Goal: Register for event/course

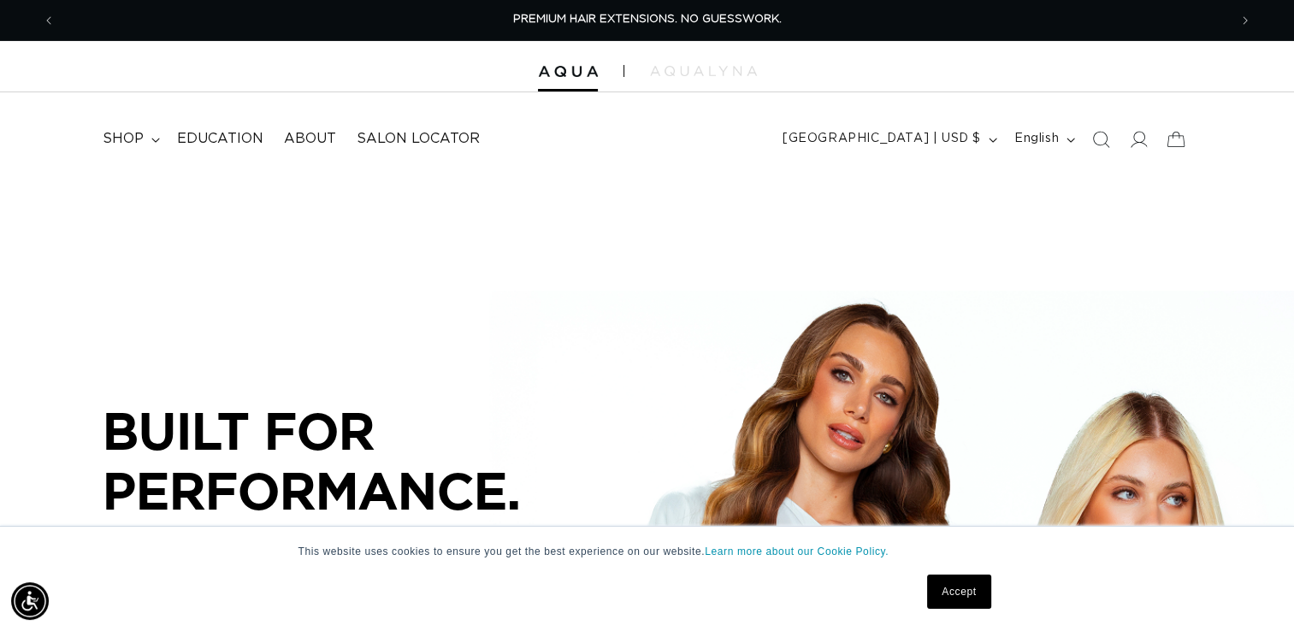
click at [1144, 149] on span at bounding box center [1139, 140] width 38 height 38
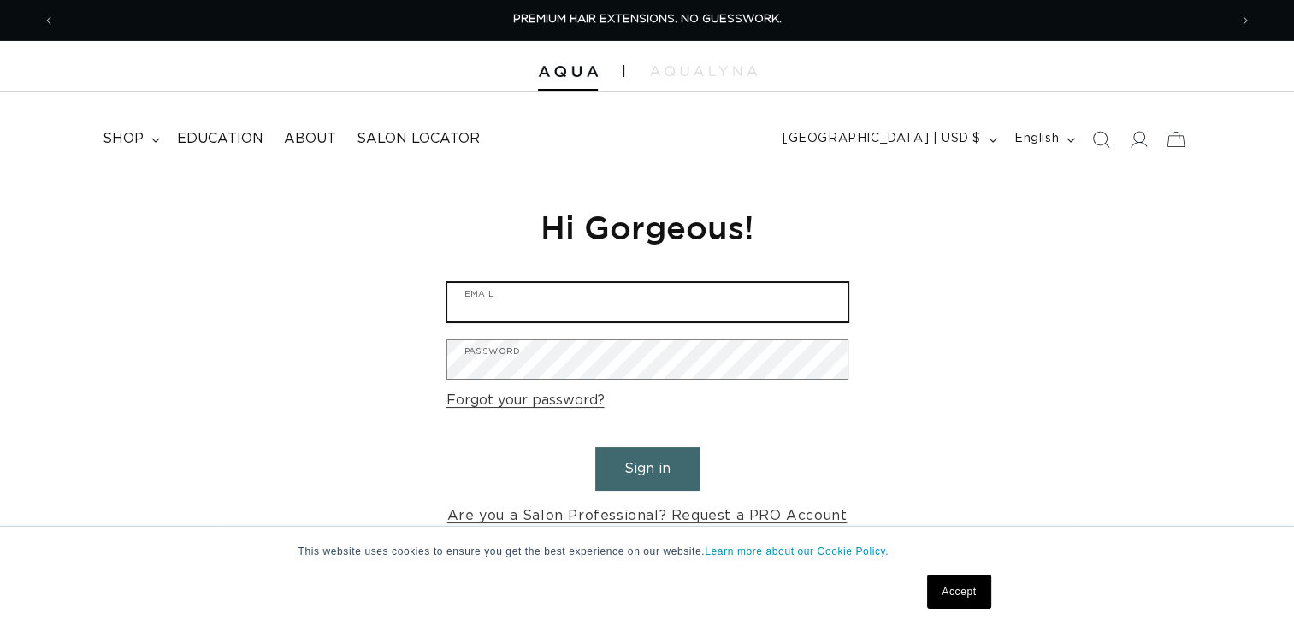
click at [612, 301] on input "Email" at bounding box center [647, 302] width 400 height 38
type input "christensen.jen7@gmail.com"
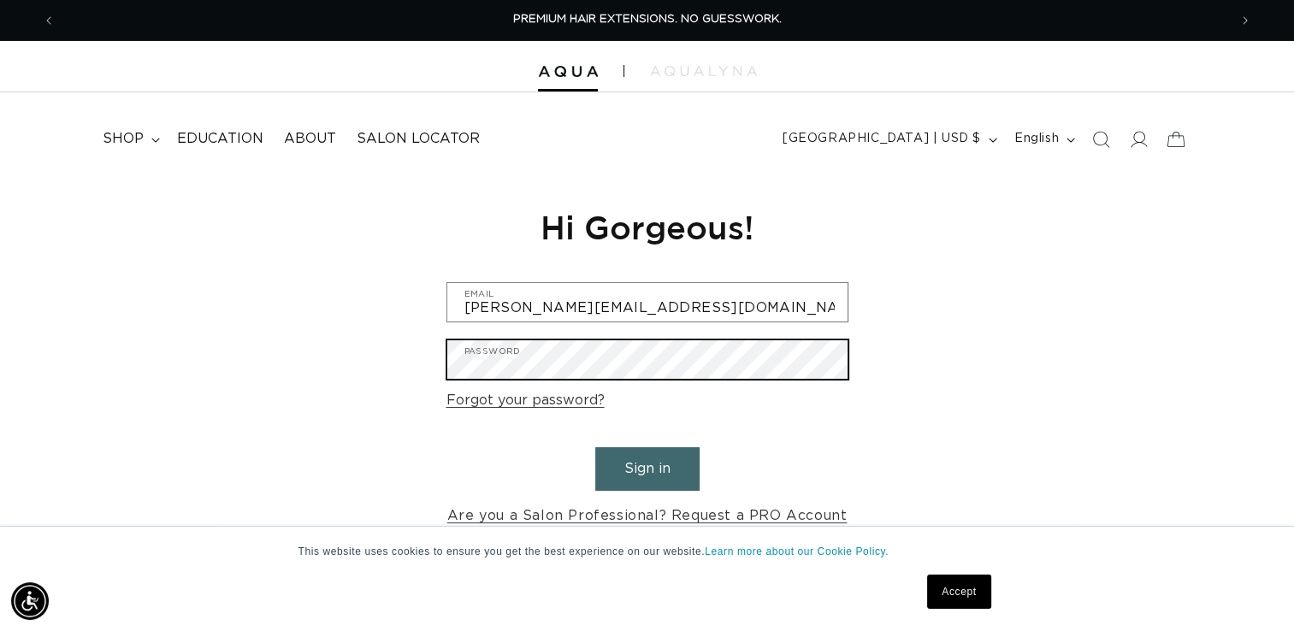
click at [595, 447] on button "Sign in" at bounding box center [647, 469] width 104 height 44
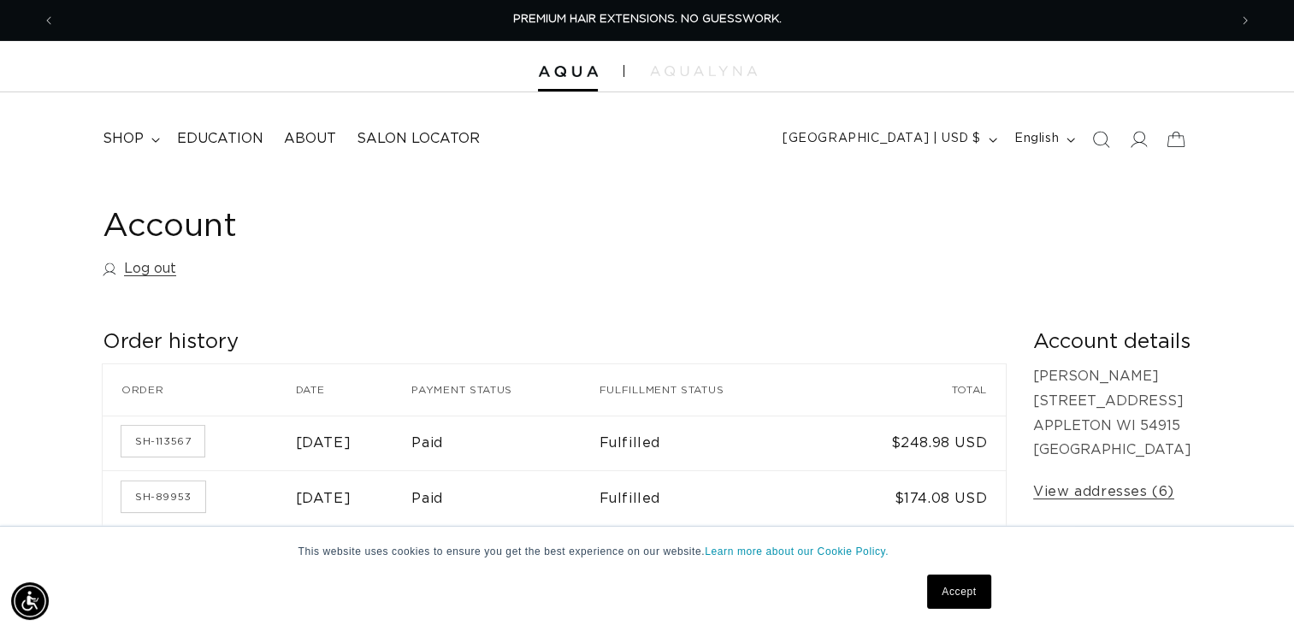
click at [133, 139] on span "shop" at bounding box center [123, 139] width 41 height 18
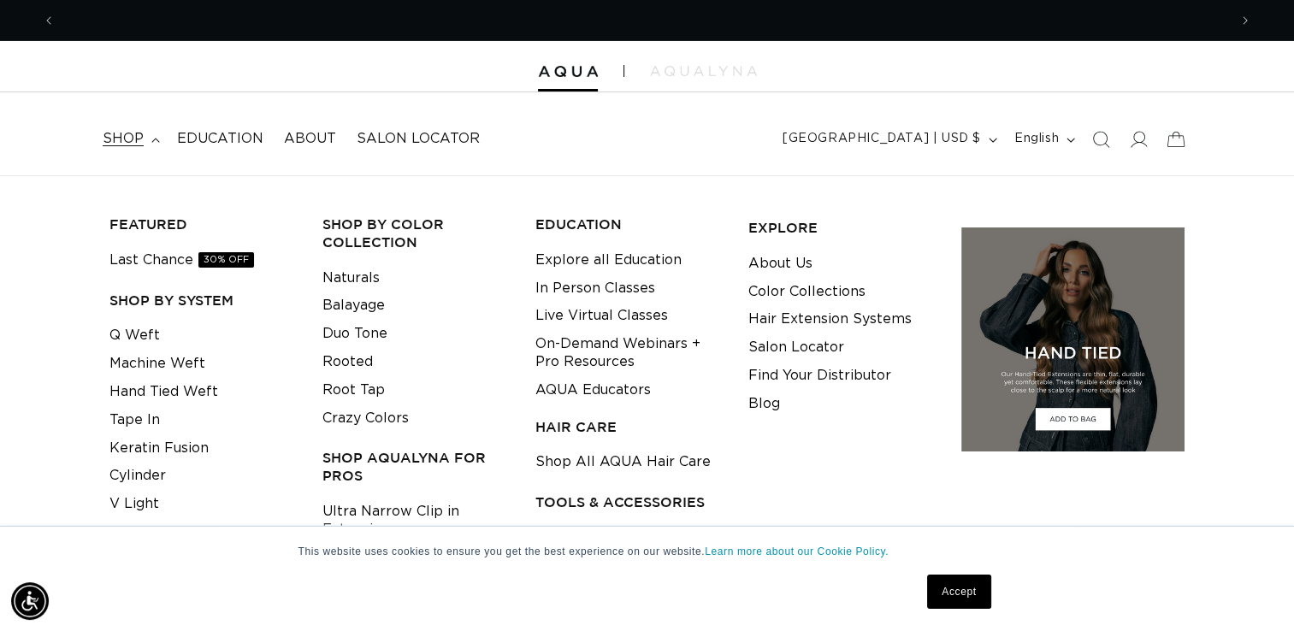
scroll to position [0, 1173]
click at [780, 317] on link "Hair Extension Systems" at bounding box center [829, 319] width 163 height 28
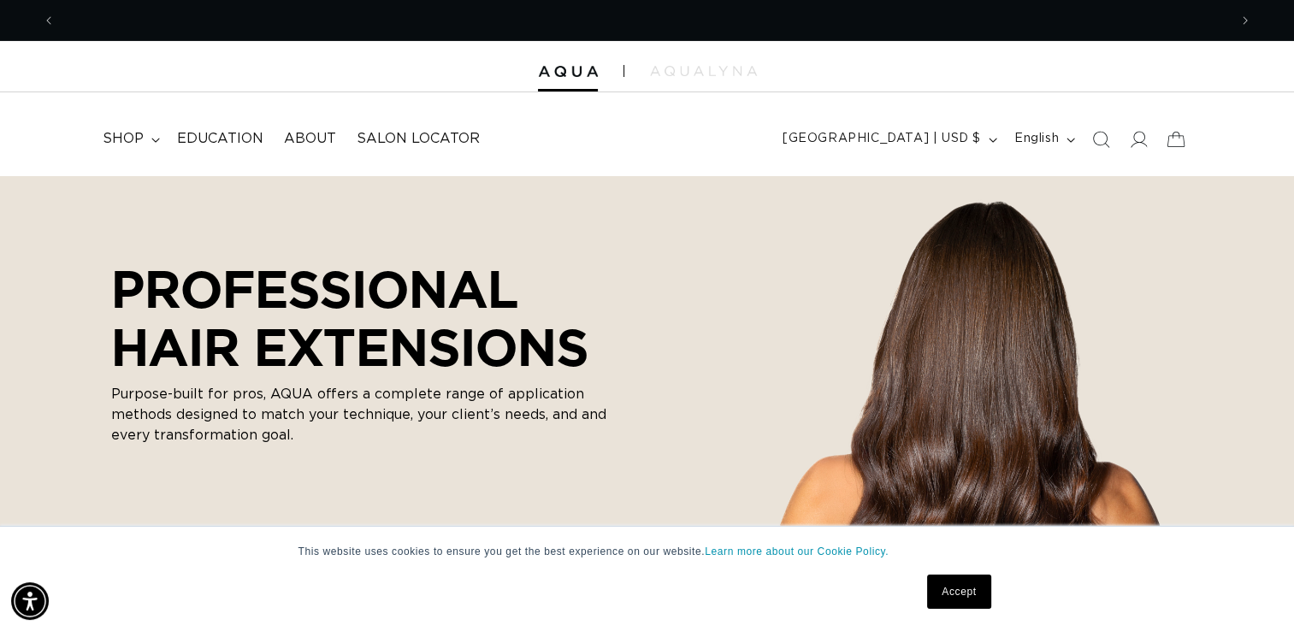
scroll to position [0, 1173]
click at [963, 598] on link "Accept" at bounding box center [958, 592] width 63 height 34
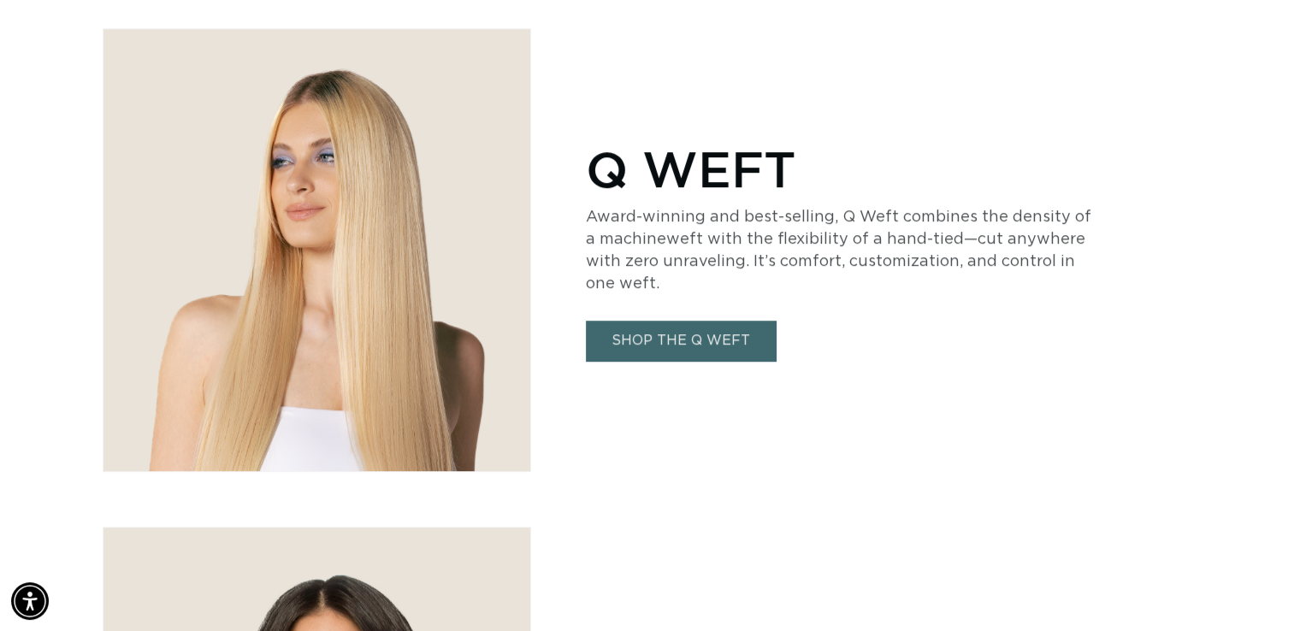
scroll to position [0, 2344]
click at [703, 329] on link "SHOP THE Q WEFT" at bounding box center [681, 341] width 190 height 40
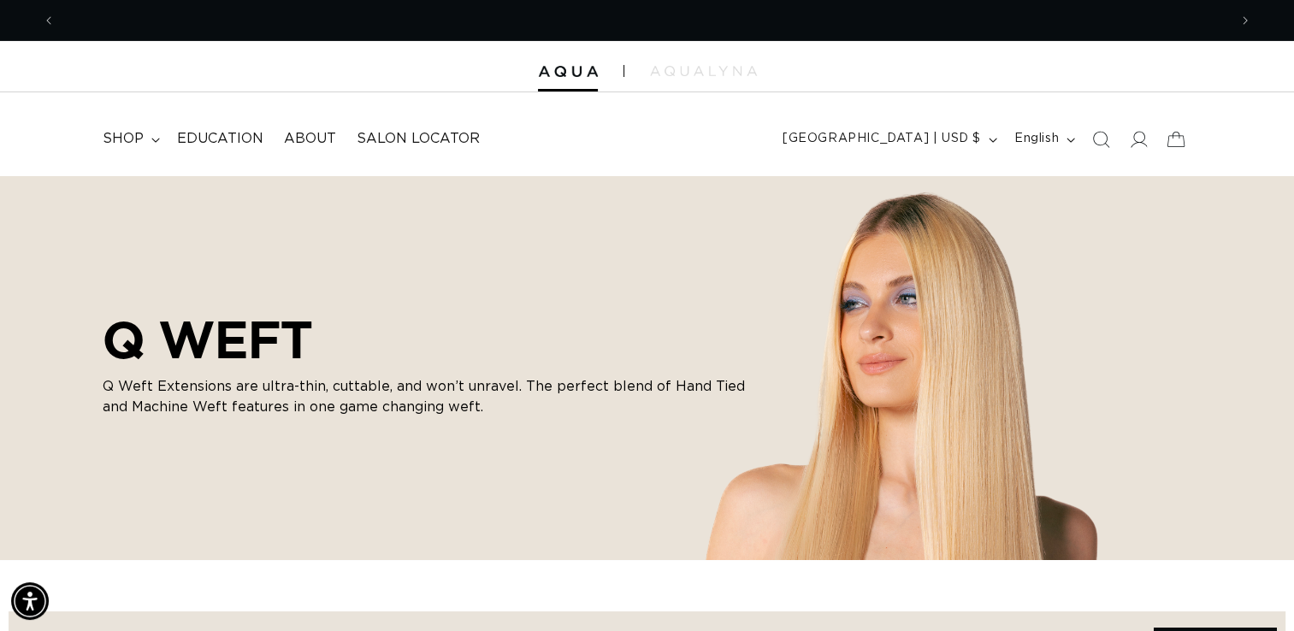
scroll to position [0, 1173]
click at [1135, 135] on icon at bounding box center [1138, 139] width 17 height 17
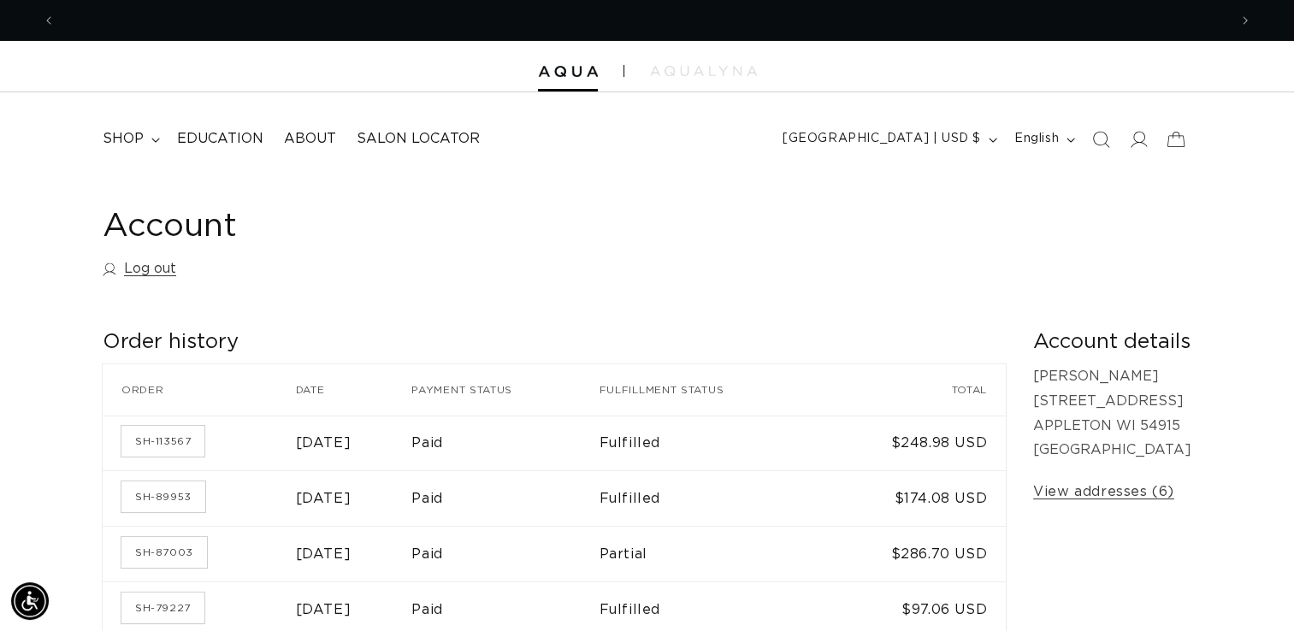
scroll to position [0, 1173]
click at [182, 433] on link "SH-113567" at bounding box center [162, 441] width 83 height 31
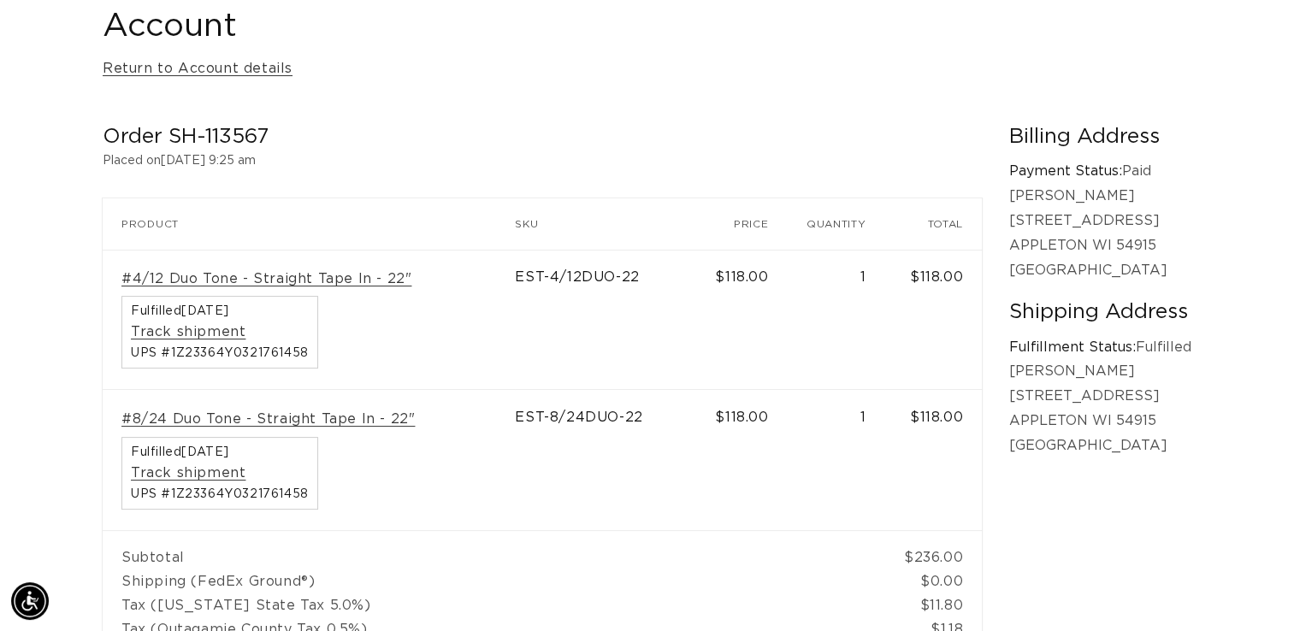
scroll to position [0, 2344]
click at [381, 279] on link "#4/12 Duo Tone - Straight Tape In - 22"" at bounding box center [266, 279] width 290 height 18
click at [381, 417] on link "#8/24 Duo Tone - Straight Tape In - 22"" at bounding box center [267, 420] width 293 height 18
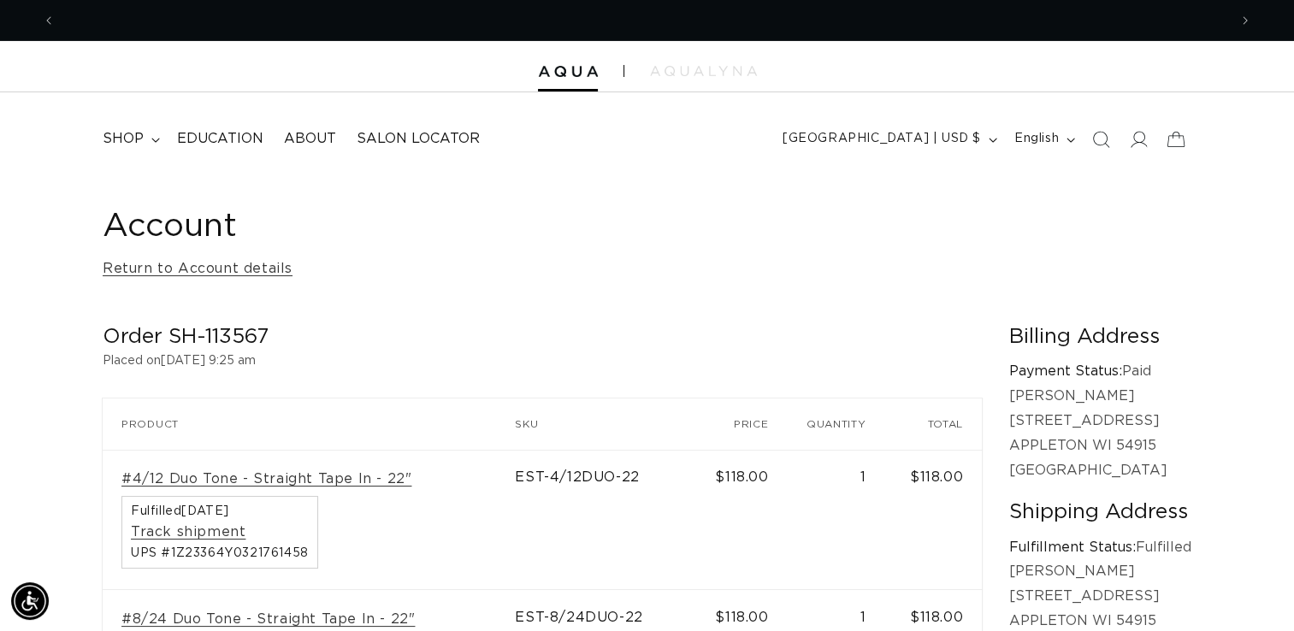
scroll to position [0, 0]
click at [140, 135] on span "shop" at bounding box center [123, 139] width 41 height 18
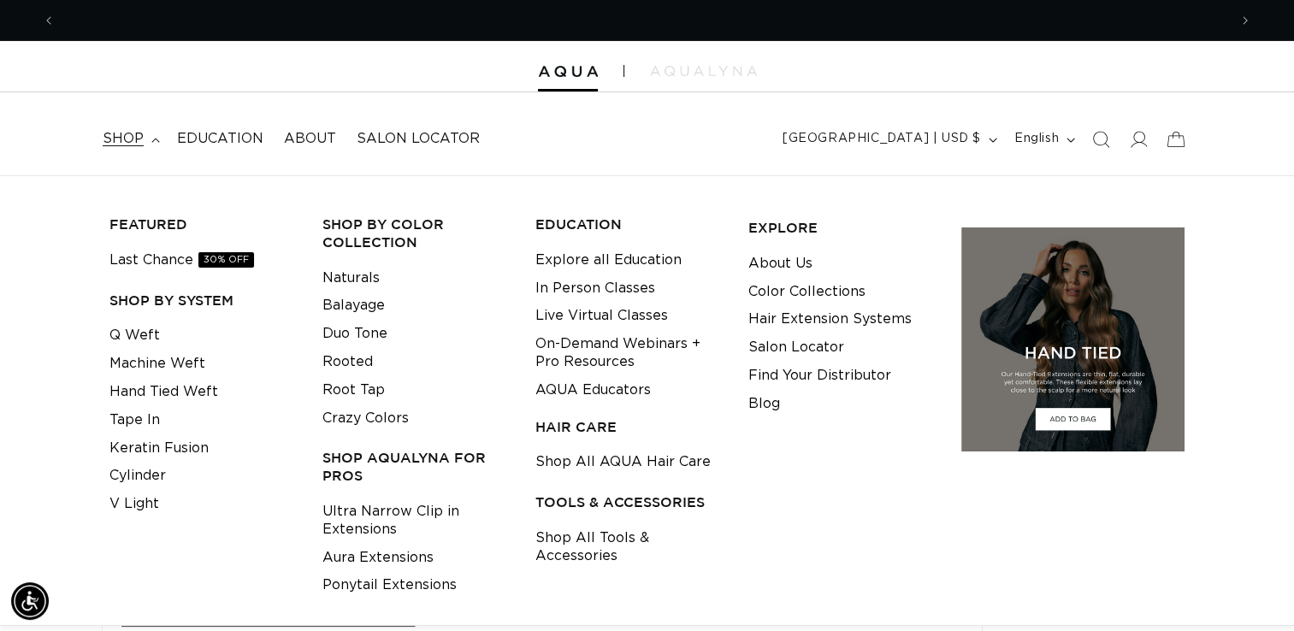
scroll to position [0, 1173]
click at [801, 322] on link "Hair Extension Systems" at bounding box center [829, 319] width 163 height 28
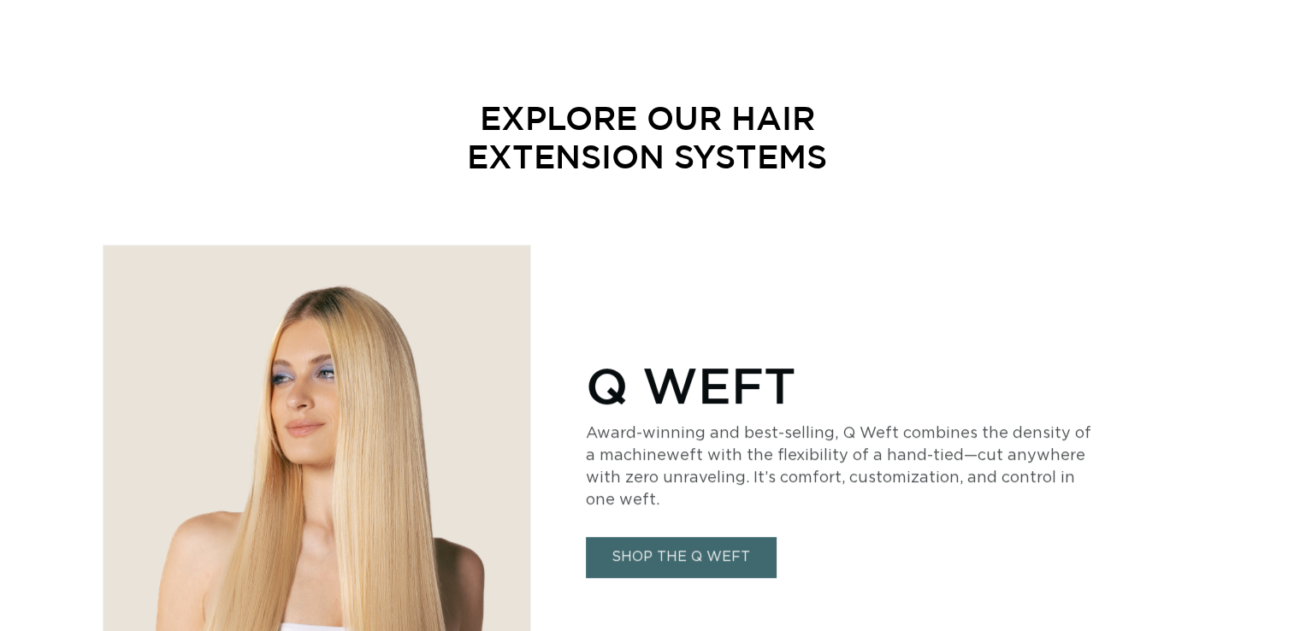
scroll to position [779, 0]
click at [677, 551] on link "SHOP THE Q WEFT" at bounding box center [681, 556] width 190 height 40
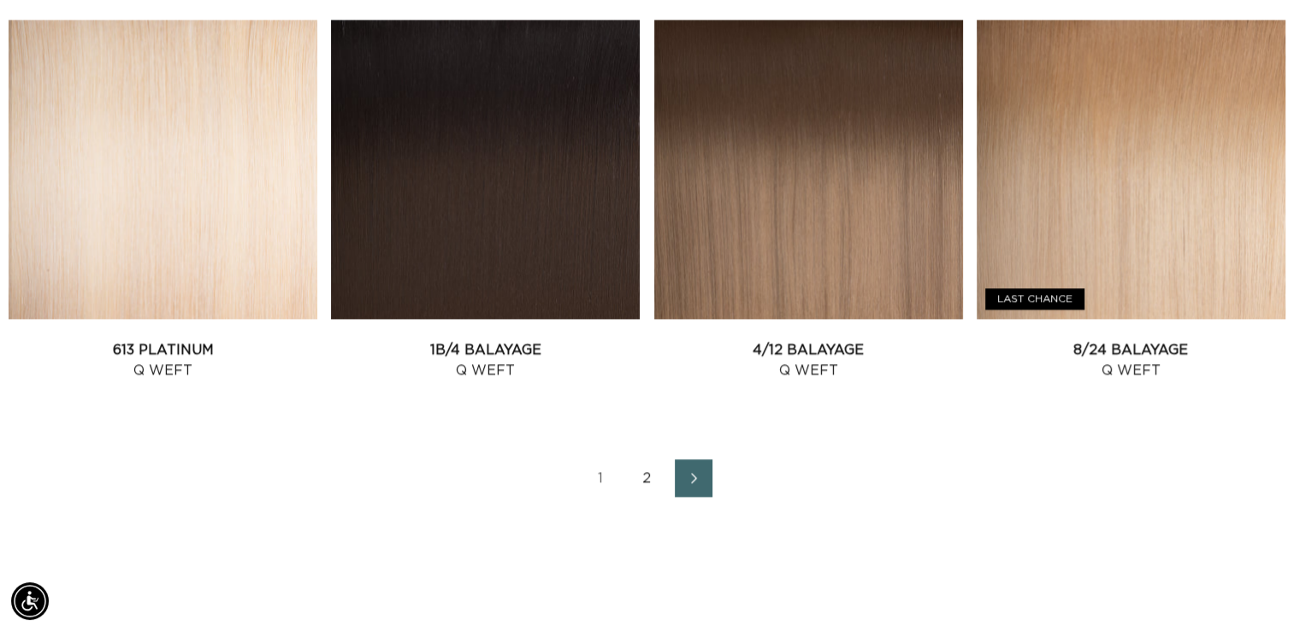
scroll to position [0, 1173]
click at [652, 482] on link "2" at bounding box center [648, 478] width 38 height 38
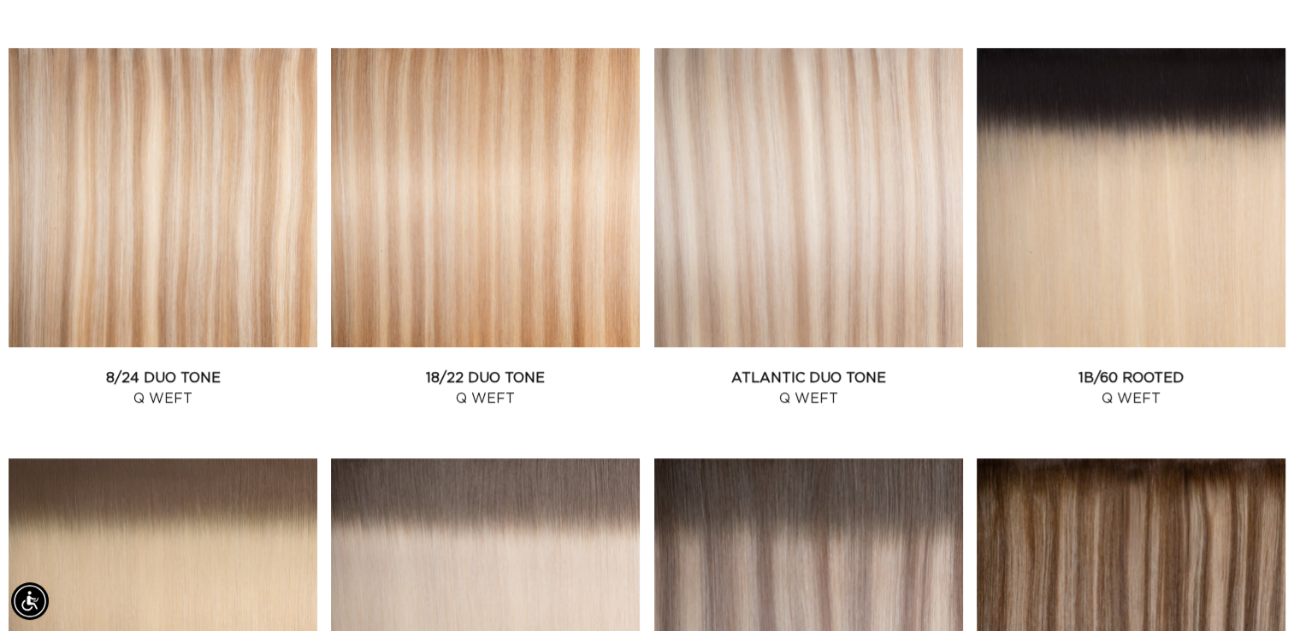
click at [186, 381] on link "8/24 Duo Tone Q Weft" at bounding box center [163, 388] width 309 height 41
click at [646, 260] on ul "18/22 Balayage - Q Weft 18/22 Balayage Q Weft" at bounding box center [647, 451] width 1277 height 1628
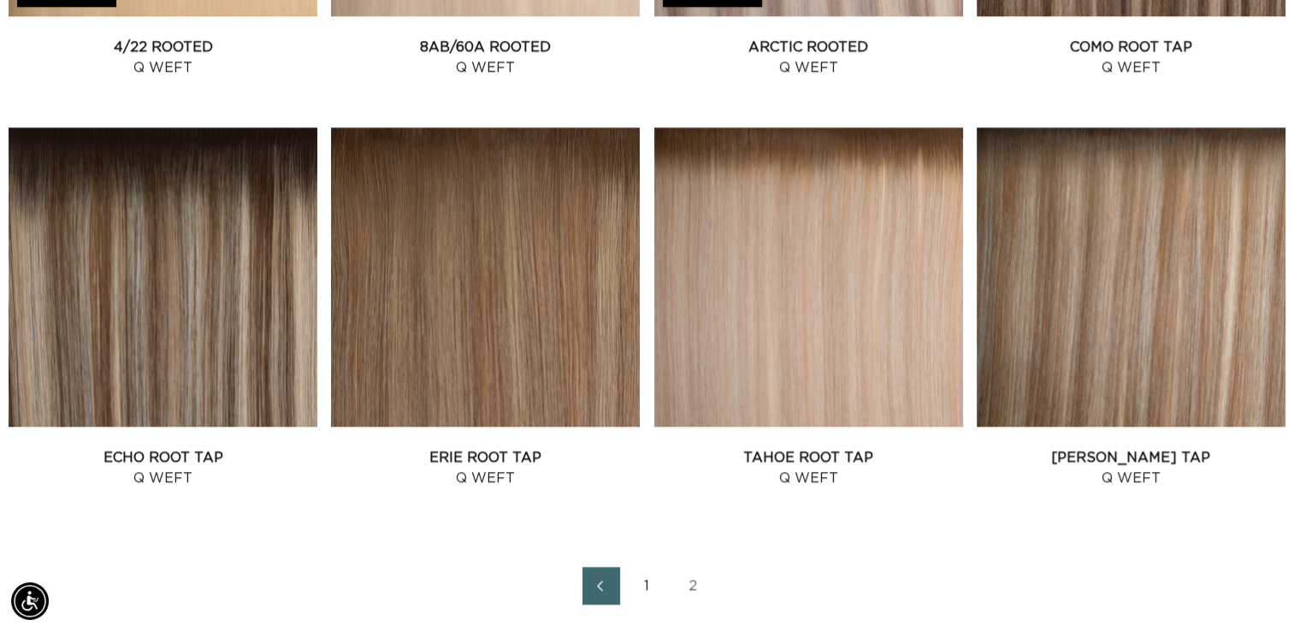
scroll to position [0, 0]
click at [1124, 447] on link "Victoria Root Tap Q Weft" at bounding box center [1131, 467] width 309 height 41
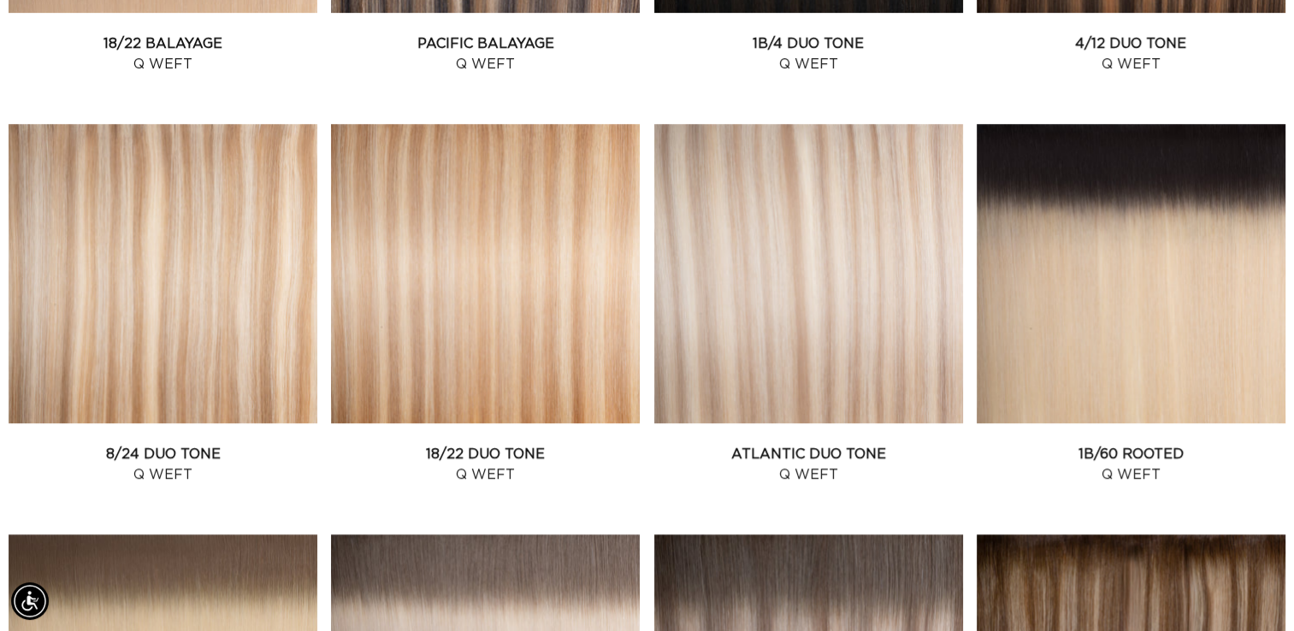
scroll to position [989, 0]
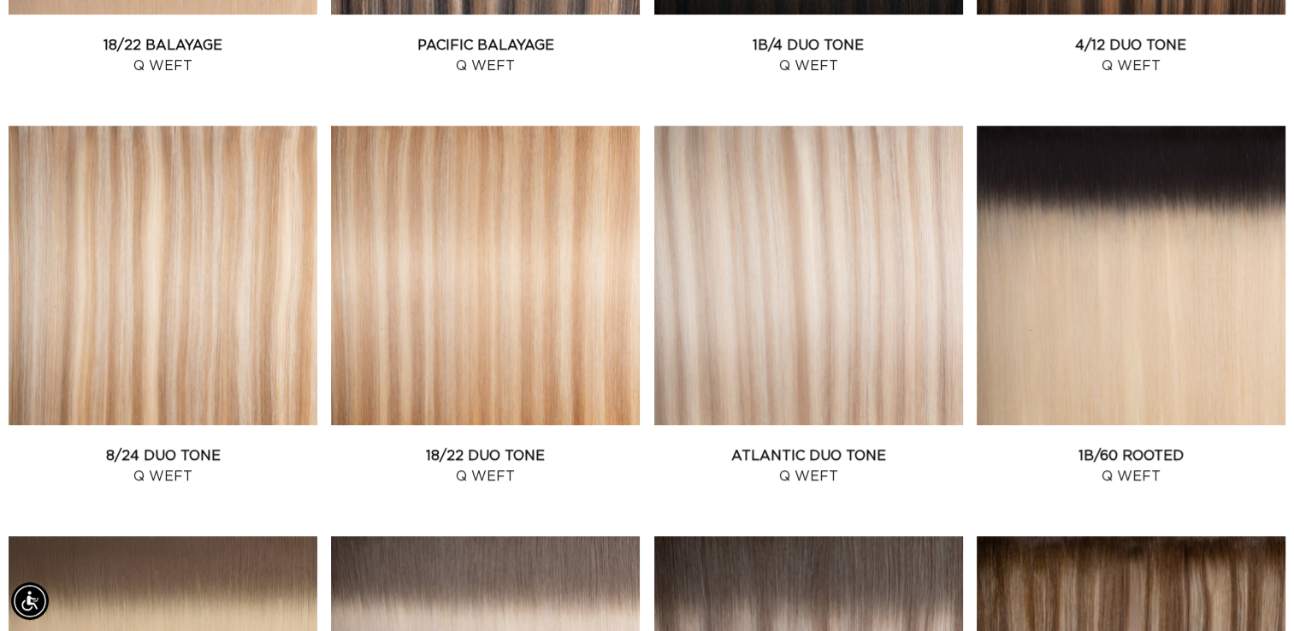
click at [258, 446] on link "8/24 Duo Tone Q Weft" at bounding box center [163, 466] width 309 height 41
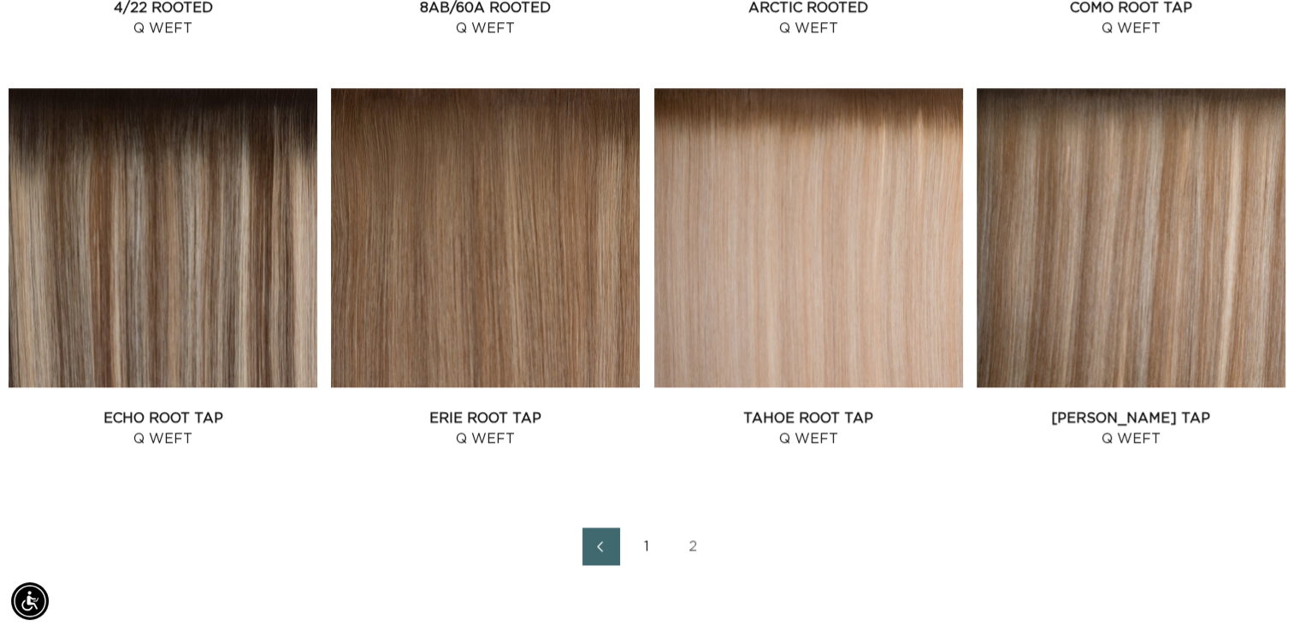
scroll to position [0, 0]
click at [1155, 412] on link "Victoria Root Tap Q Weft" at bounding box center [1131, 428] width 309 height 41
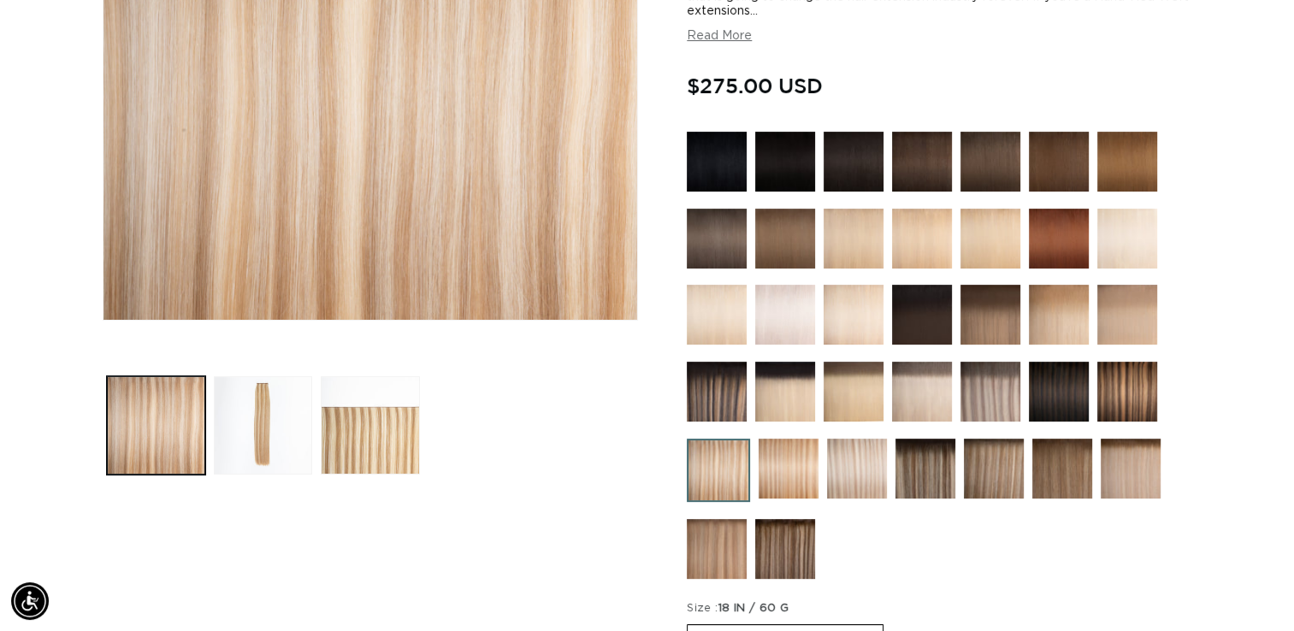
scroll to position [404, 0]
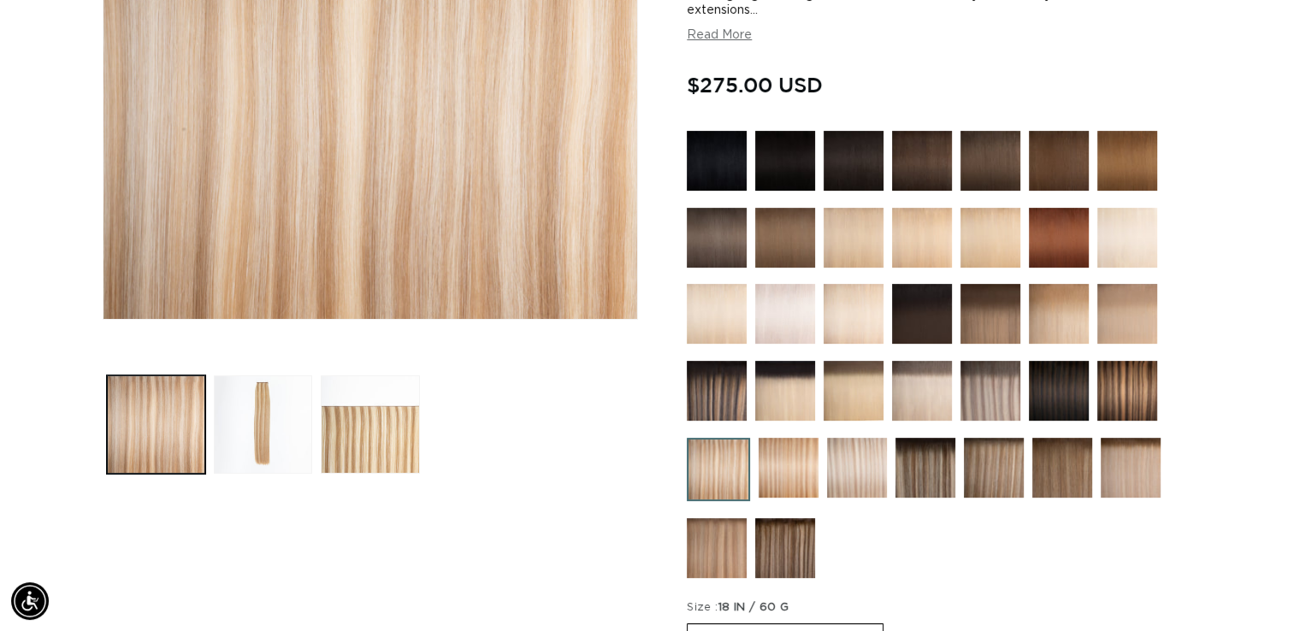
click at [626, 404] on ul "Gallery Viewer" at bounding box center [370, 424] width 535 height 107
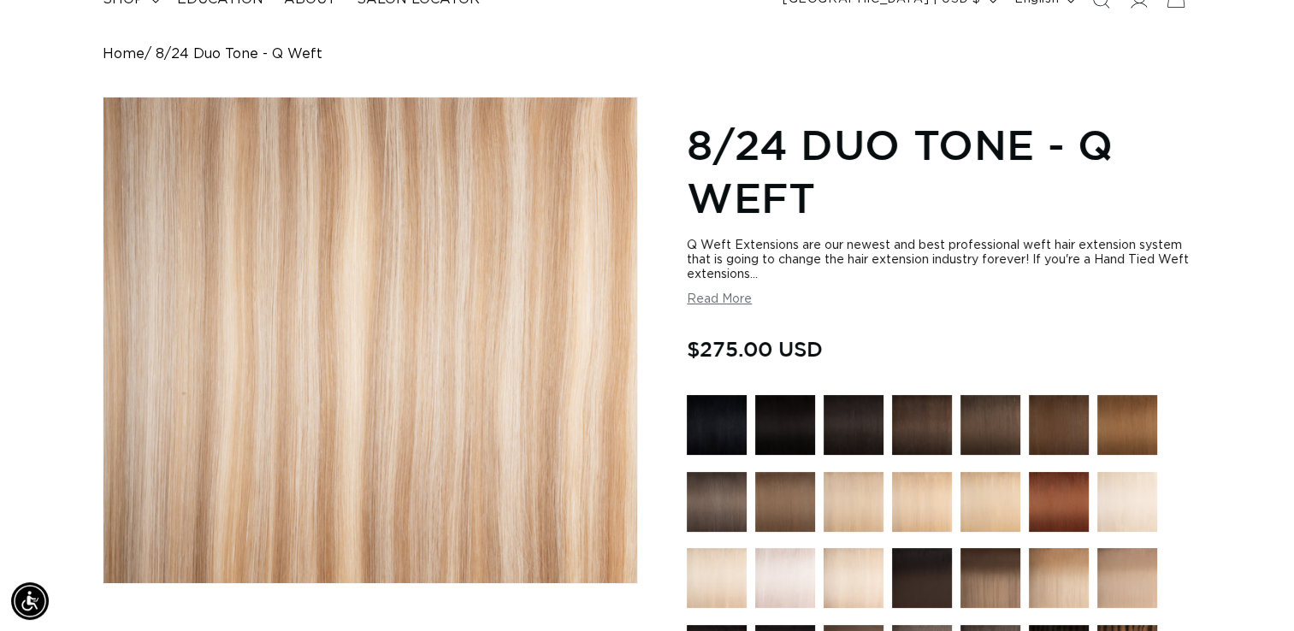
scroll to position [0, 0]
click at [718, 299] on button "Read More" at bounding box center [719, 300] width 65 height 15
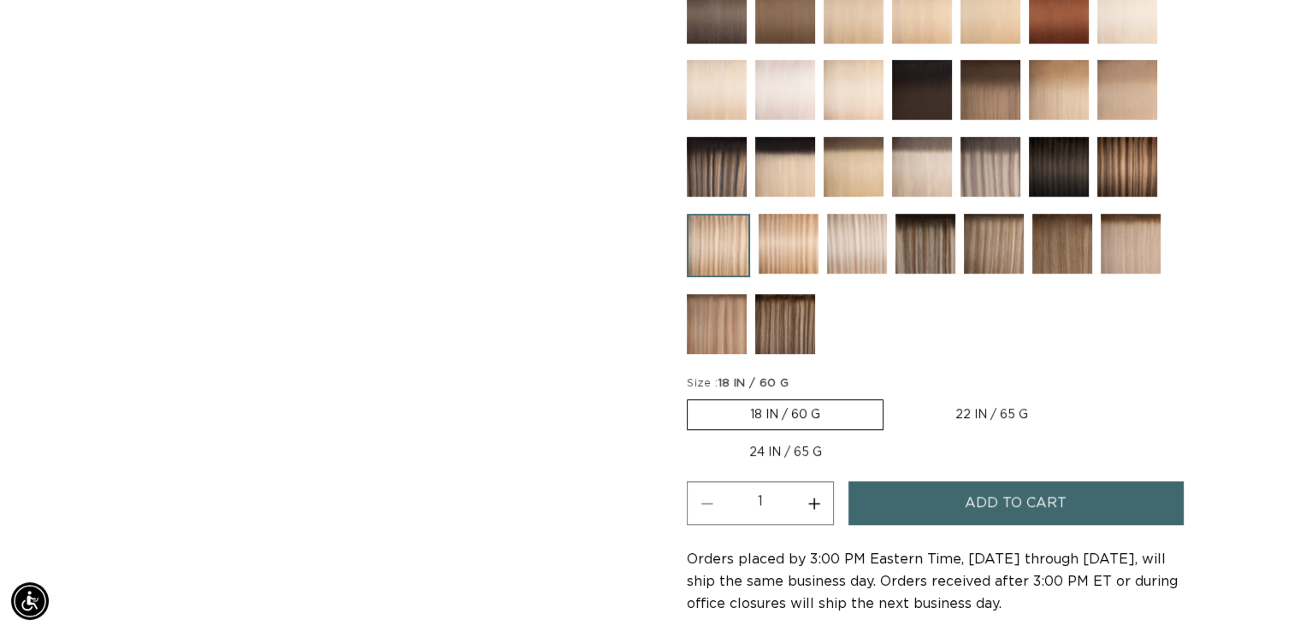
scroll to position [0, 2344]
click at [995, 400] on label "22 IN / 65 G Variant sold out or unavailable" at bounding box center [992, 414] width 198 height 29
click at [893, 397] on input "22 IN / 65 G Variant sold out or unavailable" at bounding box center [892, 396] width 1 height 1
radio input "true"
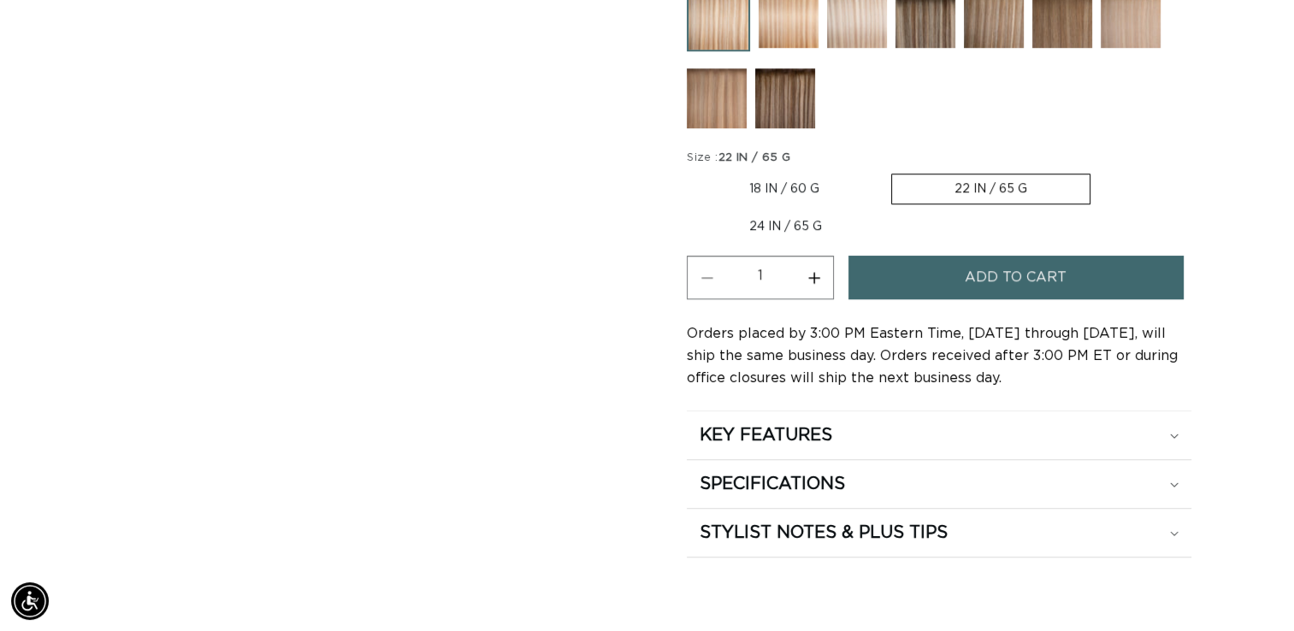
click at [970, 270] on span "Add to cart" at bounding box center [1016, 278] width 102 height 44
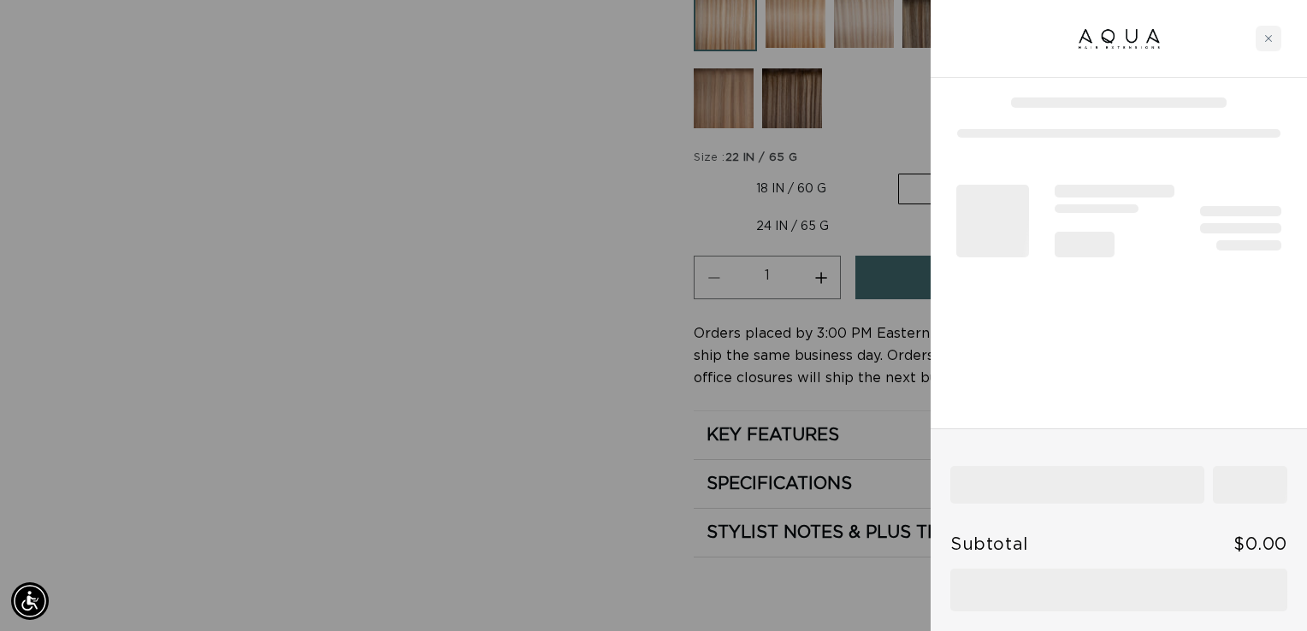
scroll to position [0, 1185]
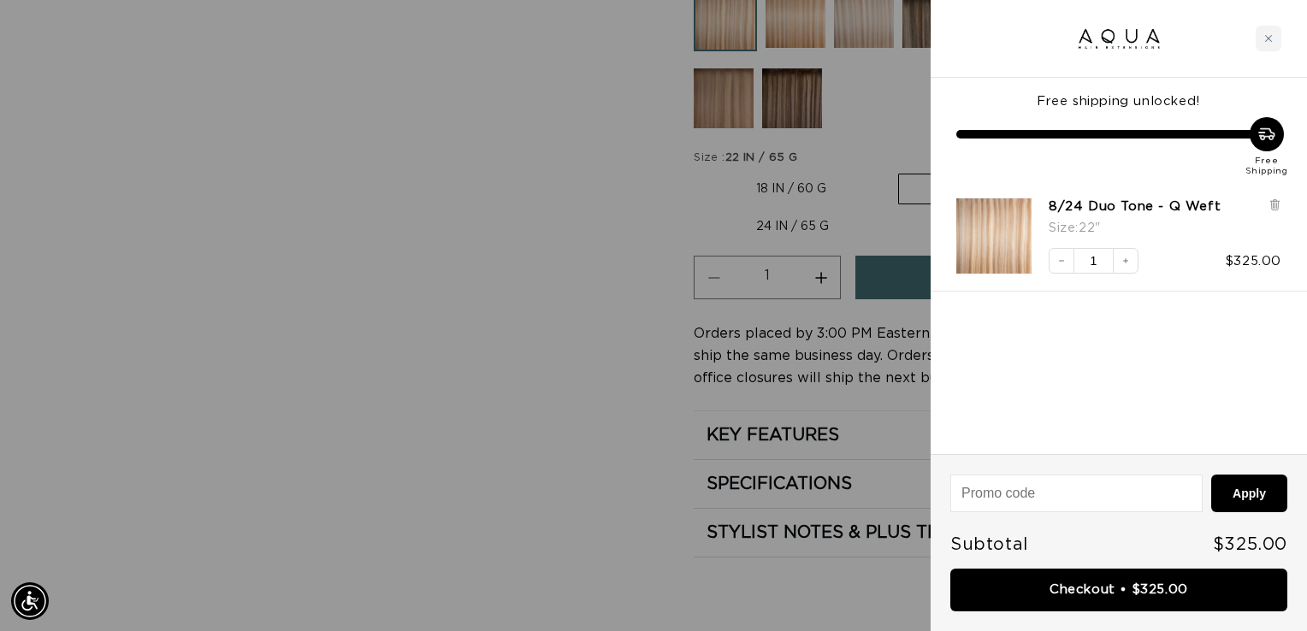
click at [1268, 36] on icon "Close cart" at bounding box center [1268, 38] width 9 height 9
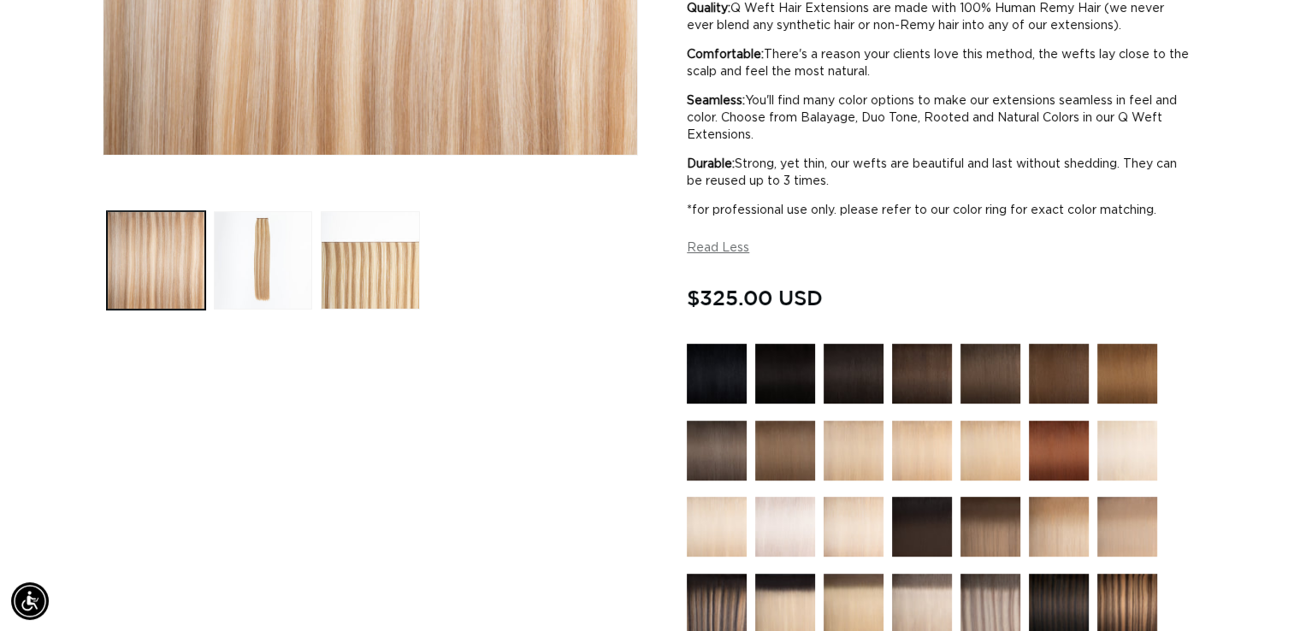
scroll to position [568, 0]
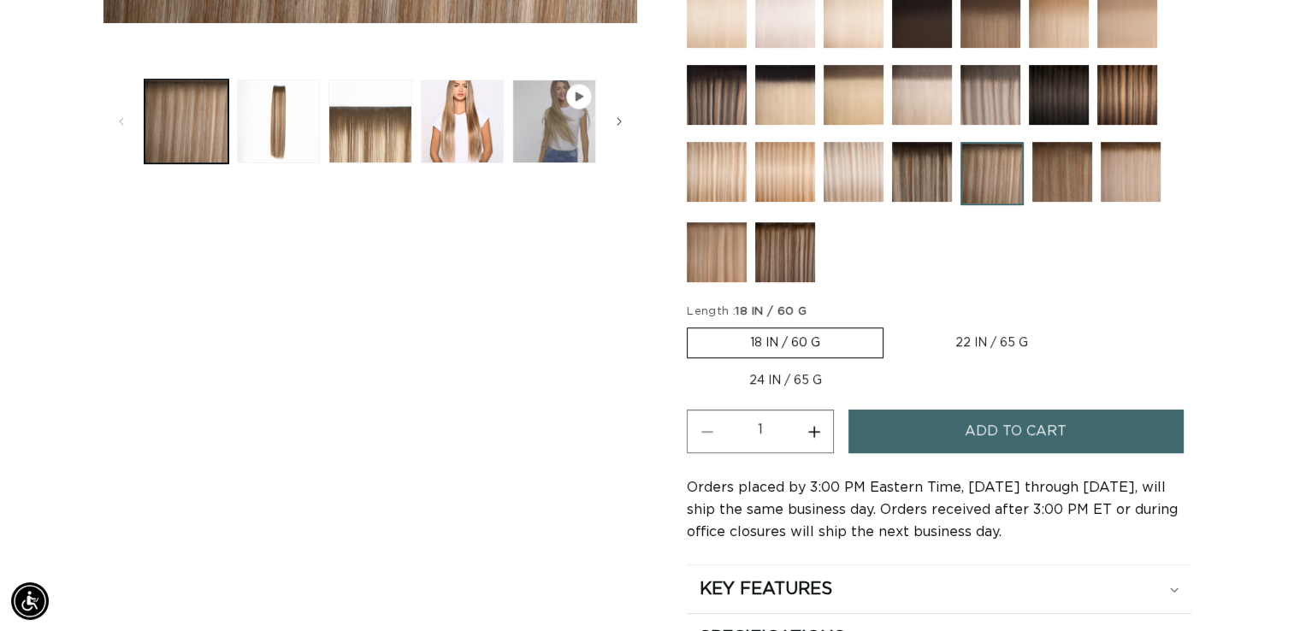
scroll to position [0, 1173]
click at [665, 457] on div "Skip to product information Open media 1 in modal Open media 2 in modal Open me…" at bounding box center [647, 123] width 1089 height 1175
click at [611, 507] on div "Skip to product information Open media 1 in modal Open media 2 in modal Open me…" at bounding box center [370, 123] width 535 height 1175
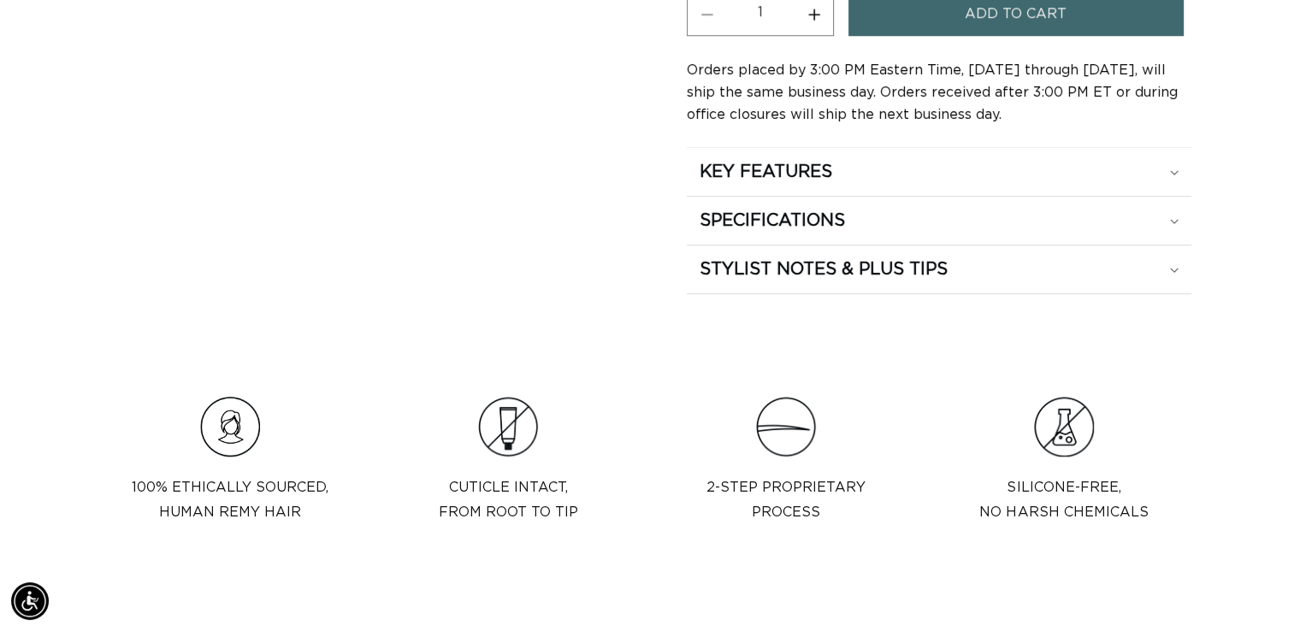
scroll to position [0, 2344]
click at [1173, 173] on div "KEY FEATURES" at bounding box center [939, 172] width 479 height 22
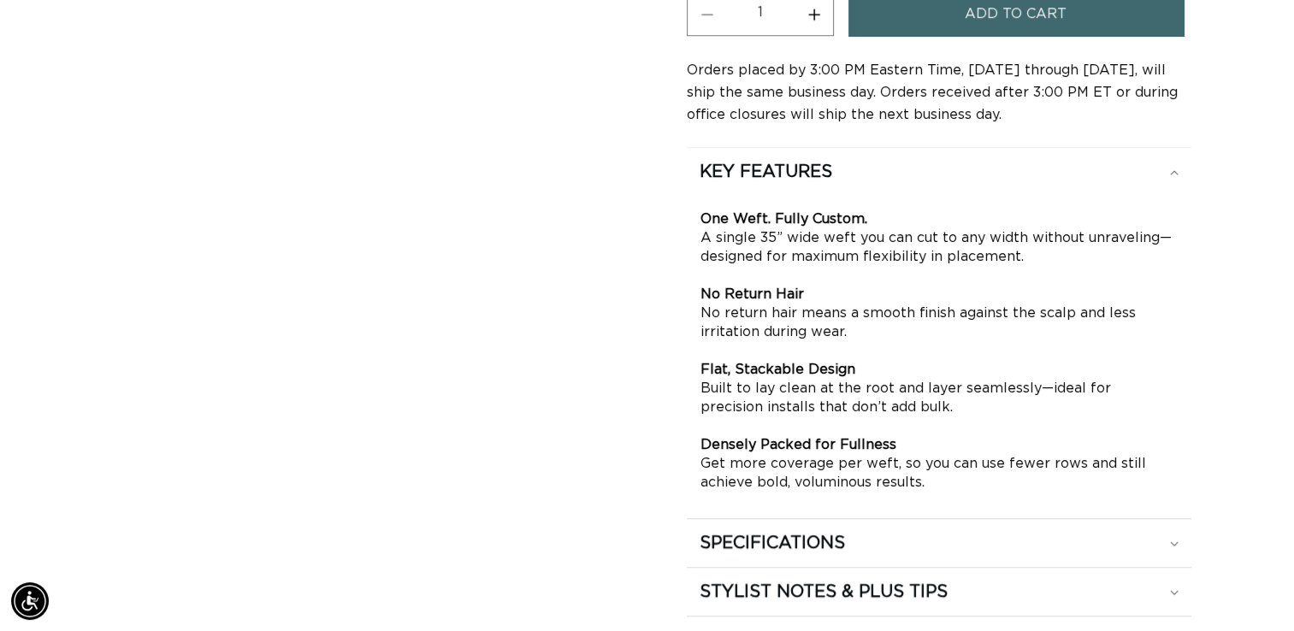
click at [1043, 541] on div "SPECIFICATIONS" at bounding box center [939, 543] width 479 height 22
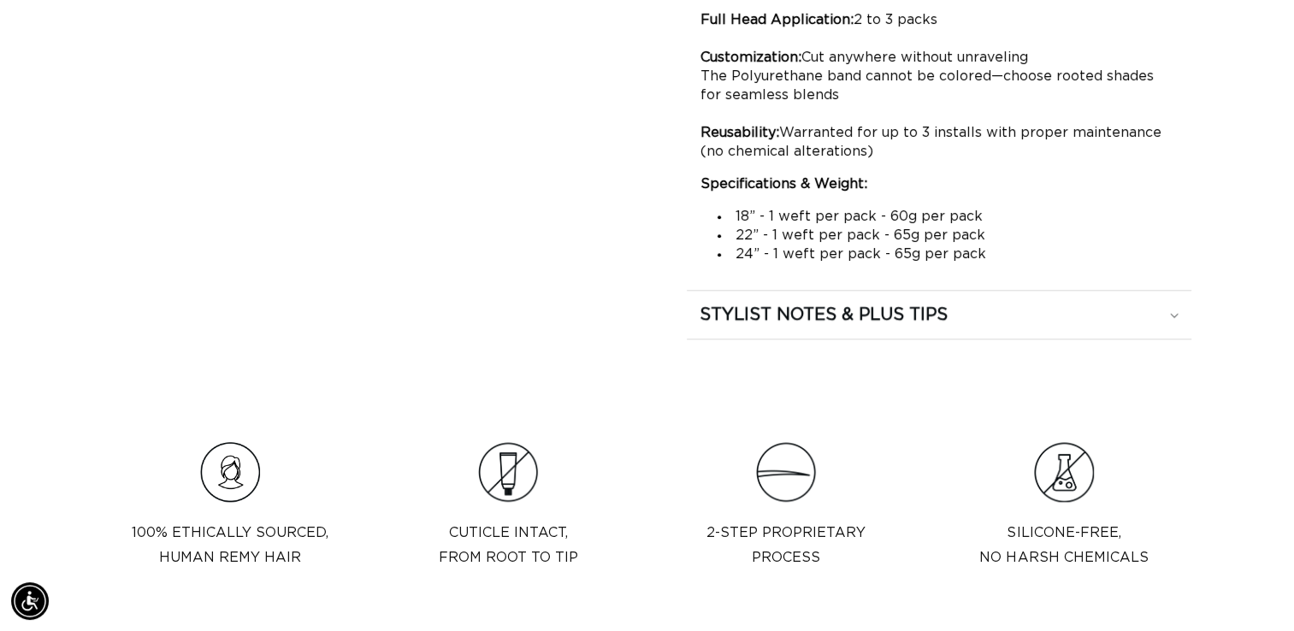
scroll to position [1570, 0]
click at [753, 316] on h2 "STYLIST NOTES & PLUS TIPS" at bounding box center [824, 315] width 248 height 22
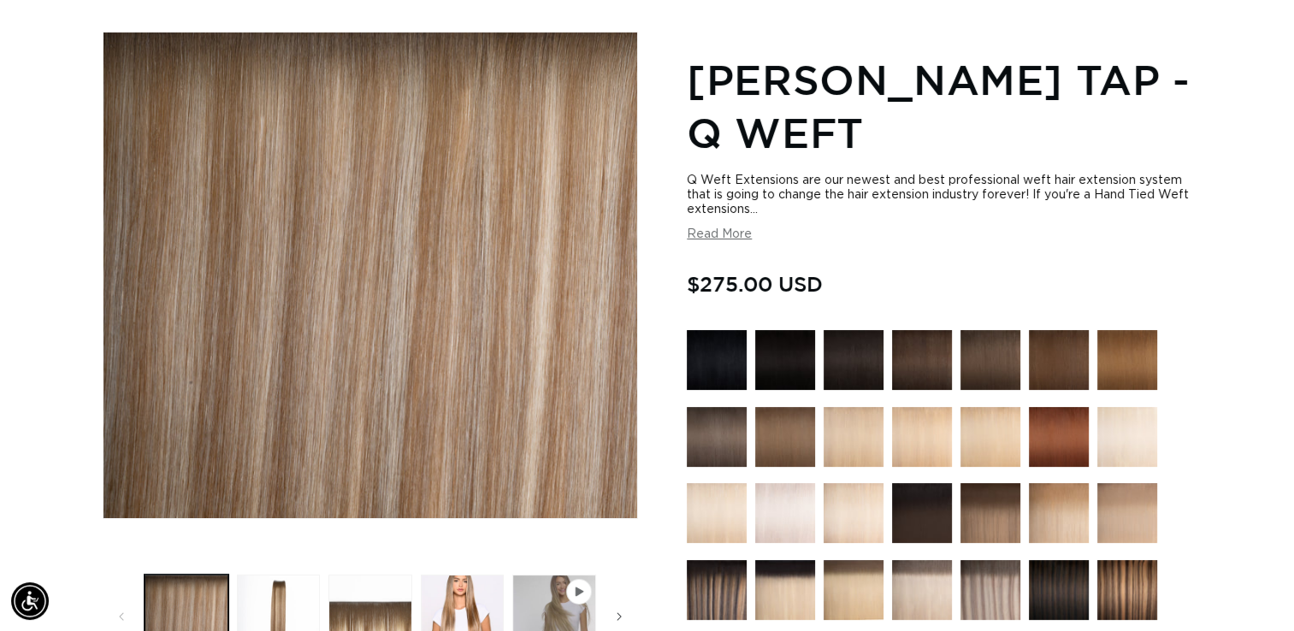
scroll to position [205, 0]
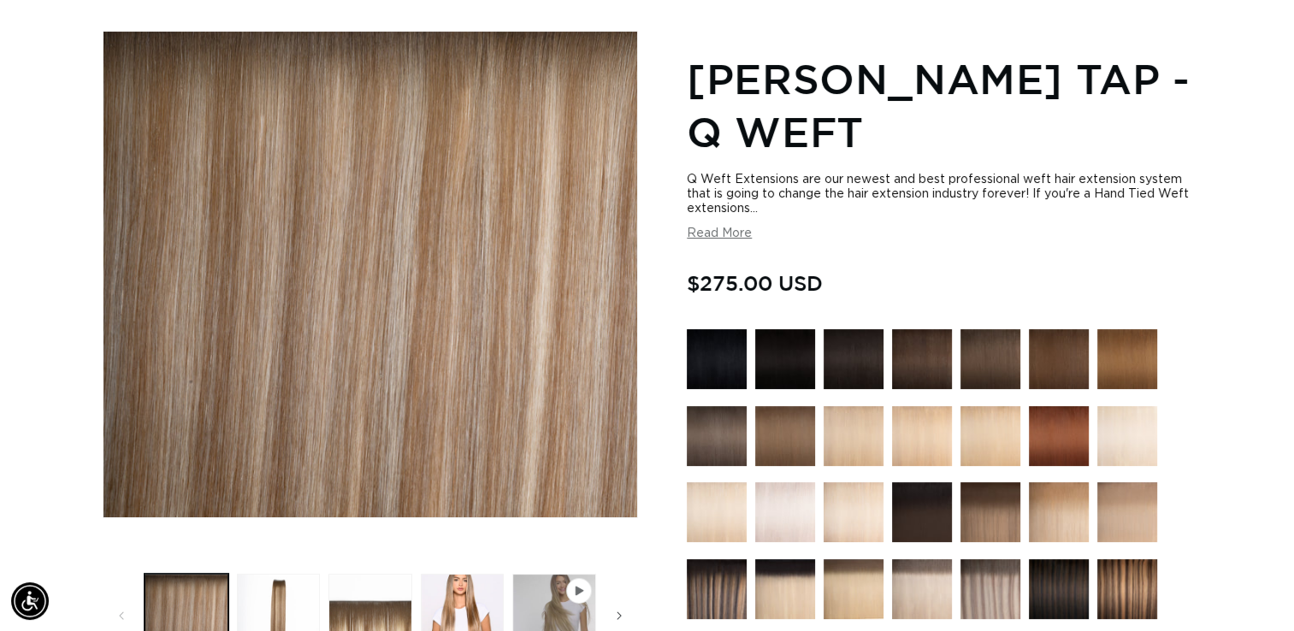
click at [717, 233] on button "Read More" at bounding box center [719, 234] width 65 height 15
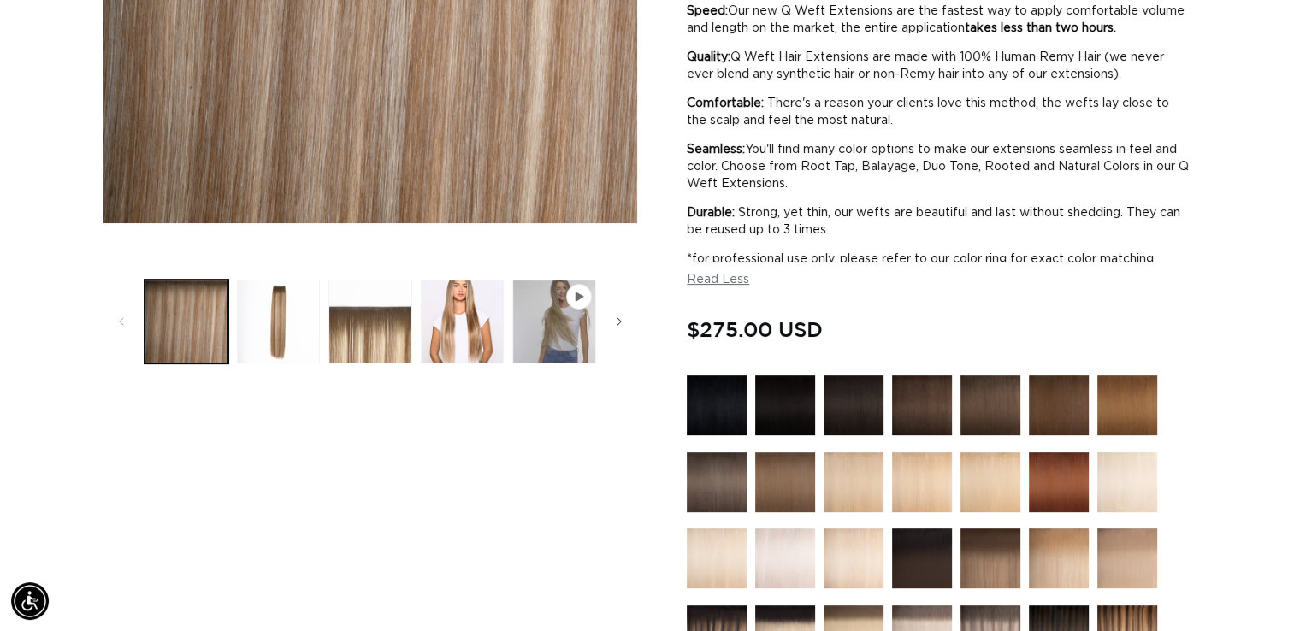
scroll to position [0, 0]
click at [364, 329] on button "Load image 3 in gallery view" at bounding box center [370, 322] width 84 height 84
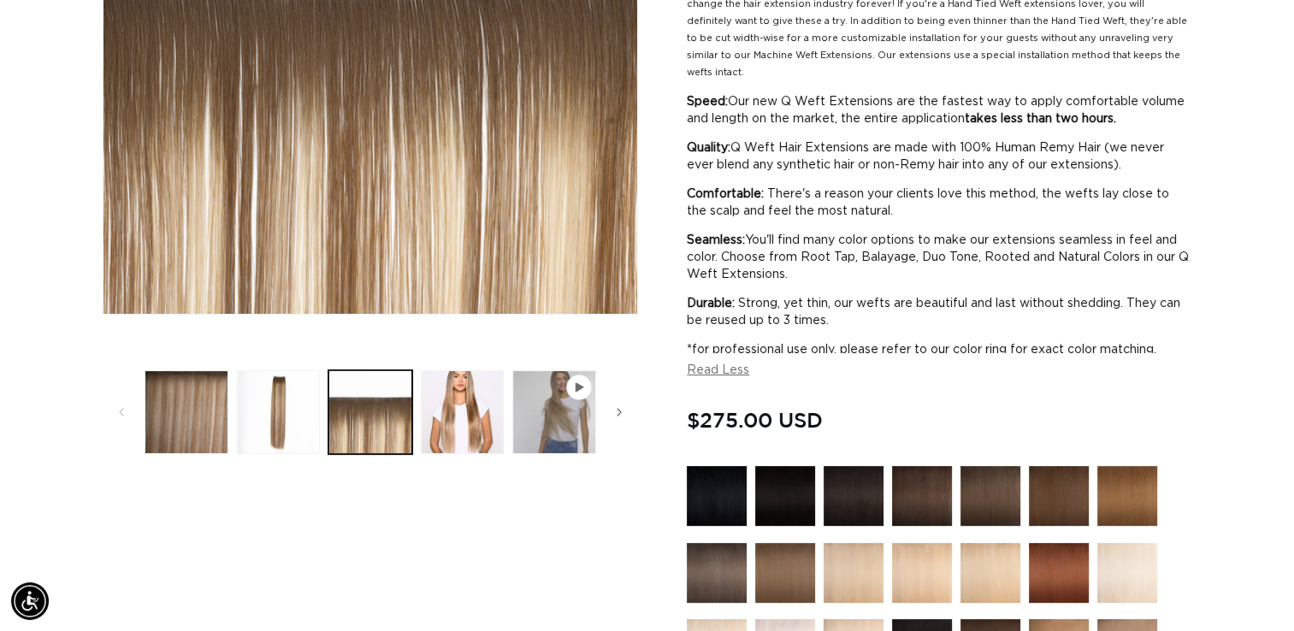
click at [458, 428] on button "Load image 4 in gallery view" at bounding box center [463, 412] width 84 height 84
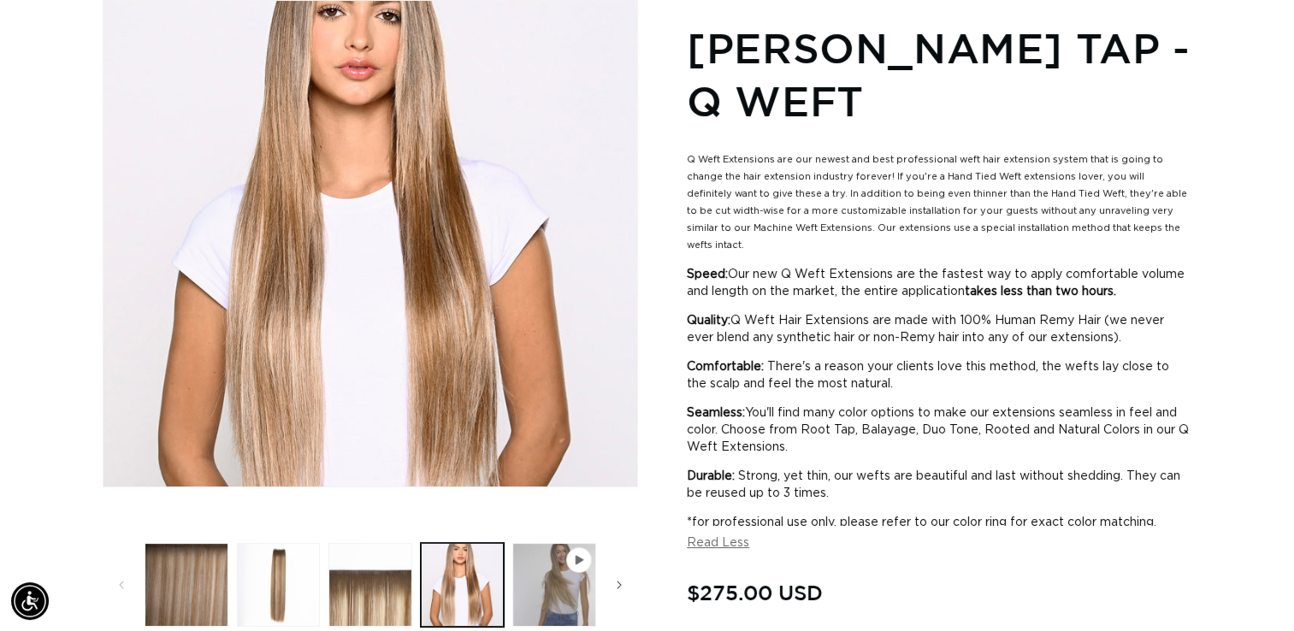
click at [186, 590] on button "Load image 1 in gallery view" at bounding box center [187, 585] width 84 height 84
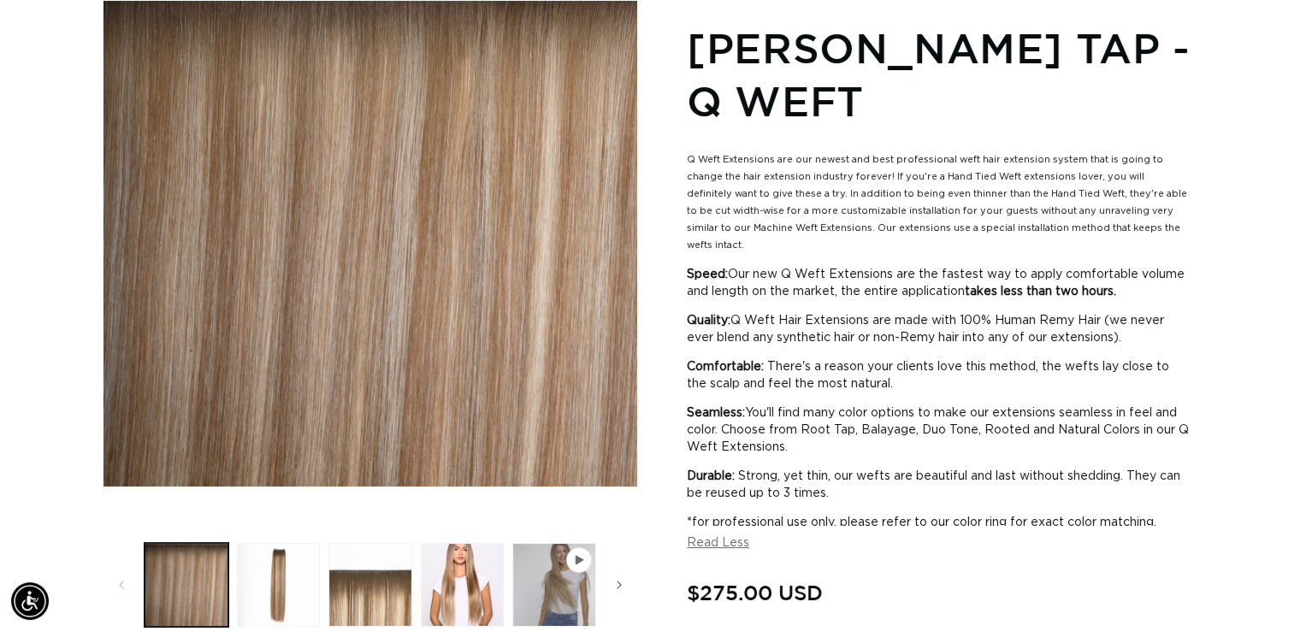
click at [300, 591] on button "Load image 2 in gallery view" at bounding box center [279, 585] width 84 height 84
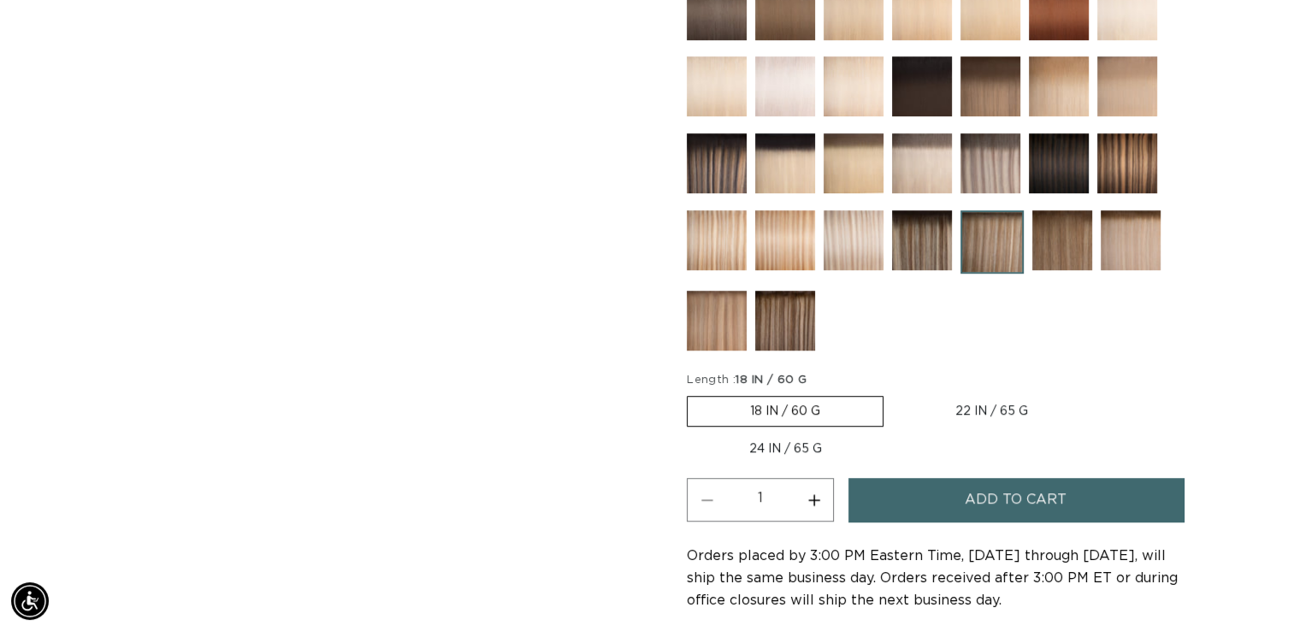
click at [999, 405] on label "22 IN / 65 G Variant sold out or unavailable" at bounding box center [992, 411] width 198 height 29
click at [893, 393] on input "22 IN / 65 G Variant sold out or unavailable" at bounding box center [892, 393] width 1 height 1
radio input "true"
click at [961, 501] on button "Add to cart" at bounding box center [1015, 500] width 334 height 44
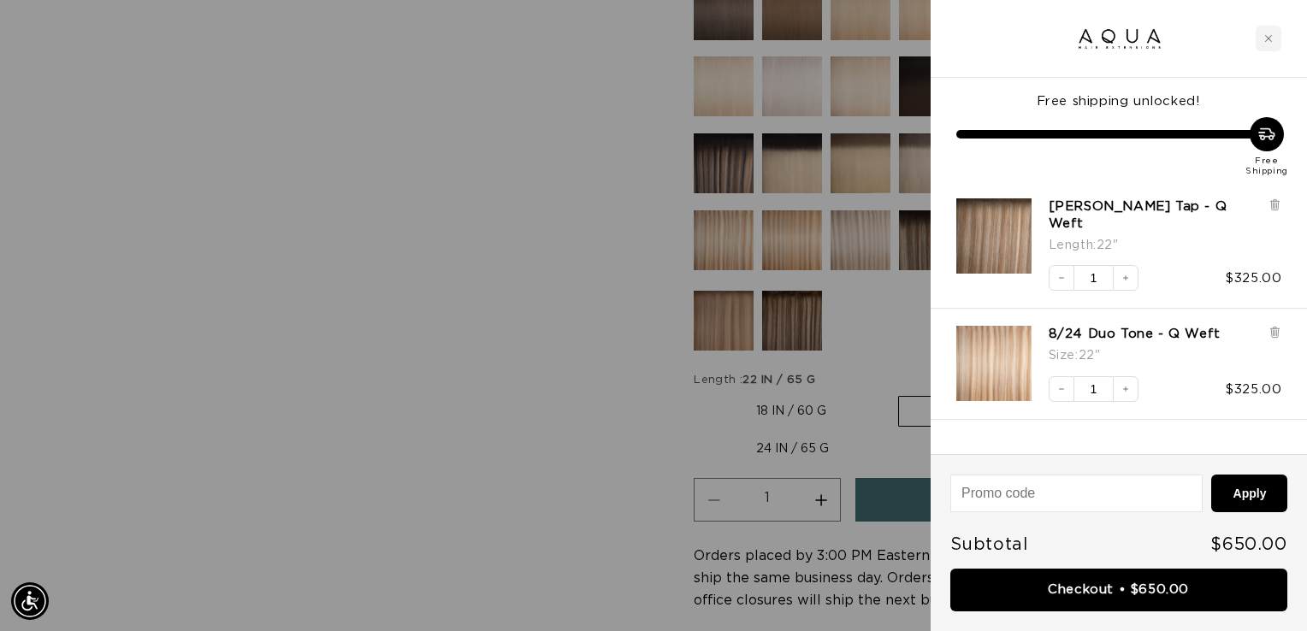
click at [1264, 39] on icon "Close cart" at bounding box center [1268, 38] width 9 height 9
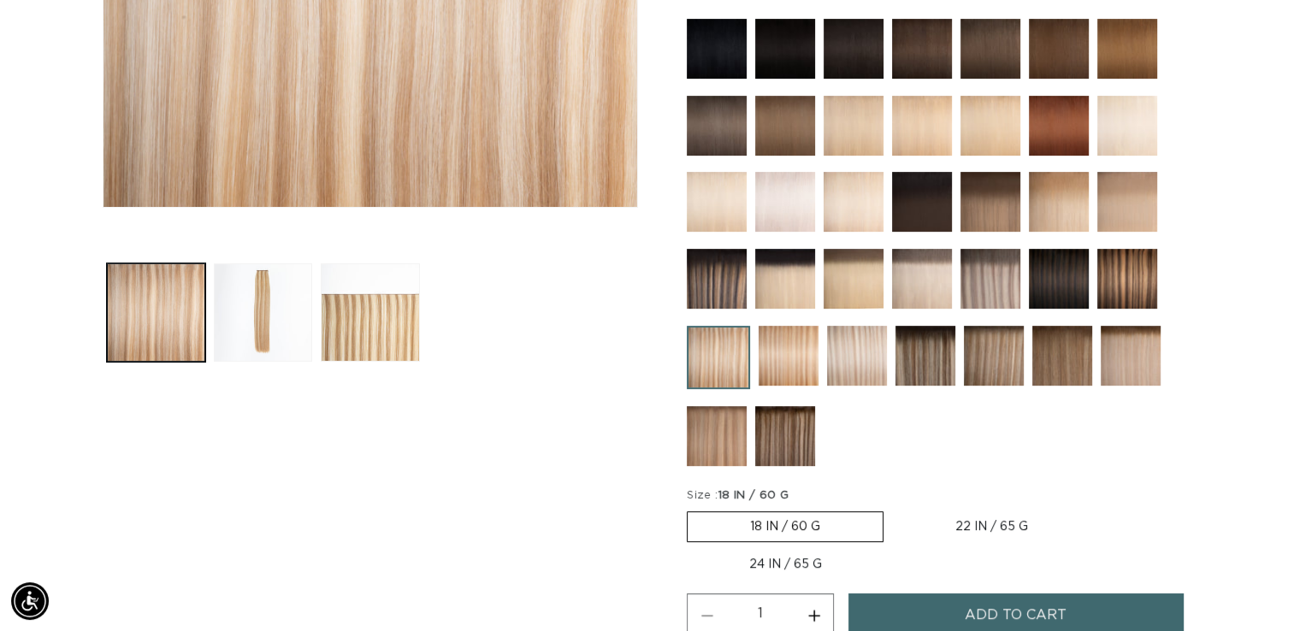
scroll to position [0, 2344]
click at [254, 313] on button "Load image 2 in gallery view" at bounding box center [263, 312] width 98 height 98
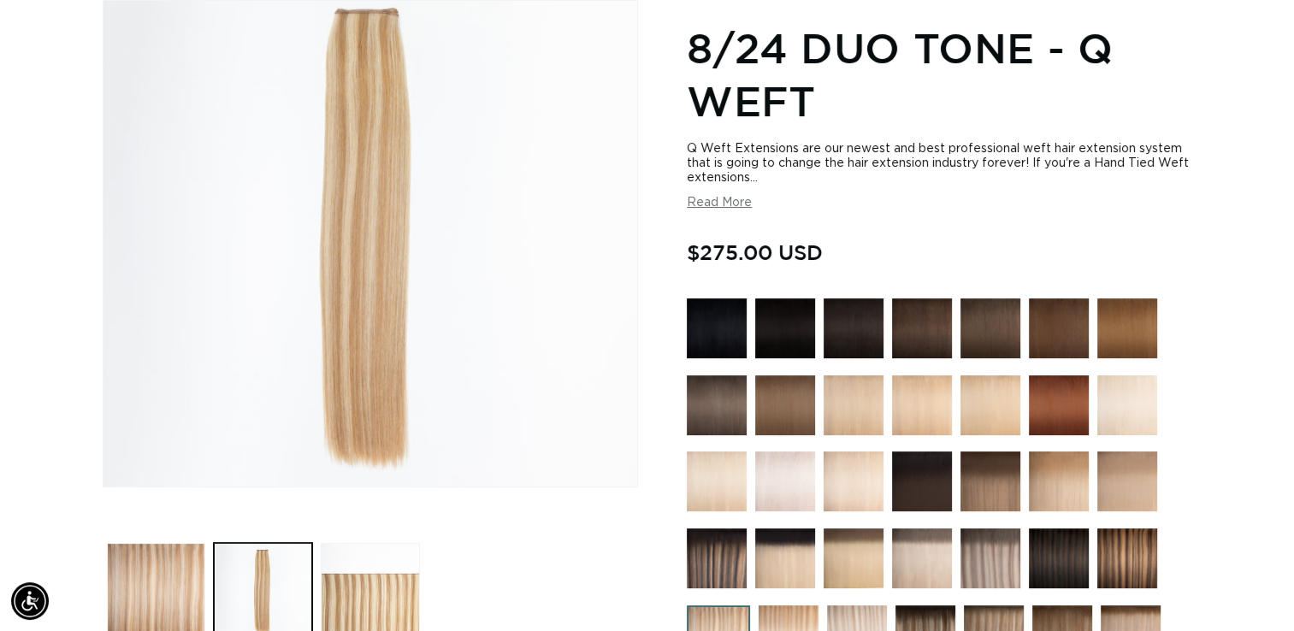
scroll to position [0, 1173]
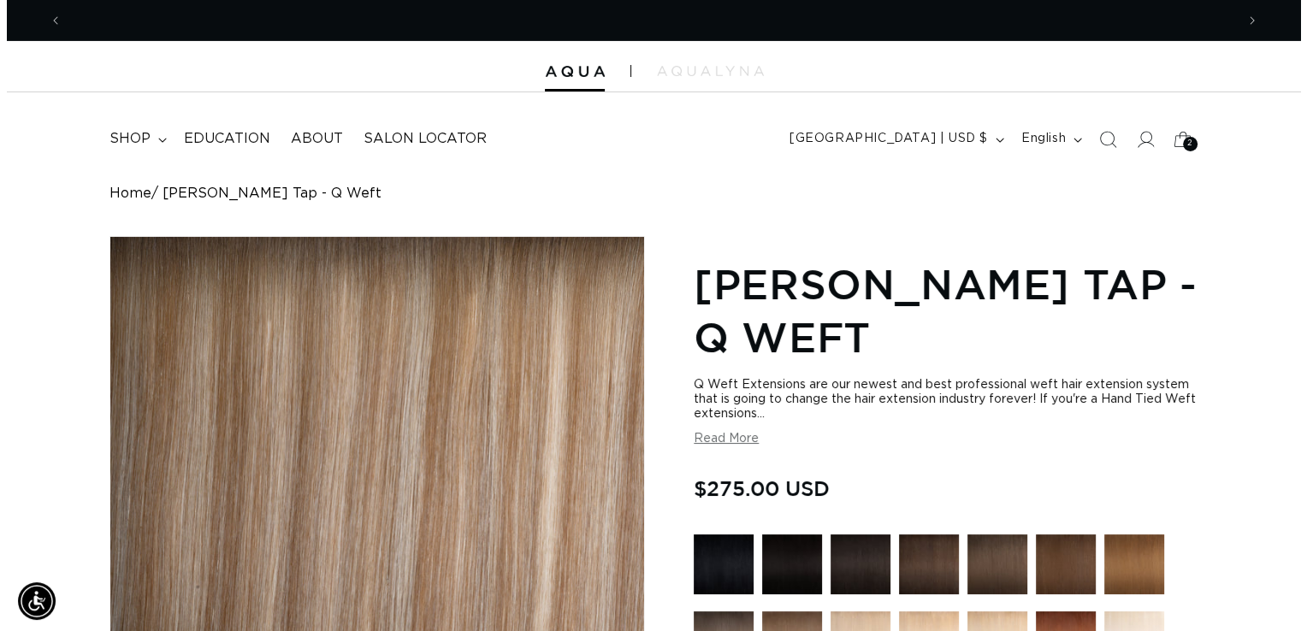
scroll to position [0, 1173]
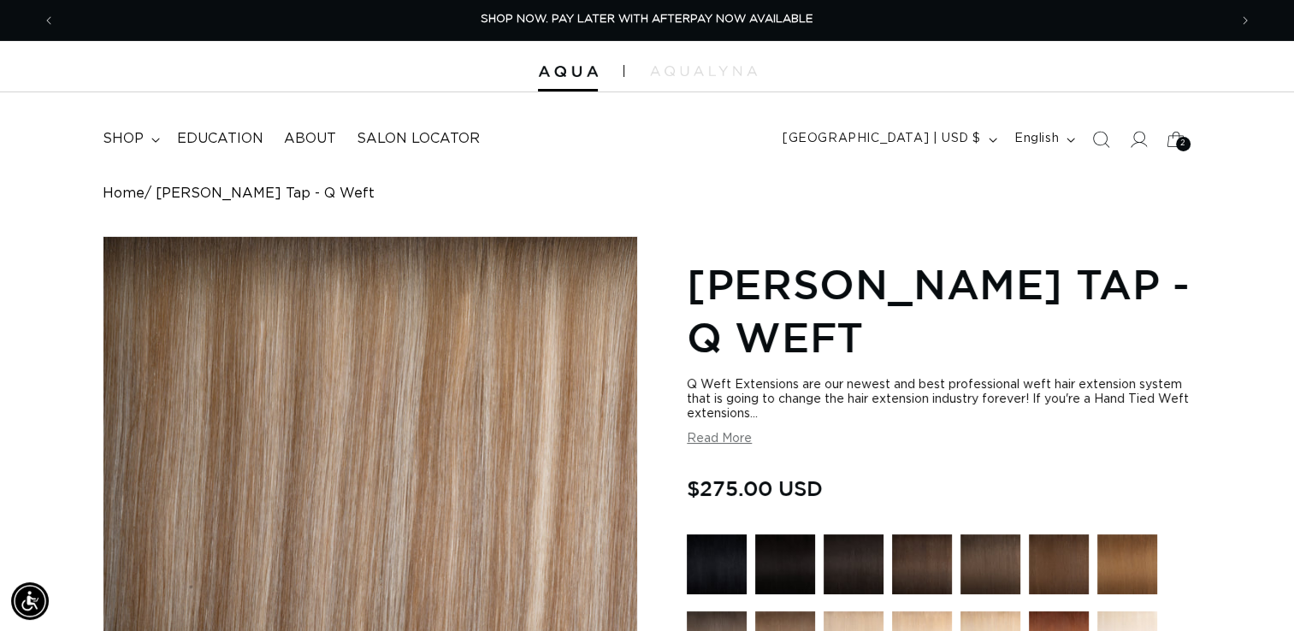
click at [1183, 145] on span "2" at bounding box center [1183, 144] width 6 height 15
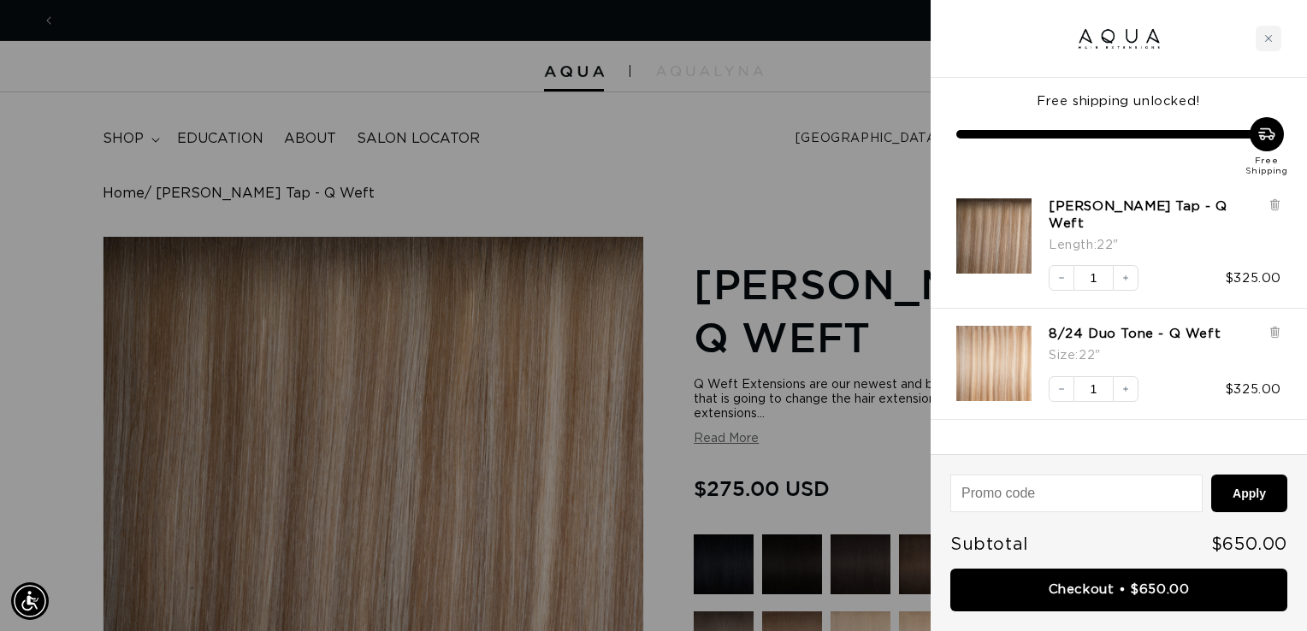
scroll to position [0, 1185]
click at [725, 132] on div at bounding box center [653, 315] width 1307 height 631
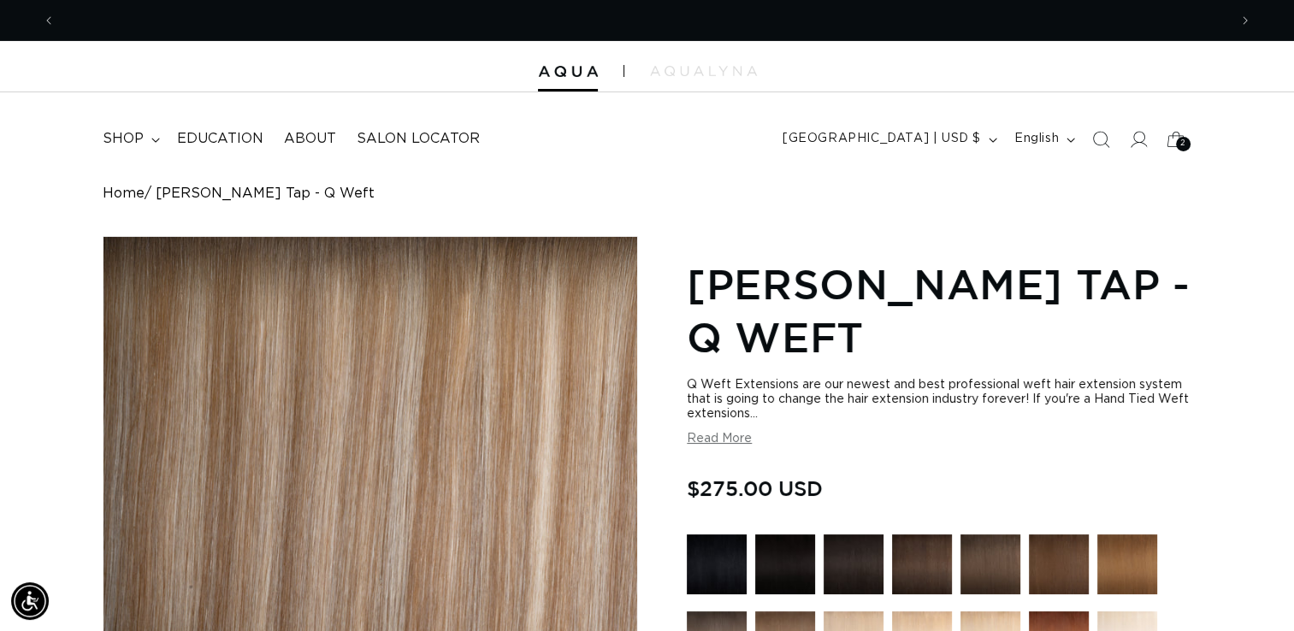
scroll to position [0, 0]
click at [116, 139] on span "shop" at bounding box center [123, 139] width 41 height 18
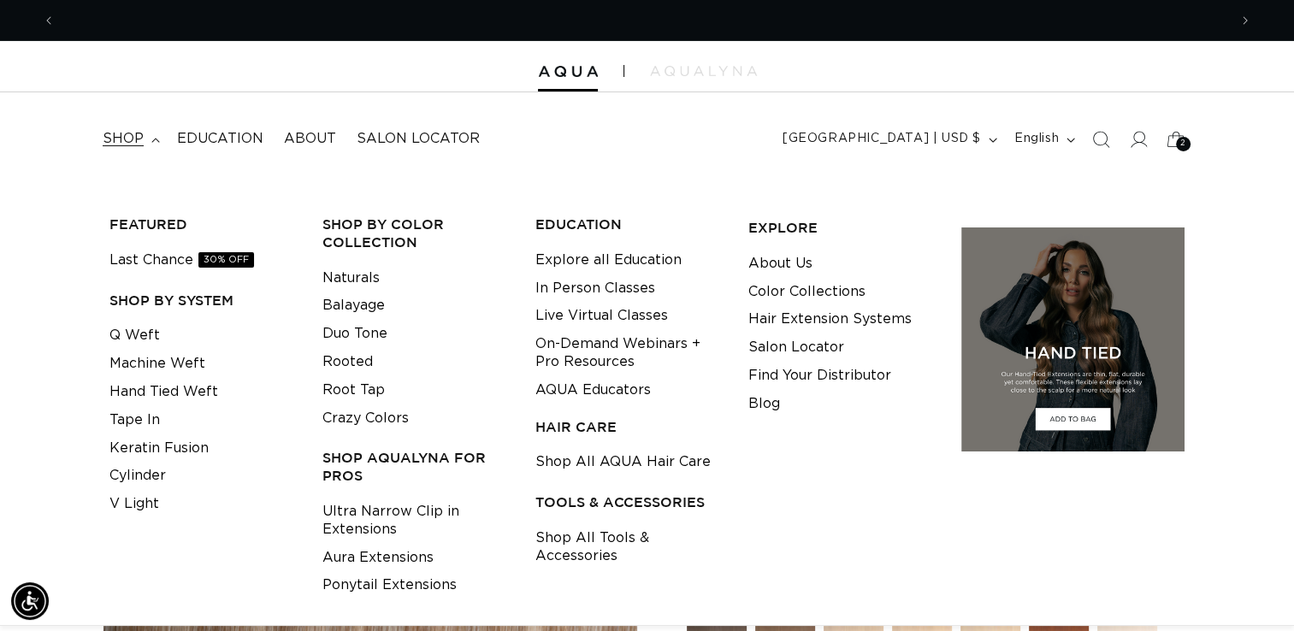
scroll to position [0, 1173]
click at [150, 331] on link "Q Weft" at bounding box center [134, 336] width 50 height 28
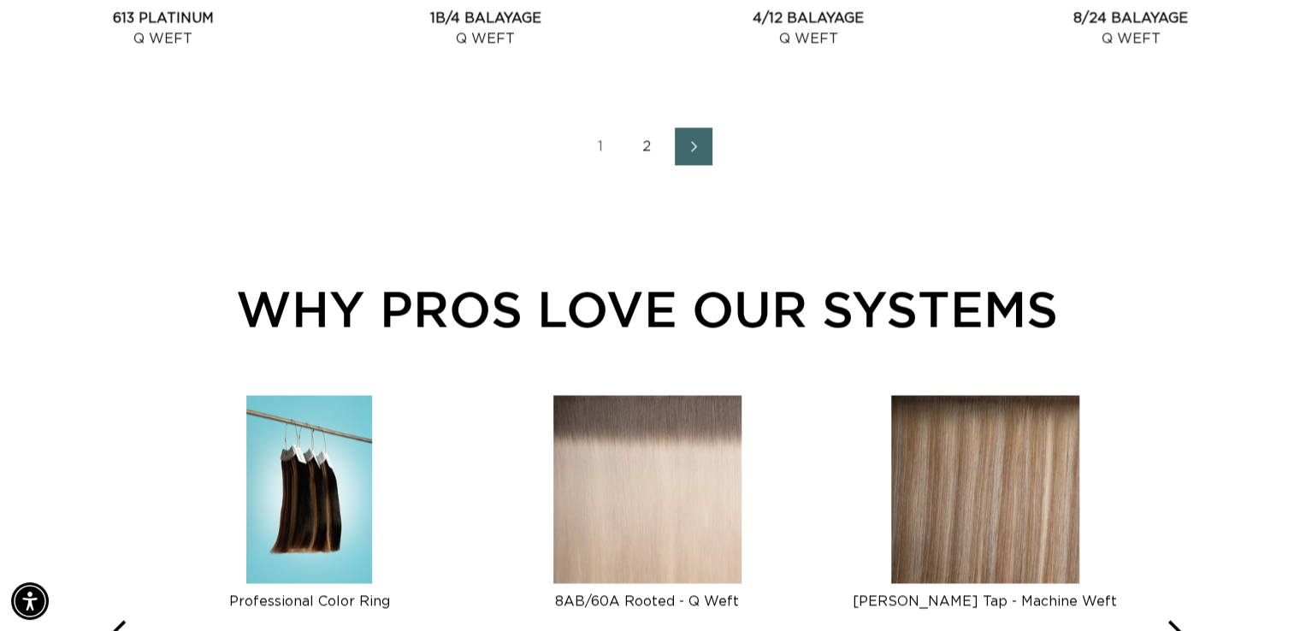
scroll to position [0, 2344]
click at [644, 144] on link "2" at bounding box center [648, 146] width 38 height 38
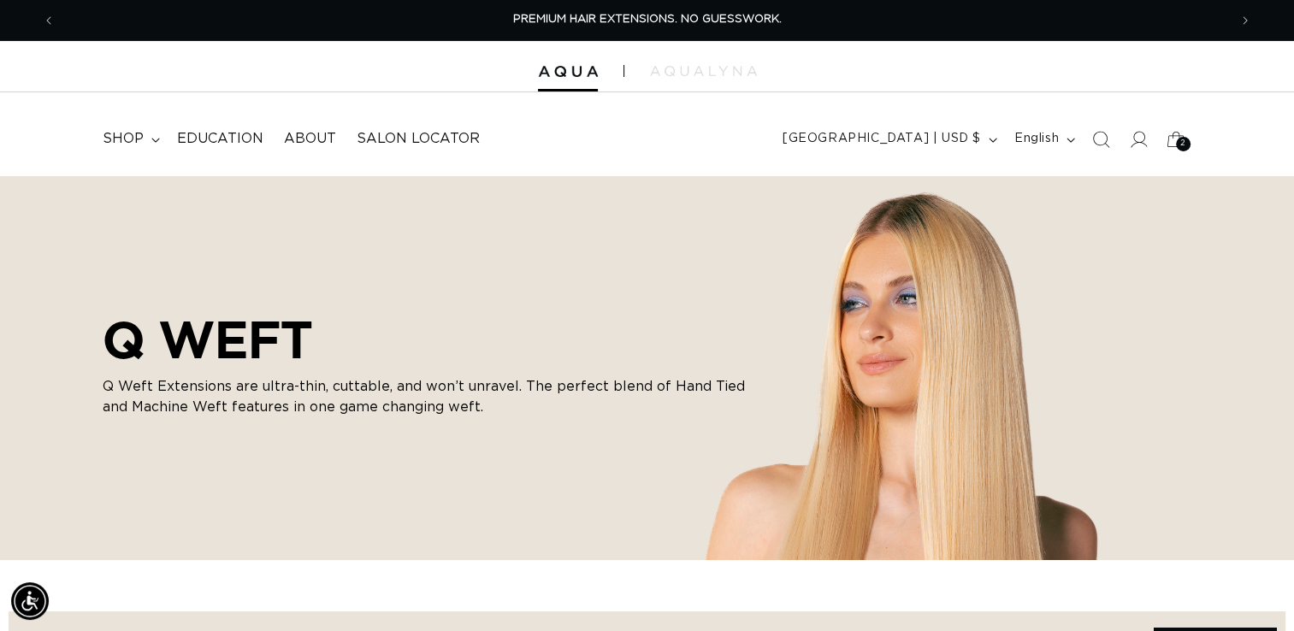
click at [133, 141] on span "shop" at bounding box center [123, 139] width 41 height 18
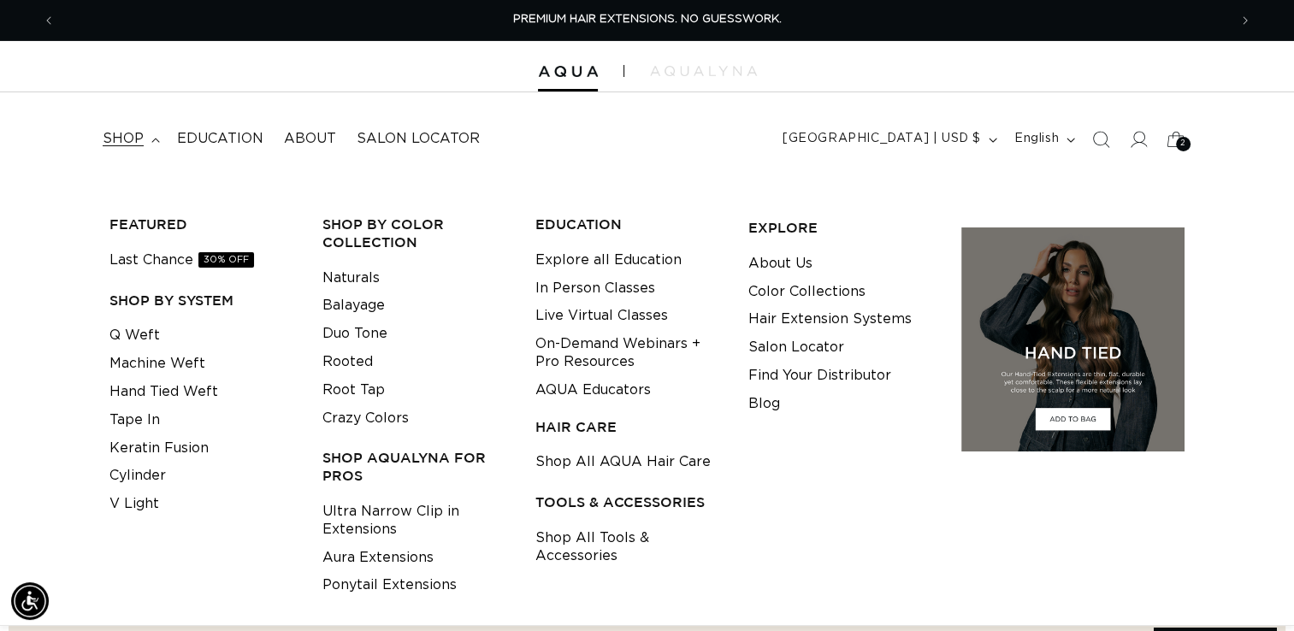
click at [600, 541] on link "Shop All Tools & Accessories" at bounding box center [628, 547] width 186 height 46
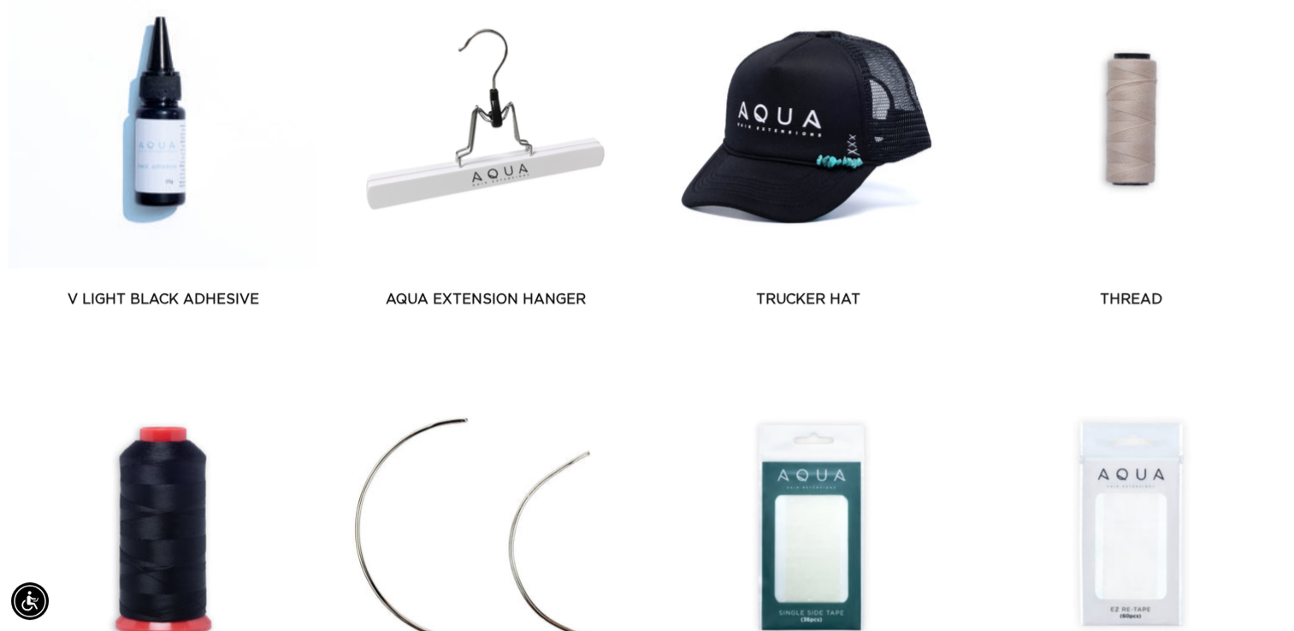
scroll to position [0, 2344]
click at [1130, 289] on link "Thread" at bounding box center [1131, 299] width 309 height 21
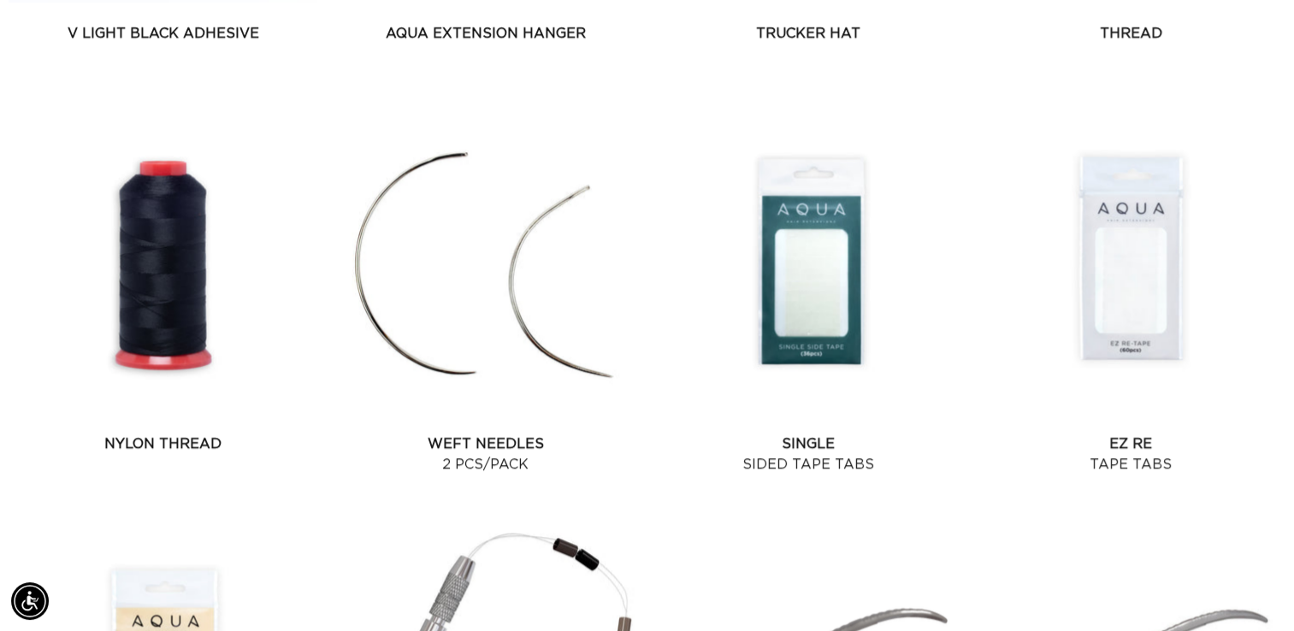
scroll to position [0, 0]
click at [525, 436] on link "Weft Needles 2 pcs/pack" at bounding box center [485, 454] width 309 height 41
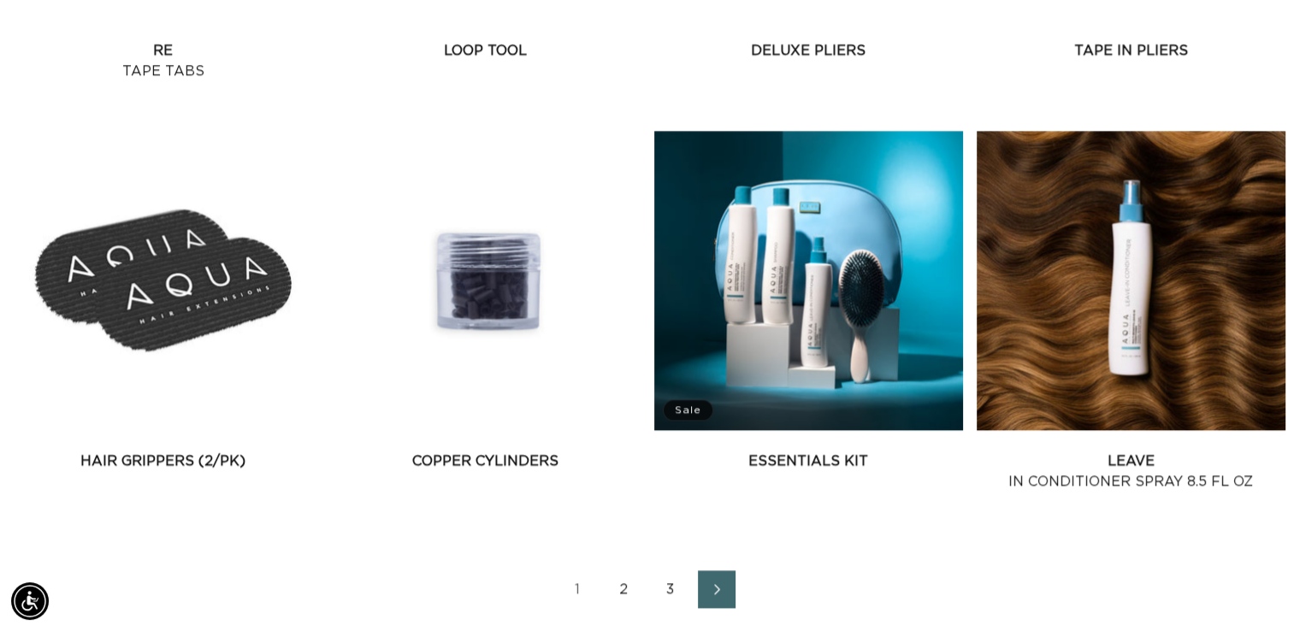
scroll to position [0, 2344]
click at [210, 465] on link "Hair Grippers (2/pk)" at bounding box center [163, 461] width 309 height 21
click at [533, 467] on link "Copper Cylinders" at bounding box center [485, 461] width 309 height 21
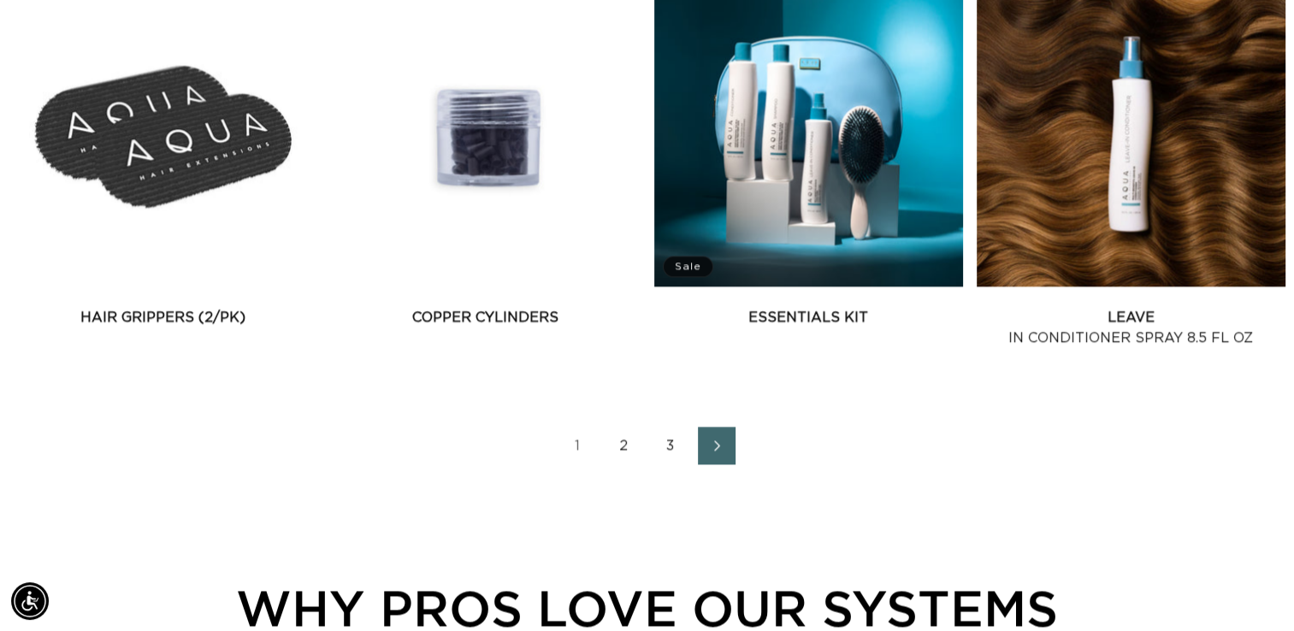
click at [623, 450] on link "2" at bounding box center [625, 446] width 38 height 38
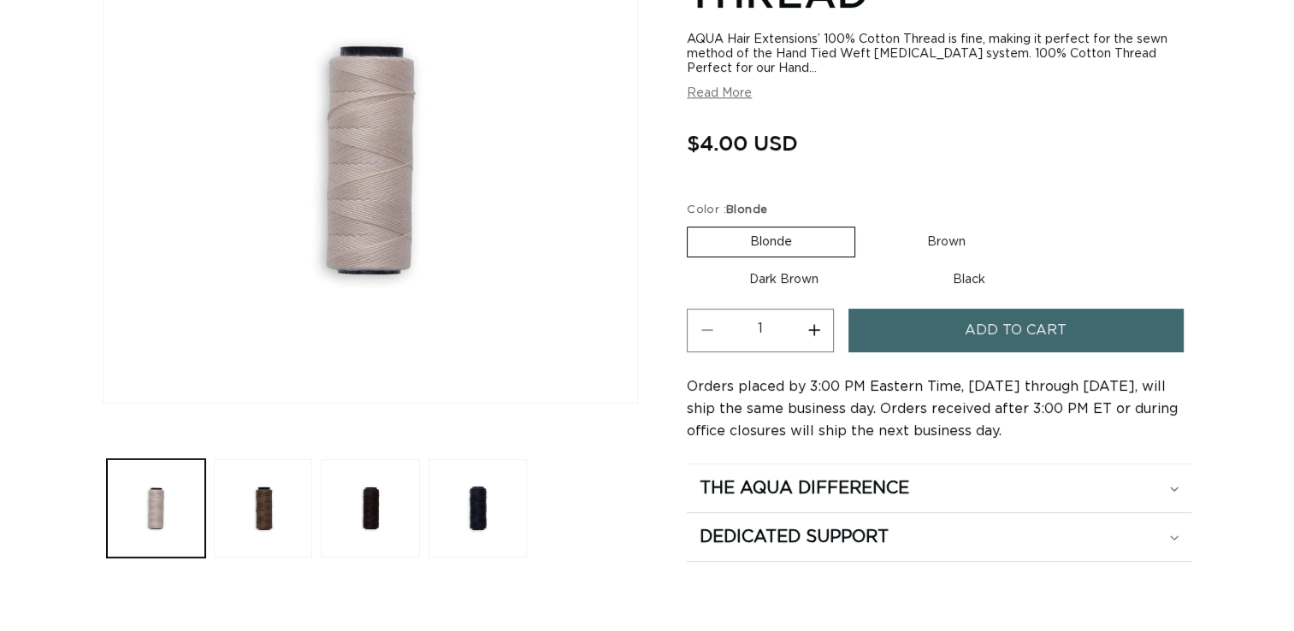
scroll to position [318, 0]
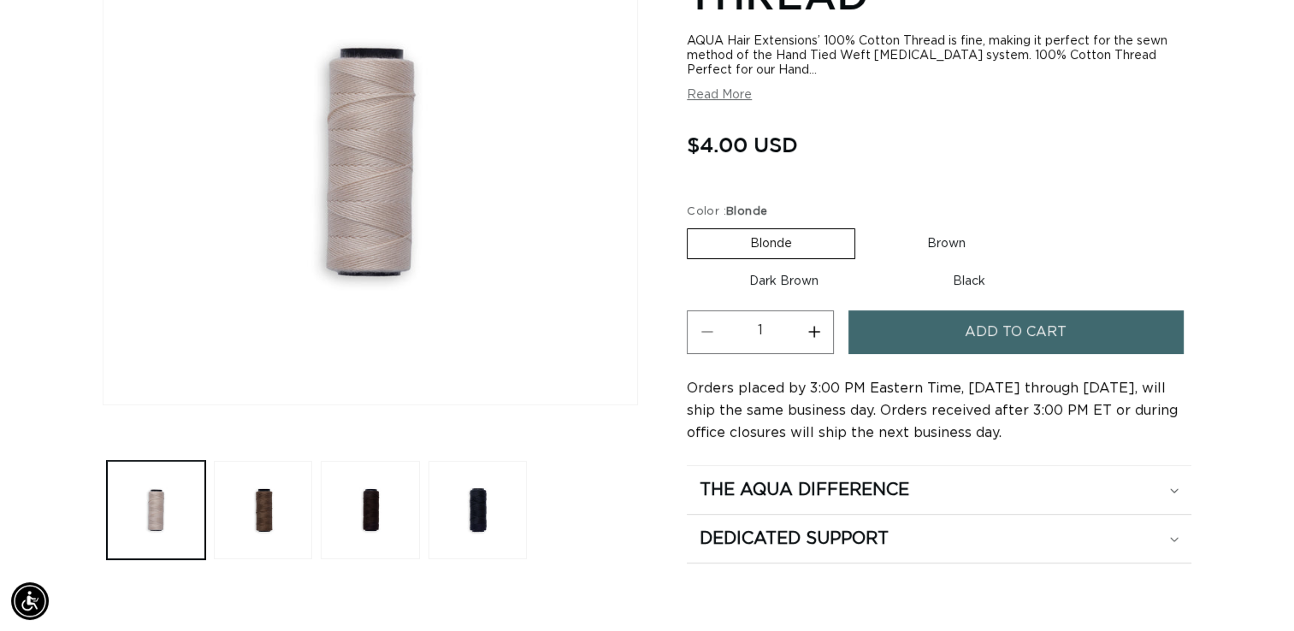
click at [930, 241] on label "Brown Variant sold out or unavailable" at bounding box center [946, 243] width 163 height 29
click at [865, 226] on input "Brown Variant sold out or unavailable" at bounding box center [864, 225] width 1 height 1
radio input "true"
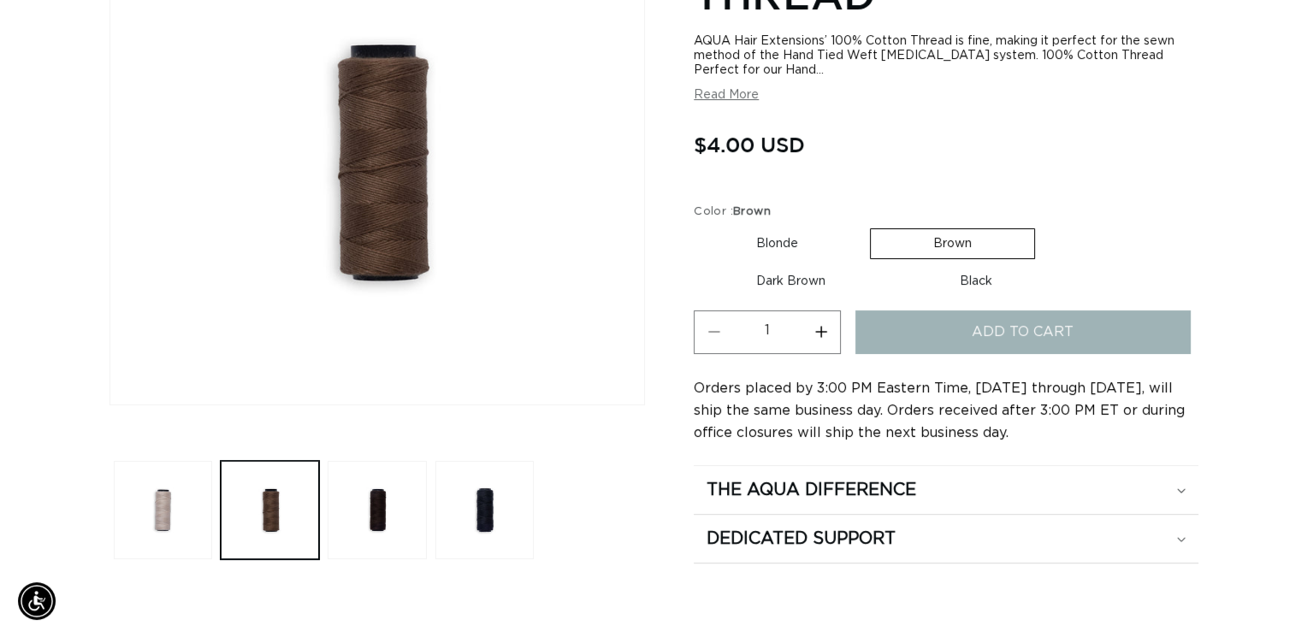
scroll to position [0, 1173]
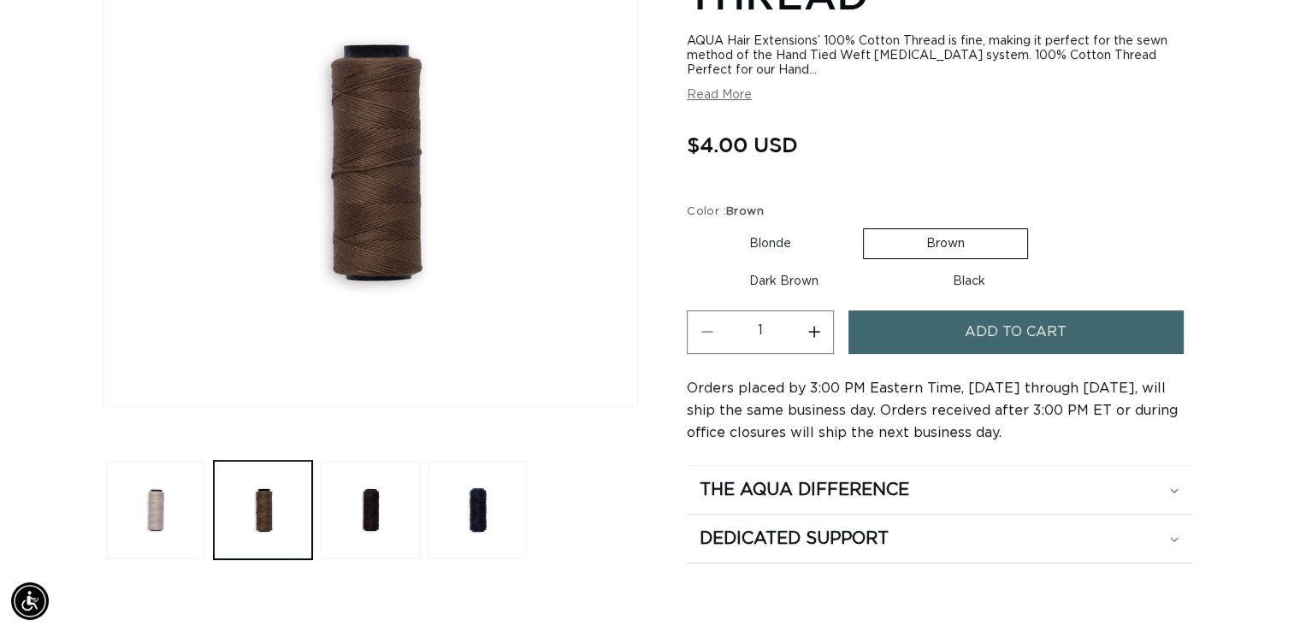
click at [931, 330] on button "Add to cart" at bounding box center [1015, 332] width 334 height 44
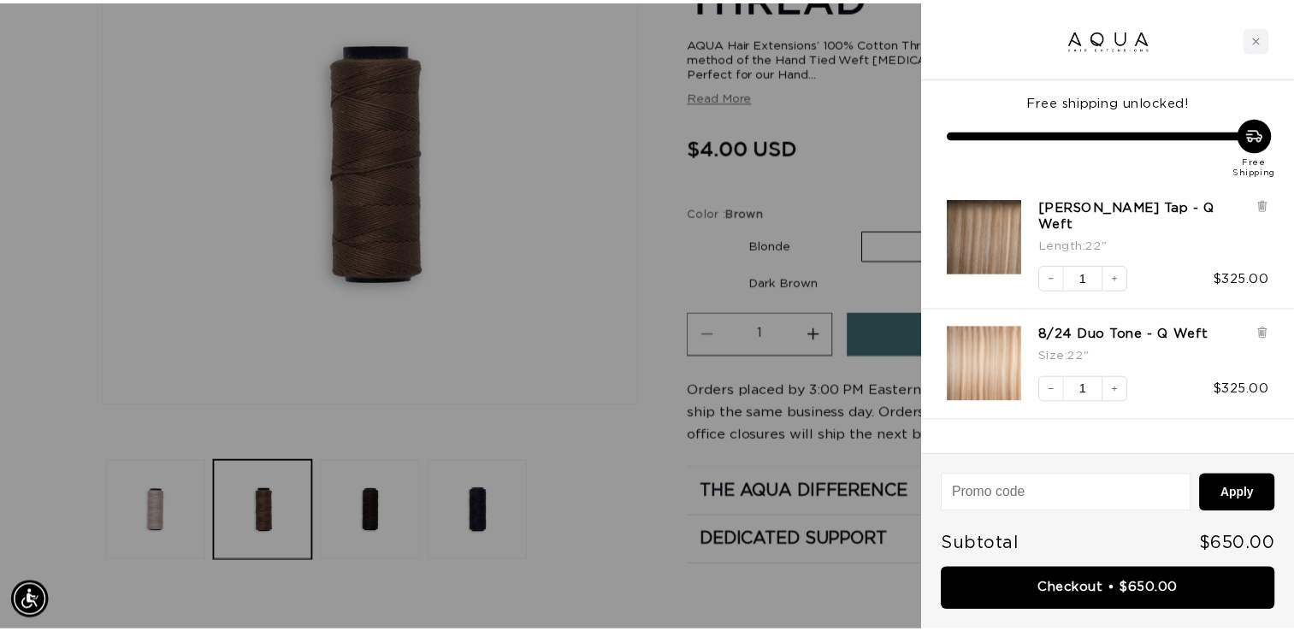
scroll to position [0, 2371]
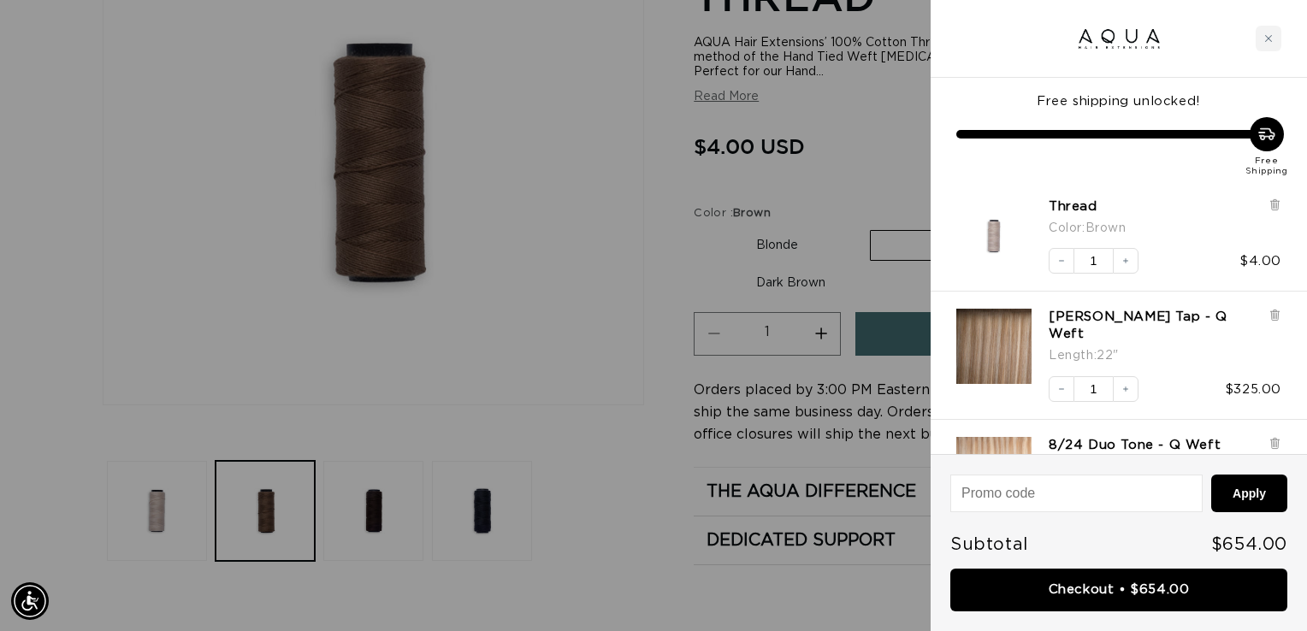
click at [606, 264] on div at bounding box center [653, 315] width 1307 height 631
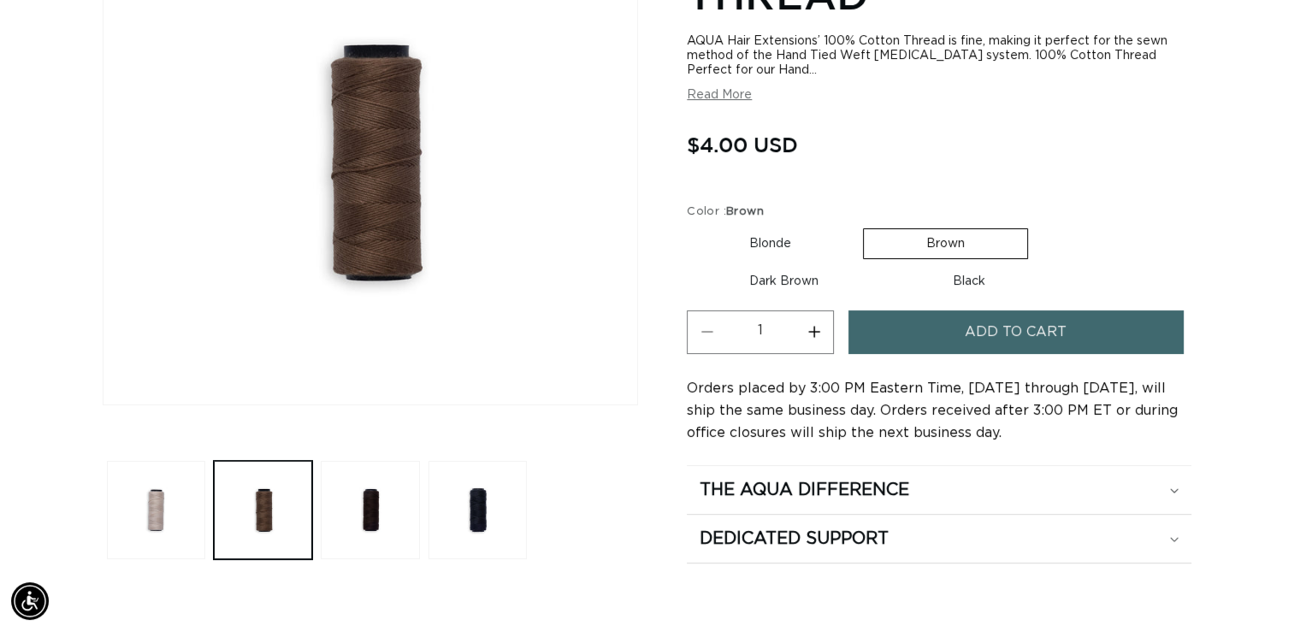
scroll to position [0, 0]
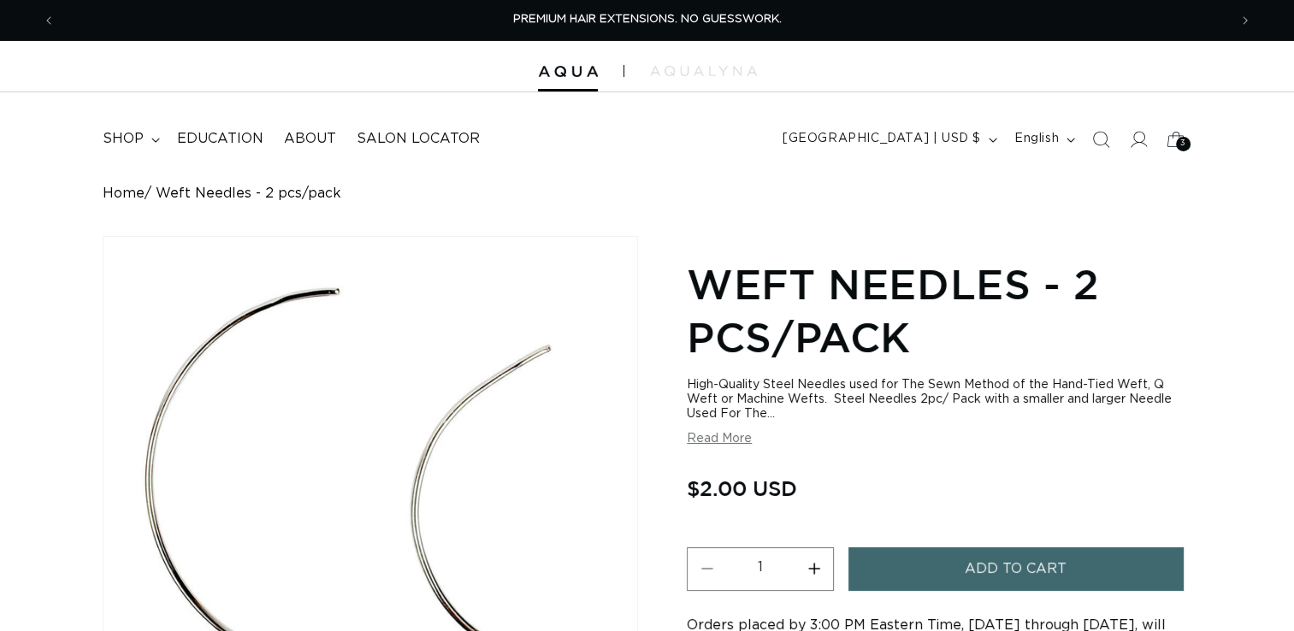
click at [1022, 570] on span "Add to cart" at bounding box center [1016, 569] width 102 height 44
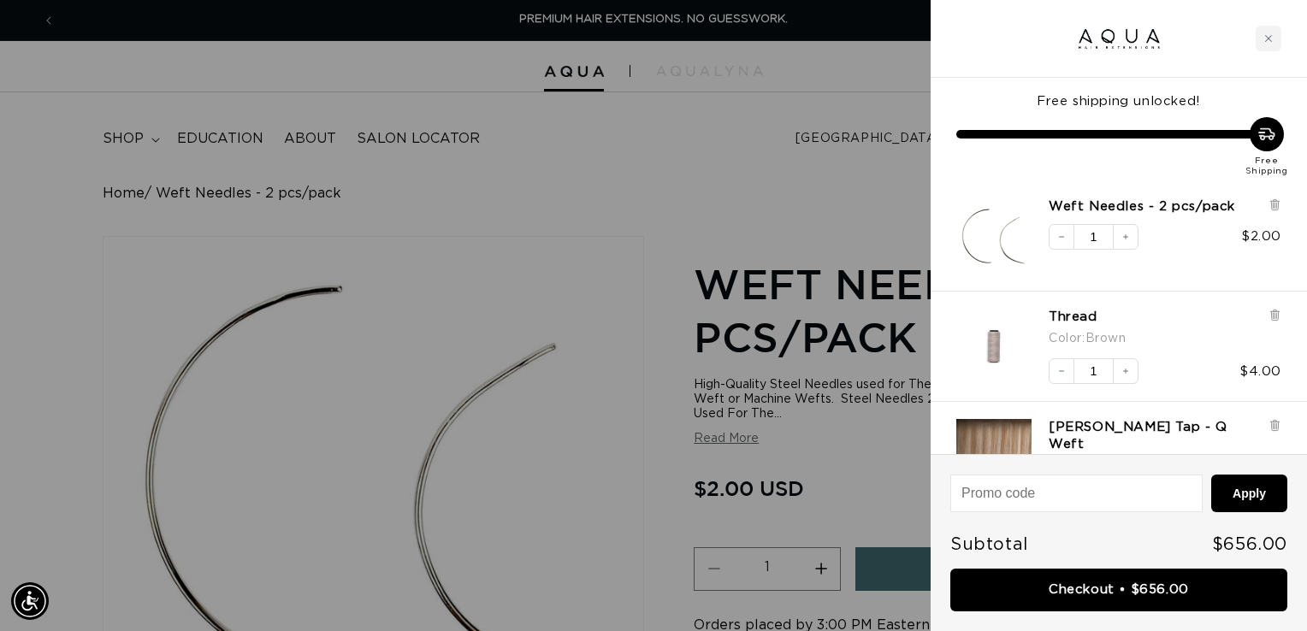
click at [47, 31] on div at bounding box center [653, 315] width 1307 height 631
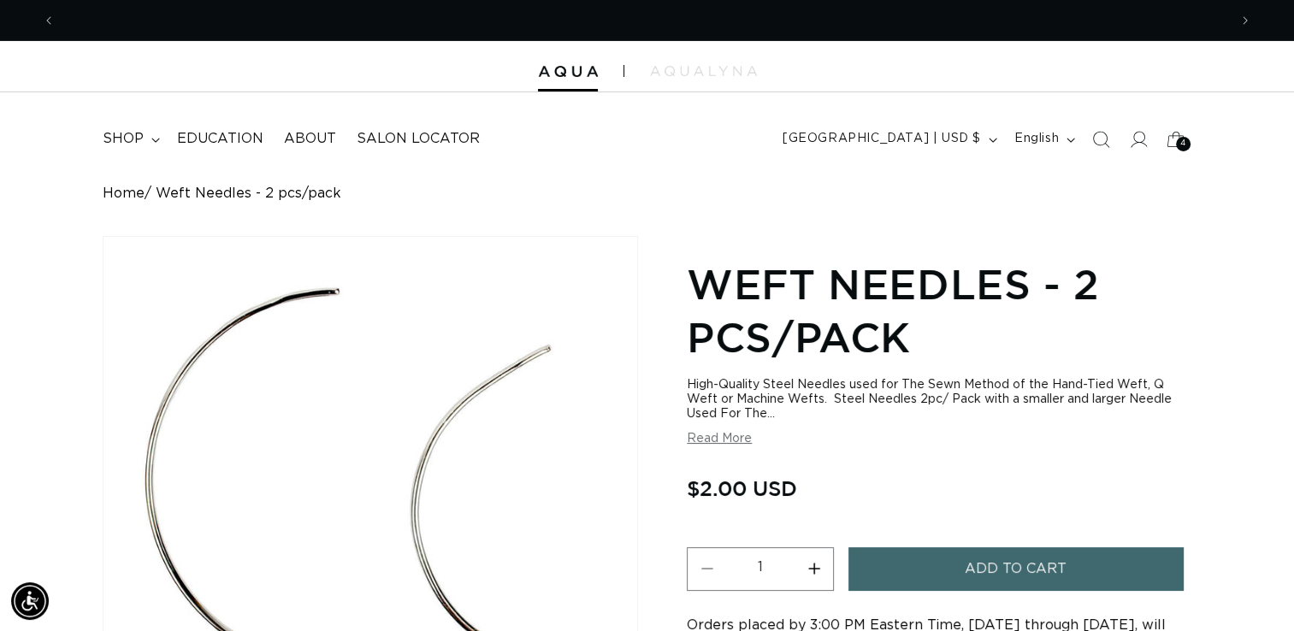
scroll to position [0, 1173]
click at [47, 31] on button "Previous announcement" at bounding box center [49, 20] width 38 height 33
click at [51, 19] on icon "Previous announcement" at bounding box center [48, 20] width 5 height 17
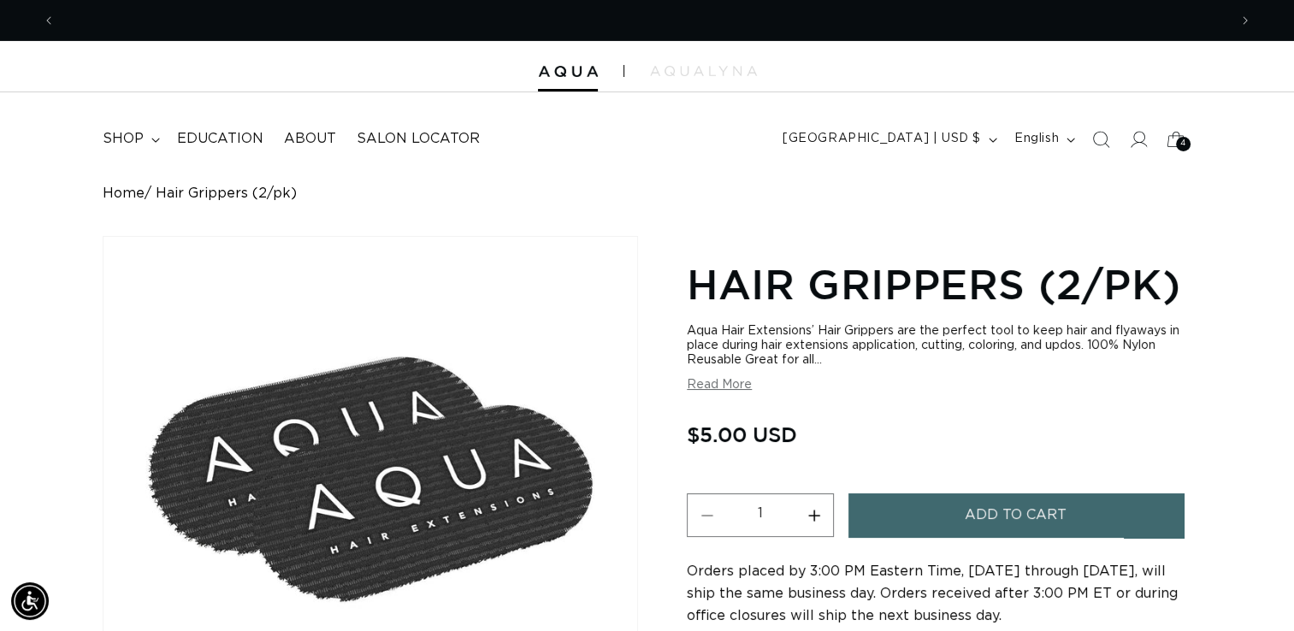
click at [817, 513] on button "Increase quantity for Hair Grippers (2/pk)" at bounding box center [814, 516] width 38 height 44
type input "2"
click at [916, 524] on button "Add to cart" at bounding box center [1015, 516] width 334 height 44
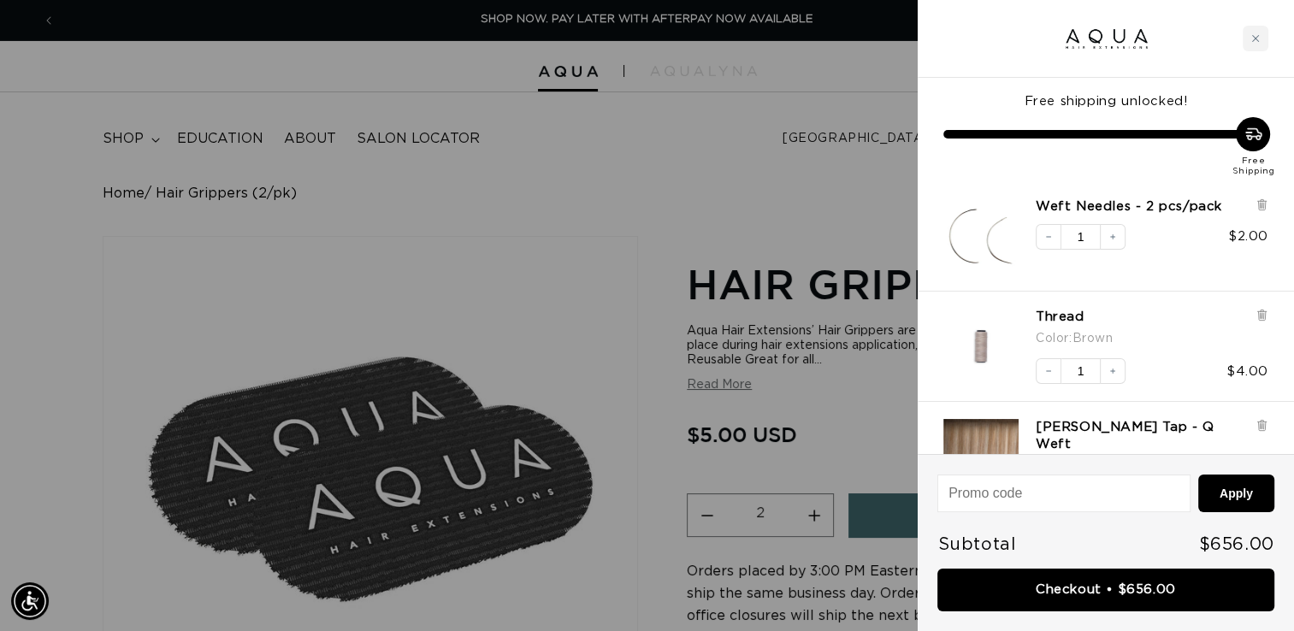
scroll to position [0, 1185]
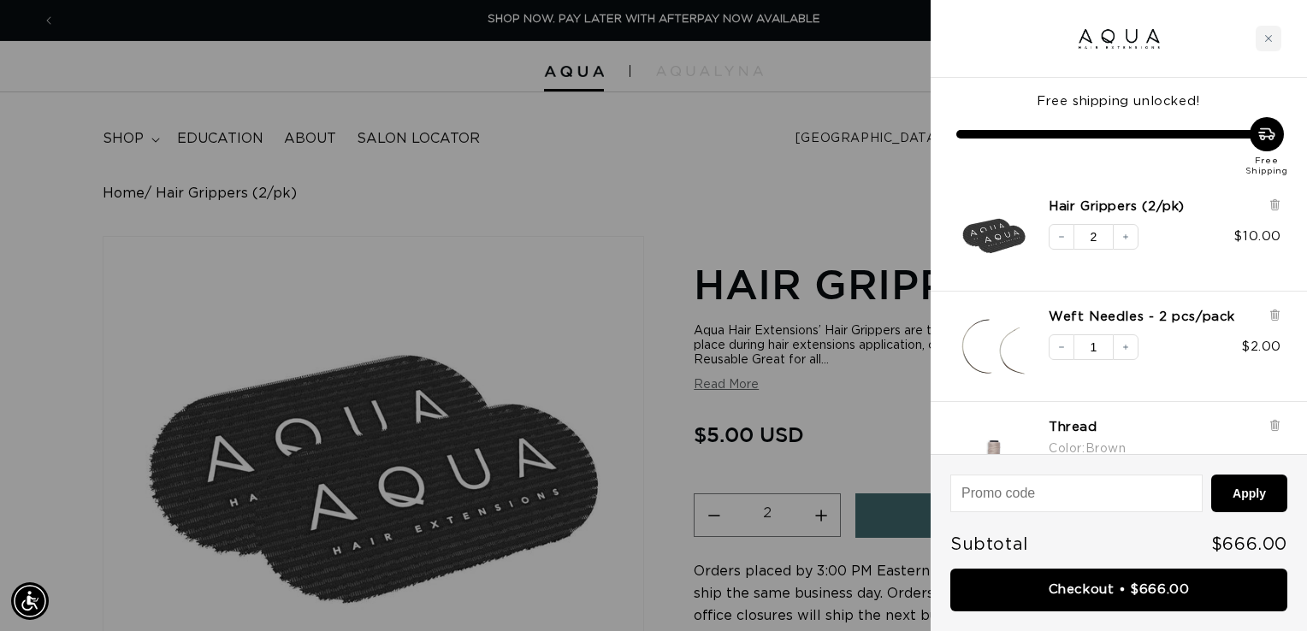
click at [102, 65] on div at bounding box center [653, 315] width 1307 height 631
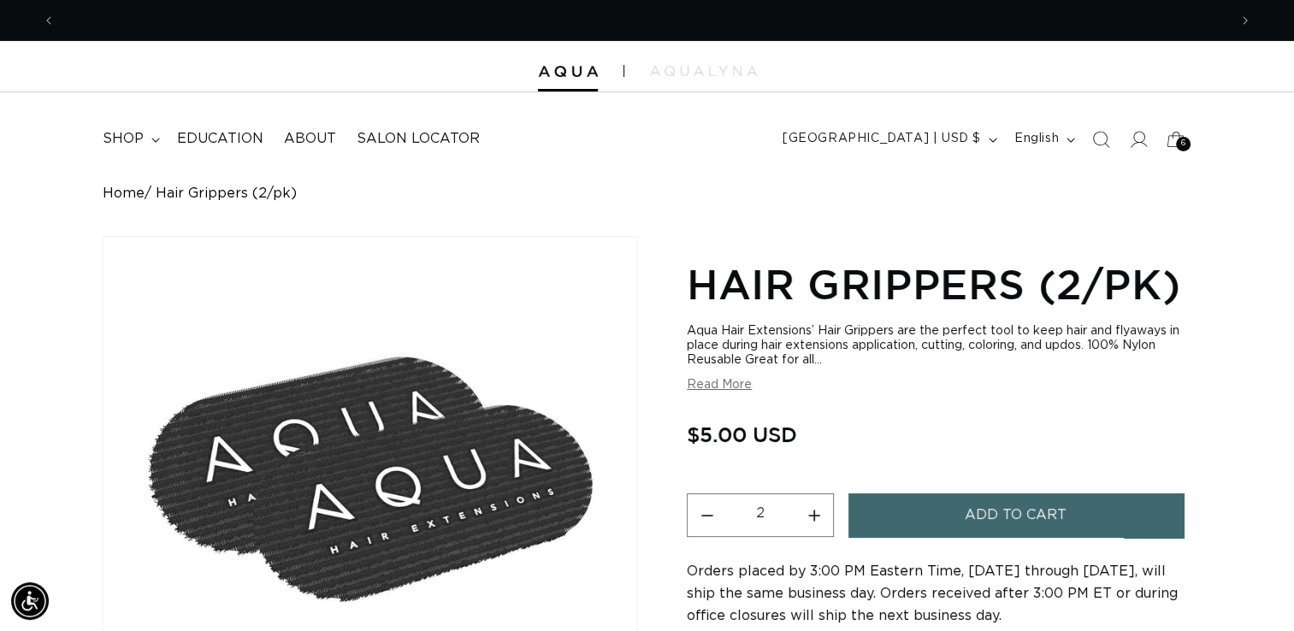
scroll to position [0, 2344]
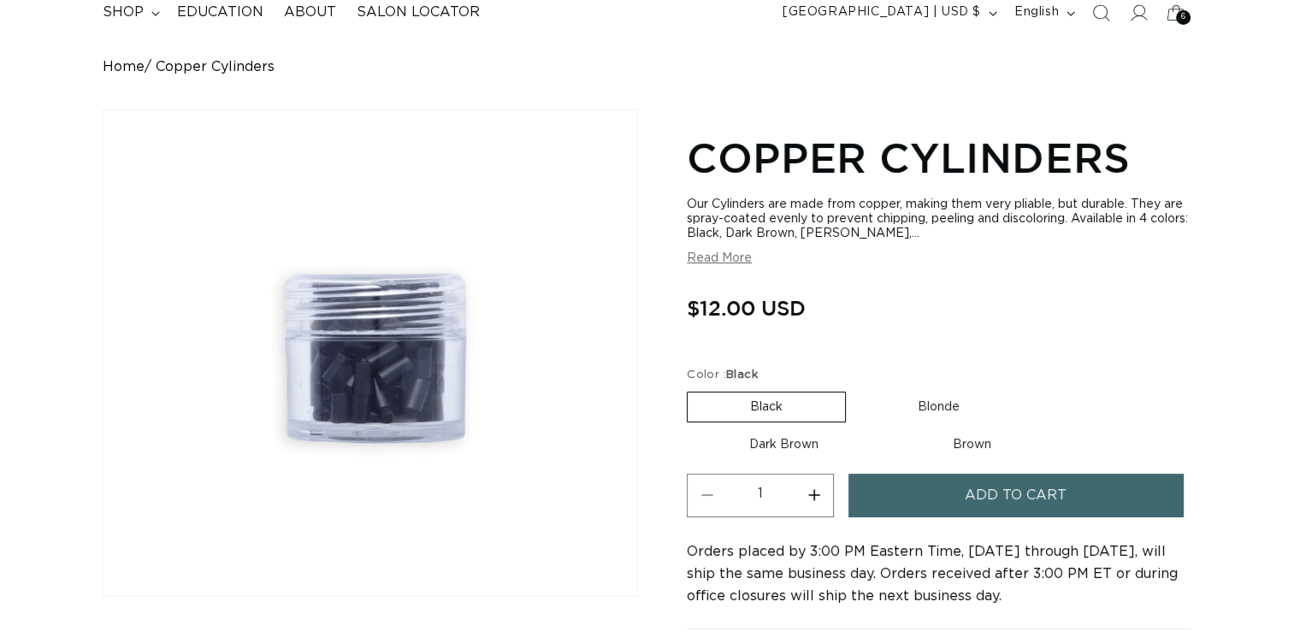
scroll to position [147, 0]
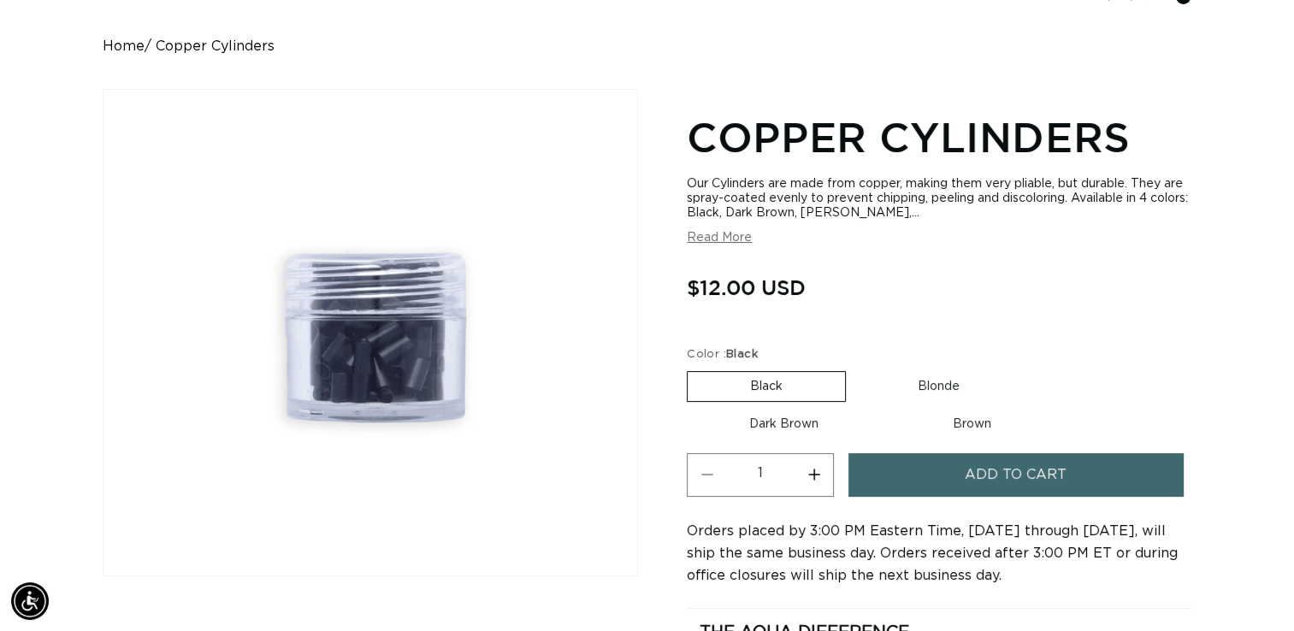
click at [911, 379] on label "Blonde Variant sold out or unavailable" at bounding box center [938, 386] width 167 height 29
click at [855, 369] on input "Blonde Variant sold out or unavailable" at bounding box center [854, 368] width 1 height 1
radio input "true"
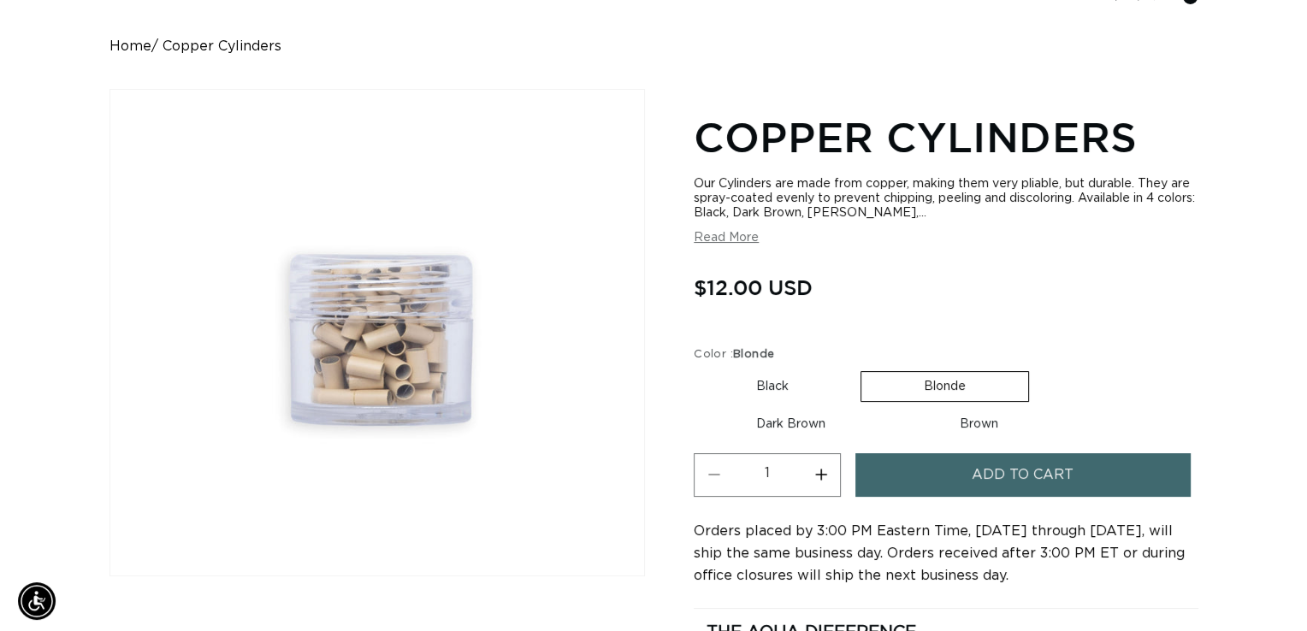
scroll to position [0, 2344]
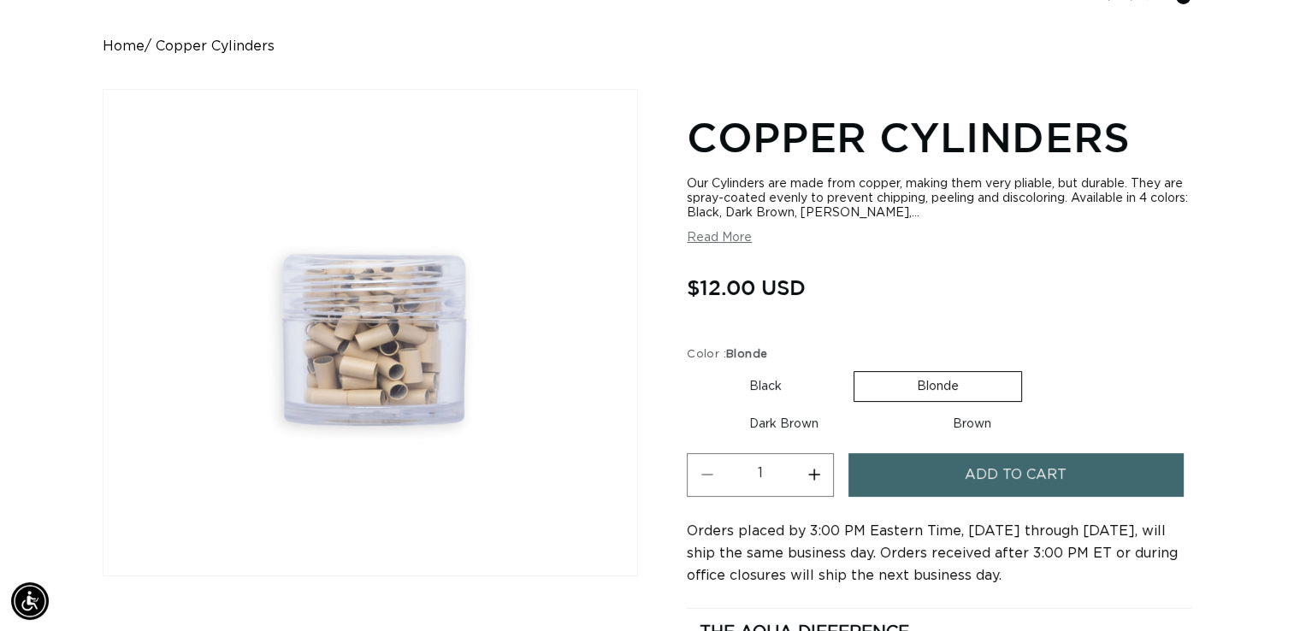
click at [931, 422] on label "Brown Variant sold out or unavailable" at bounding box center [971, 424] width 163 height 29
click at [890, 407] on input "Brown Variant sold out or unavailable" at bounding box center [889, 406] width 1 height 1
radio input "true"
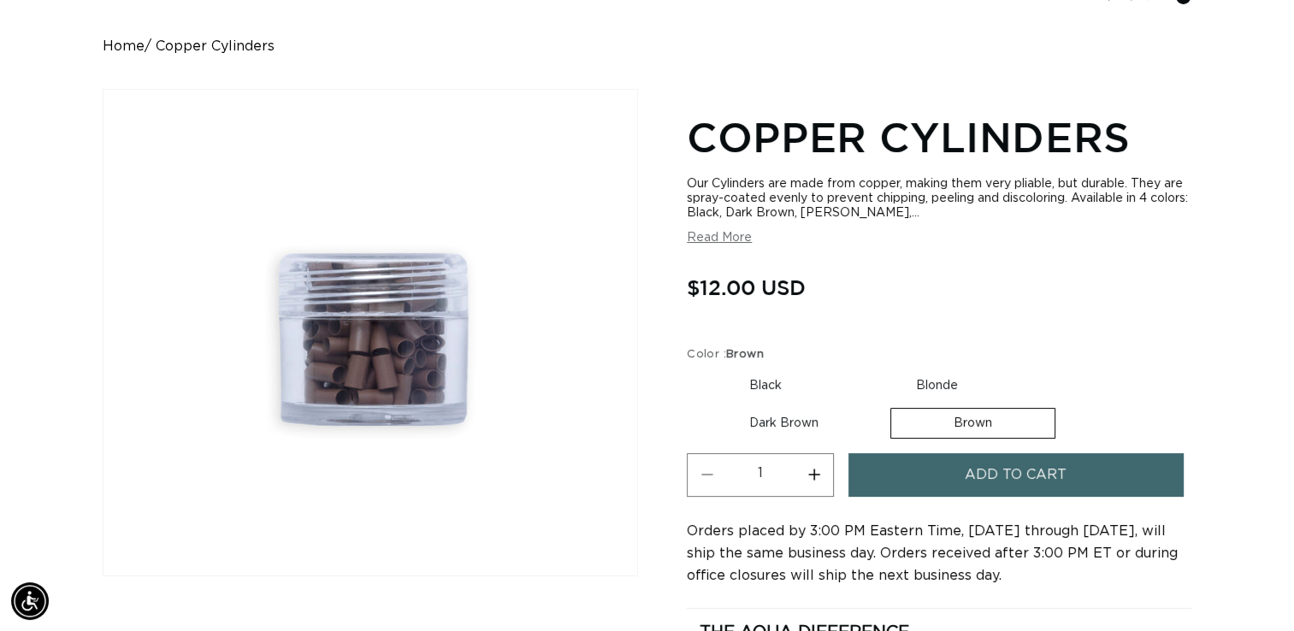
click at [950, 475] on button "Add to cart" at bounding box center [1015, 475] width 334 height 44
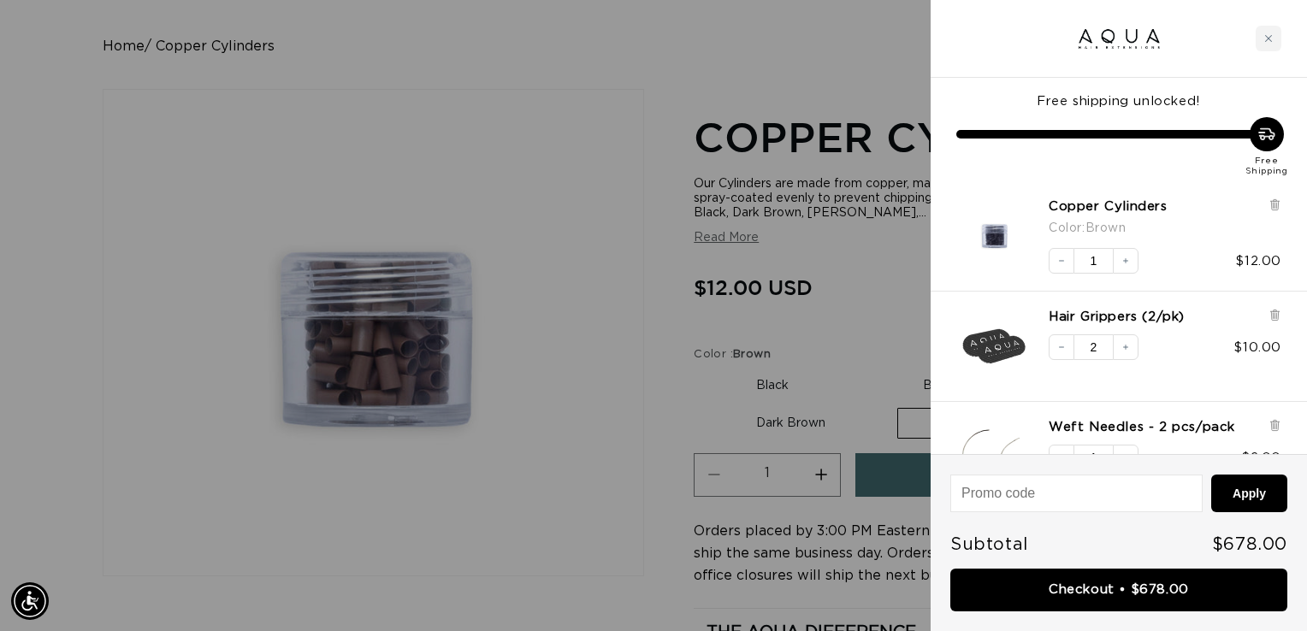
click at [68, 86] on div at bounding box center [653, 315] width 1307 height 631
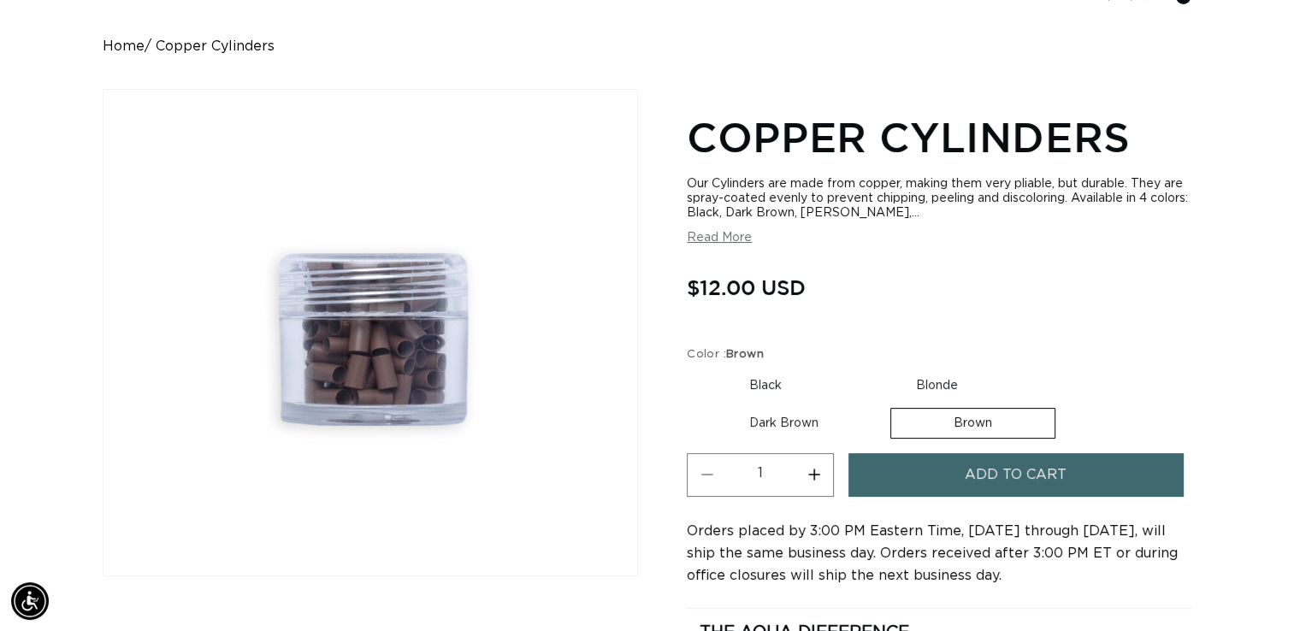
scroll to position [0, 1173]
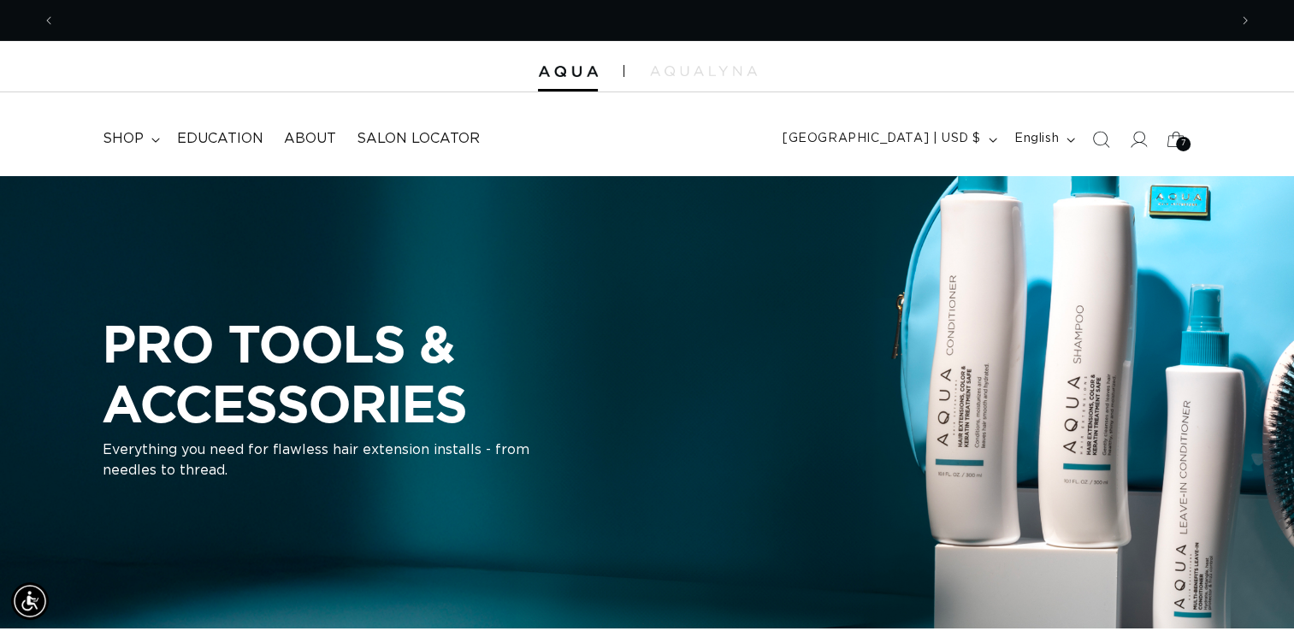
click at [235, 145] on span "Education" at bounding box center [220, 139] width 86 height 18
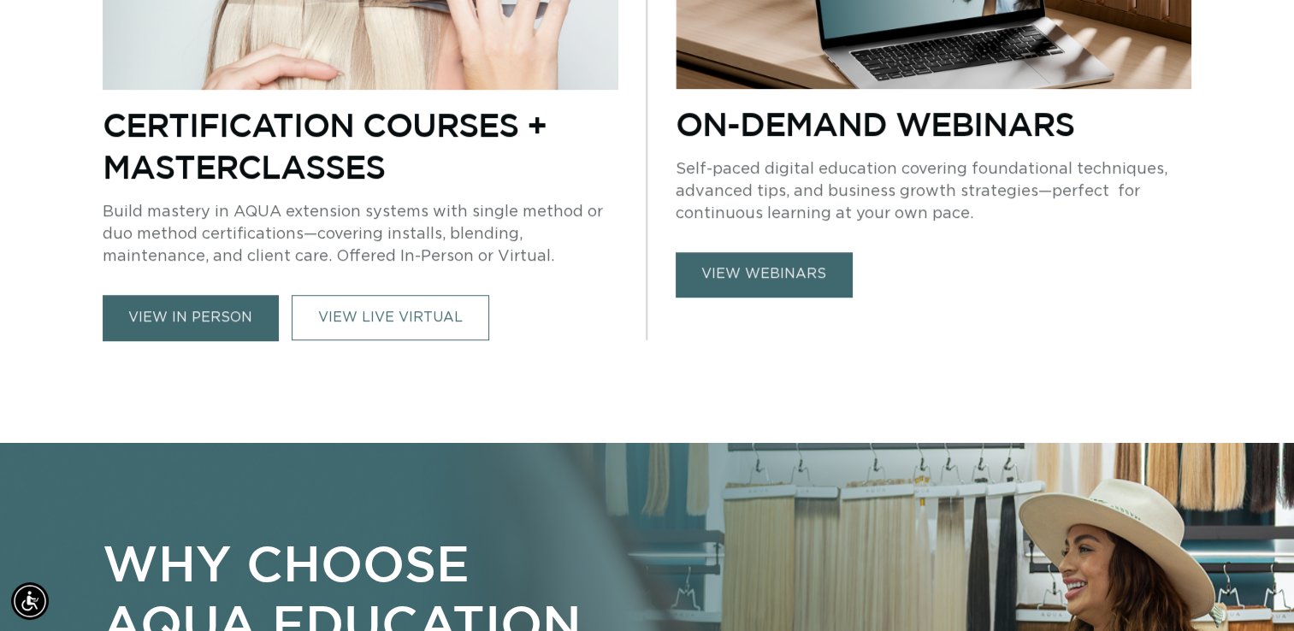
scroll to position [920, 0]
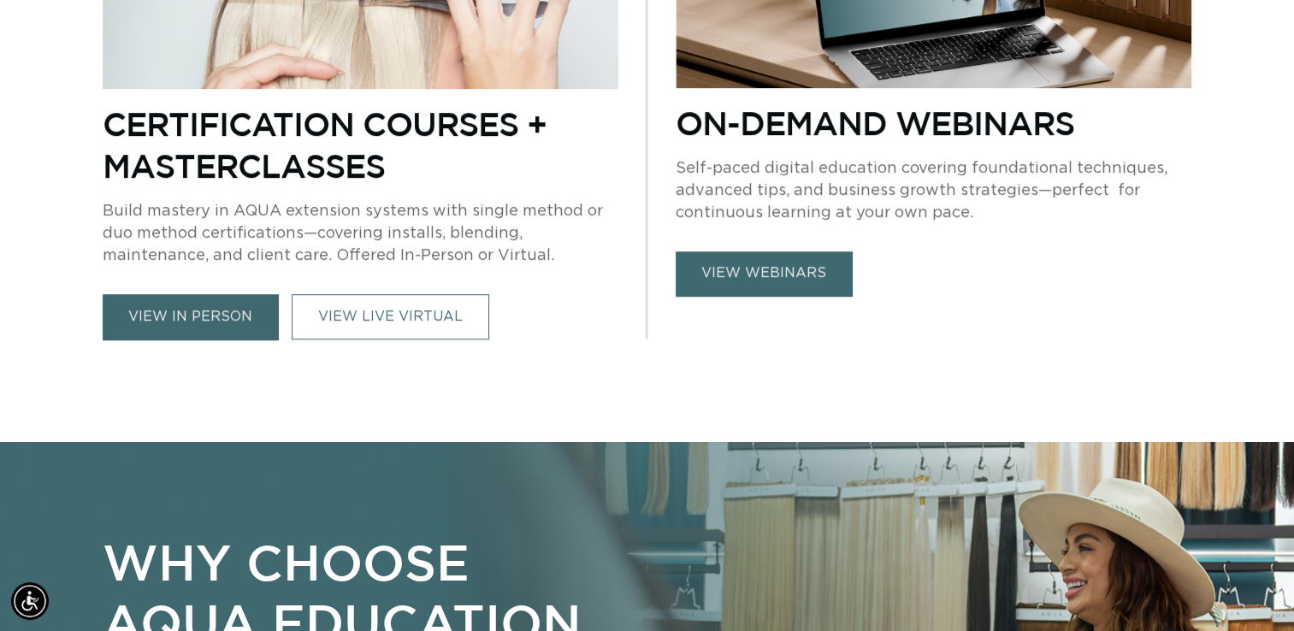
click at [450, 310] on link "VIEW LIVE VIRTUAL" at bounding box center [391, 316] width 198 height 45
click at [176, 312] on link "view in person" at bounding box center [190, 316] width 175 height 45
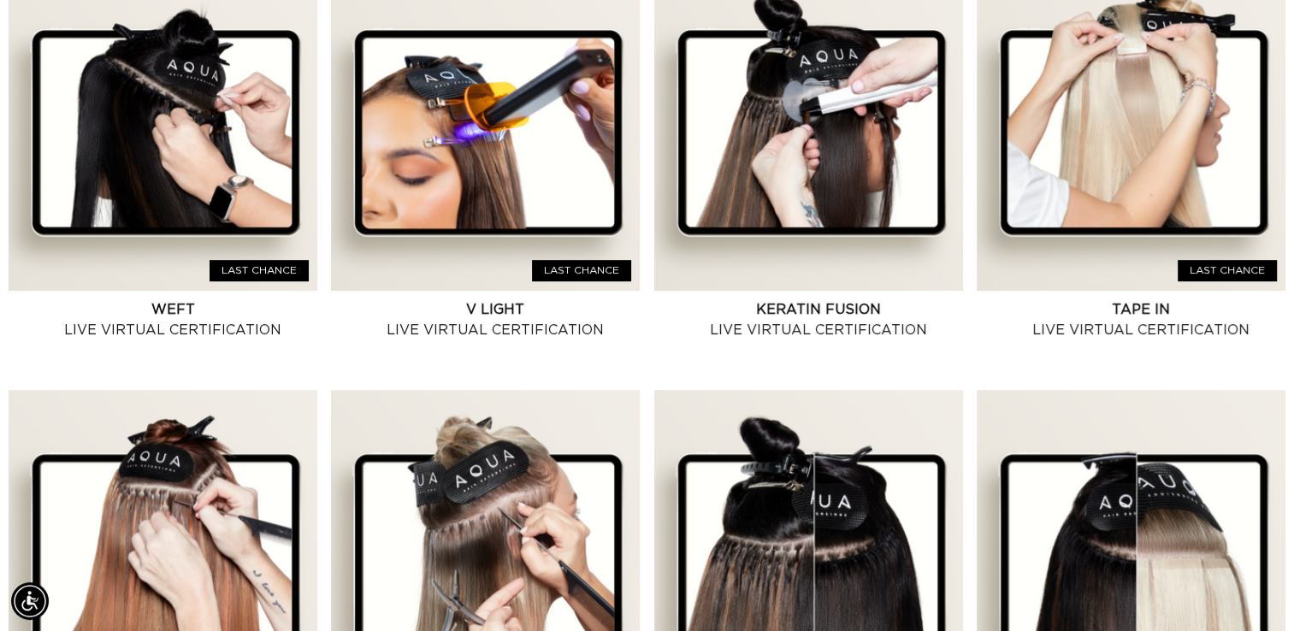
click at [173, 334] on link "Weft Live Virtual Certification" at bounding box center [172, 319] width 289 height 41
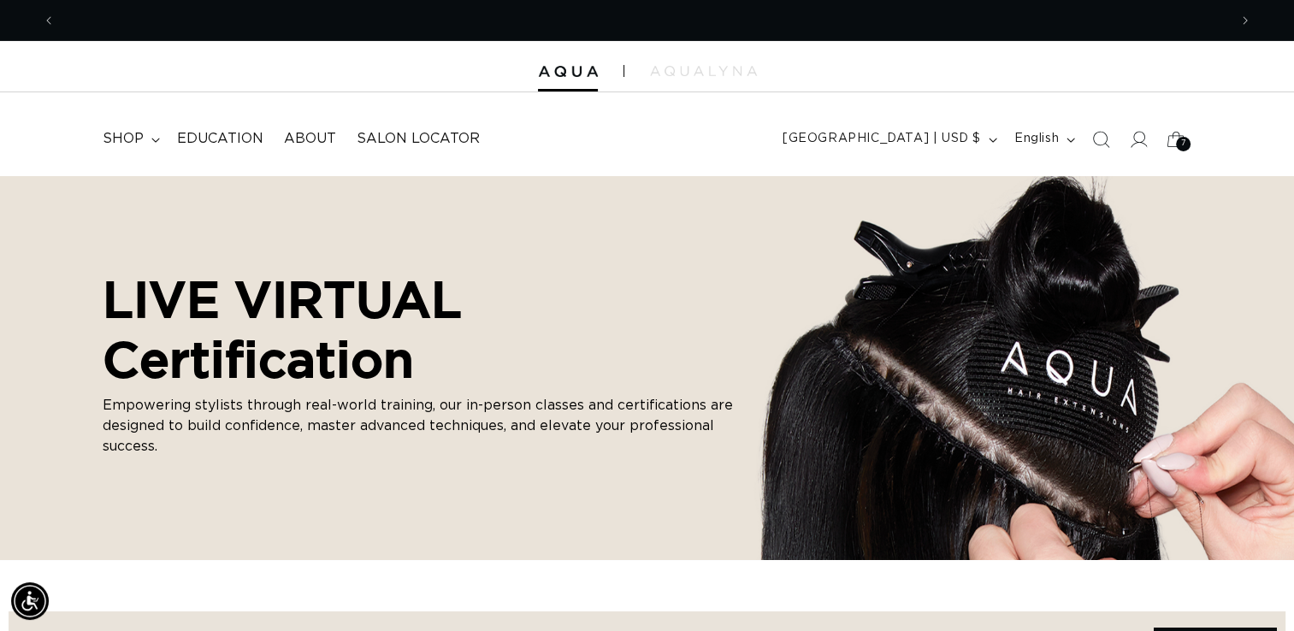
scroll to position [0, 2344]
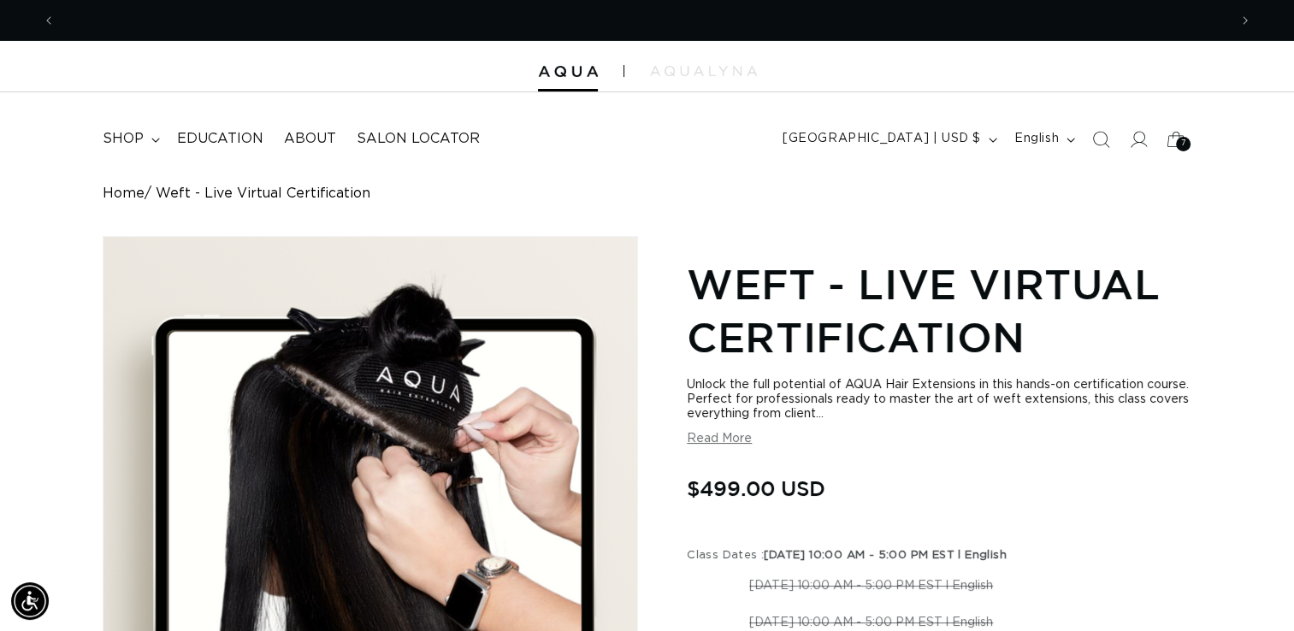
scroll to position [0, 2344]
click at [711, 439] on button "Read More" at bounding box center [719, 439] width 65 height 15
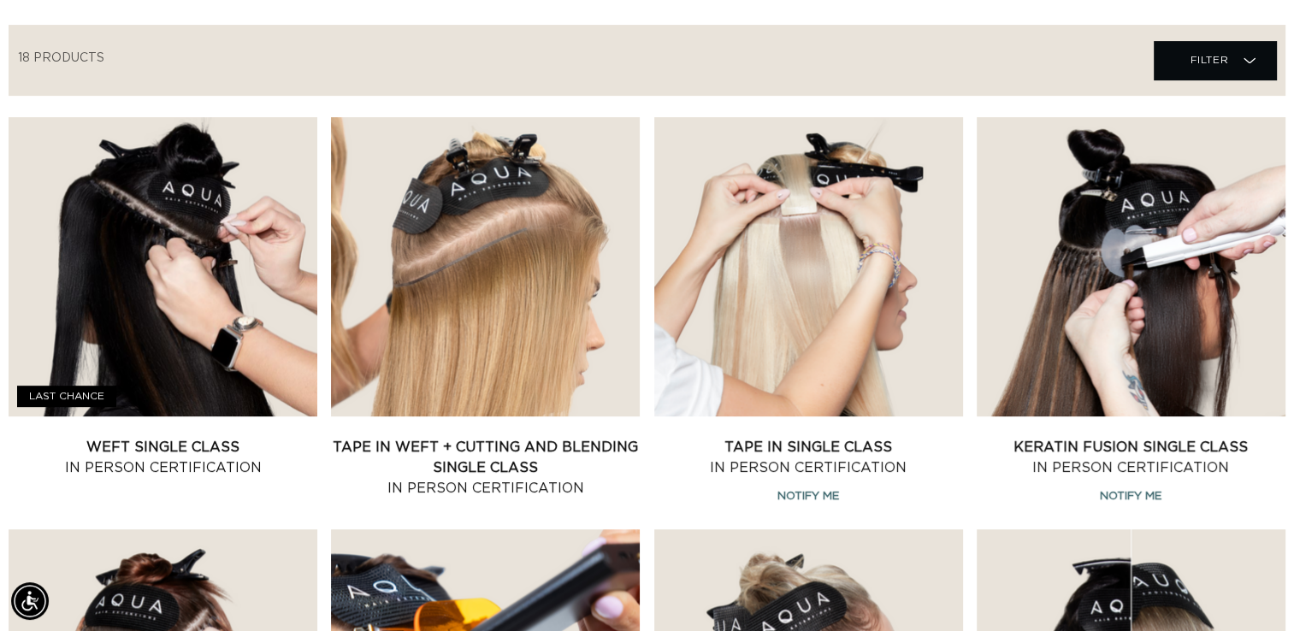
scroll to position [0, 1173]
click at [207, 454] on link "Weft Single Class In Person Certification" at bounding box center [163, 457] width 309 height 41
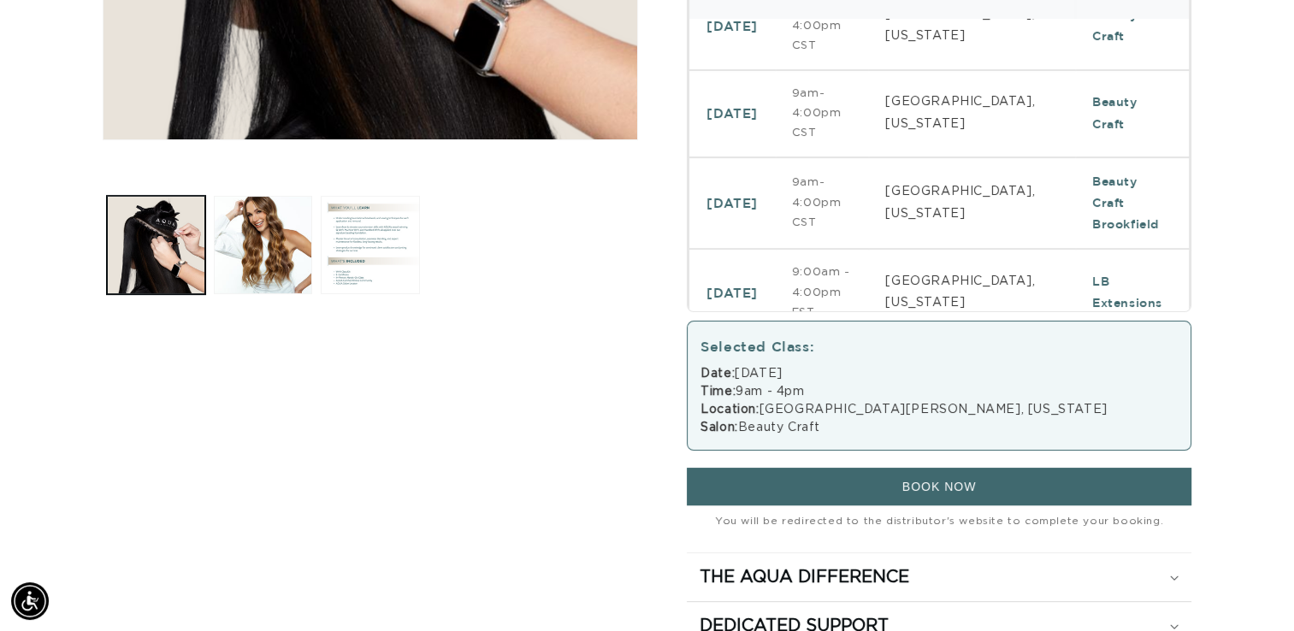
scroll to position [0, 2344]
drag, startPoint x: 1015, startPoint y: 202, endPoint x: 984, endPoint y: 178, distance: 39.0
click at [984, 178] on td "[GEOGRAPHIC_DATA], [US_STATE]" at bounding box center [971, 203] width 207 height 92
select select "46782072946916"
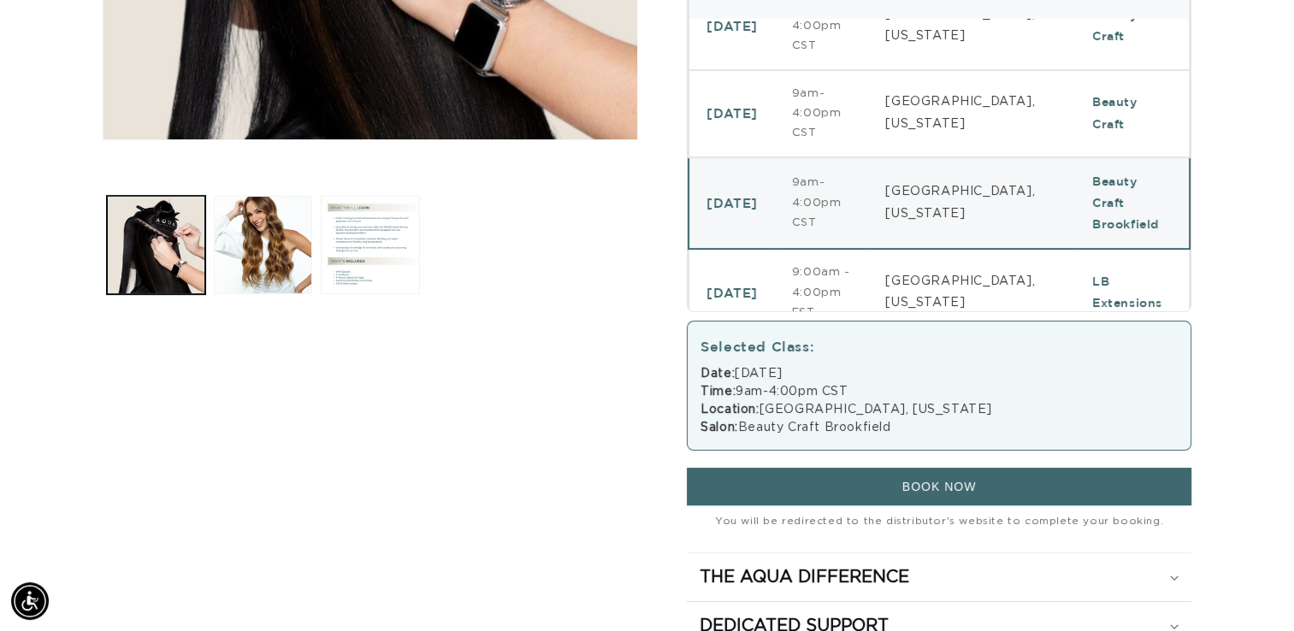
scroll to position [0, 1173]
click at [648, 395] on div "Skip to product information Open media 1 in modal Open media 2 in modal Open me…" at bounding box center [647, 152] width 1089 height 998
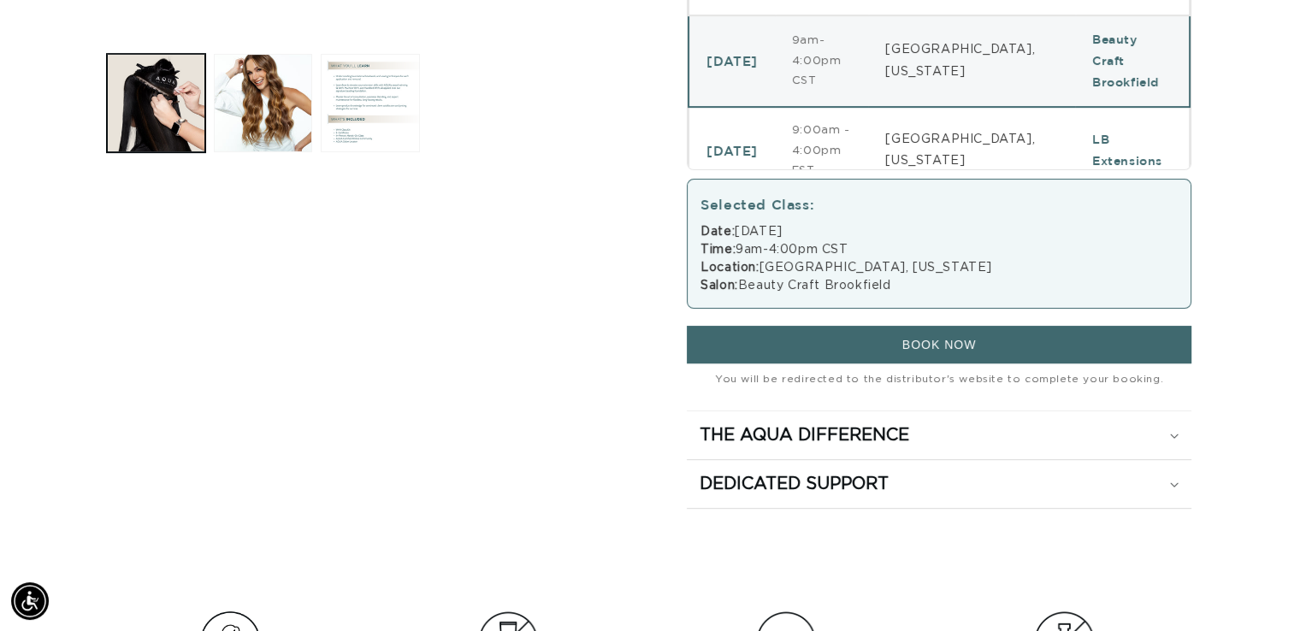
scroll to position [744, 0]
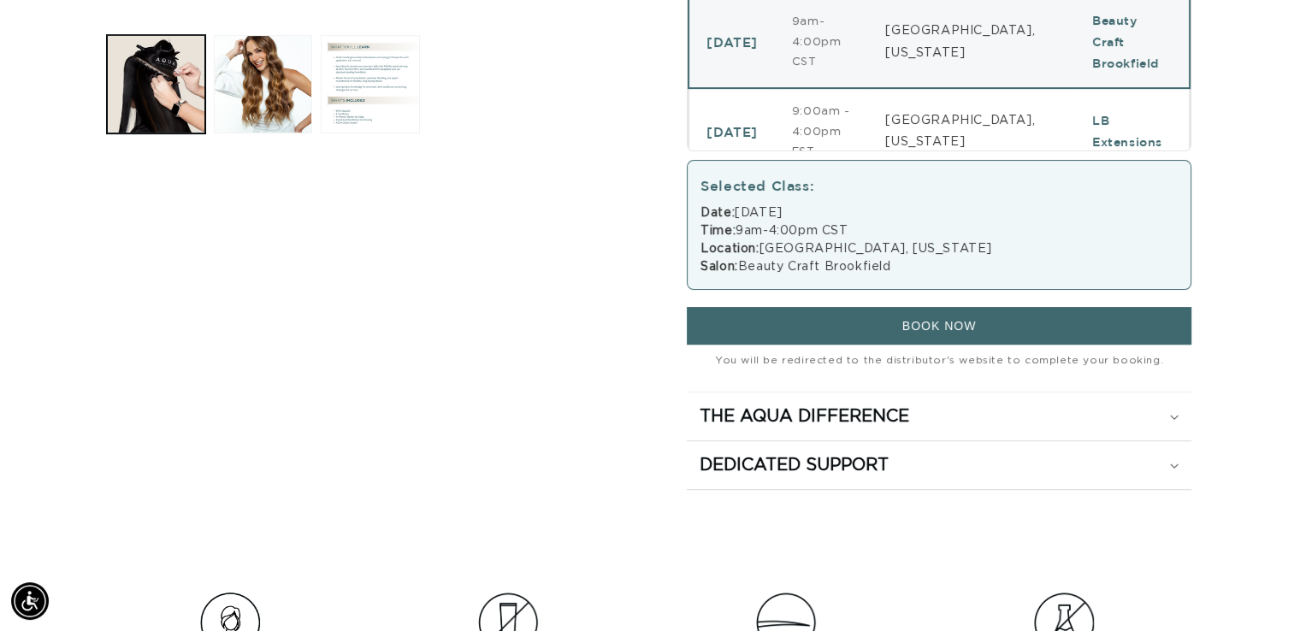
click at [737, 411] on h2 "The Aqua Difference" at bounding box center [805, 416] width 210 height 22
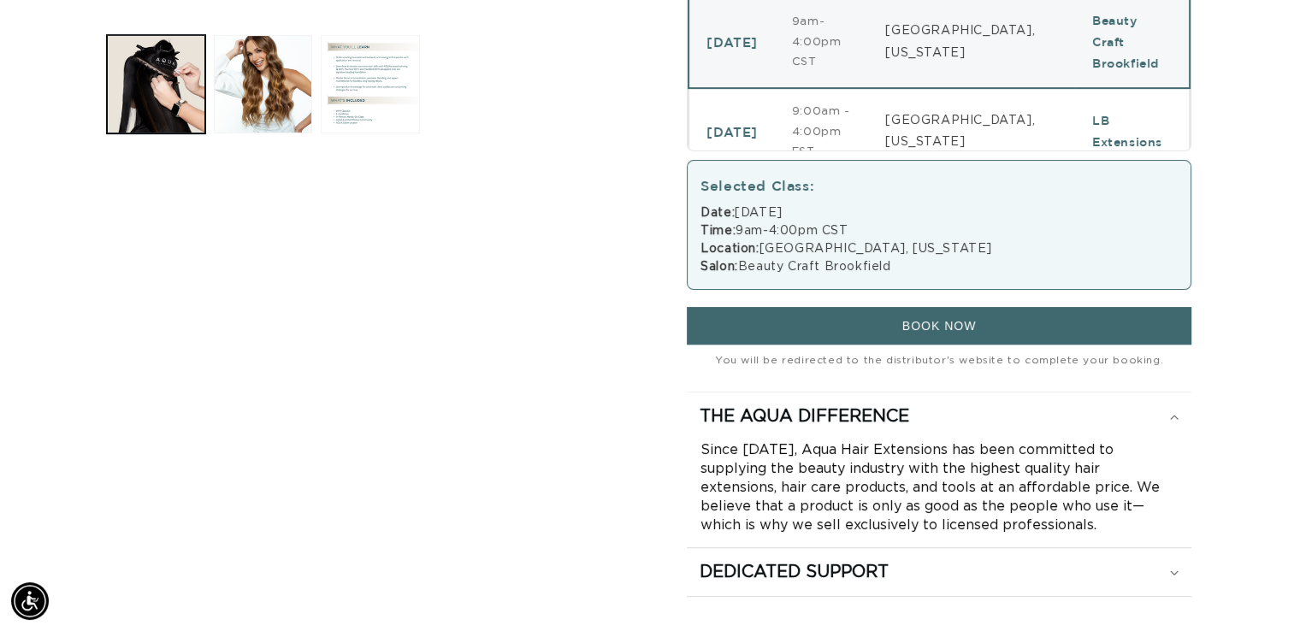
scroll to position [0, 0]
click at [863, 323] on button "BOOK NOW" at bounding box center [939, 326] width 505 height 38
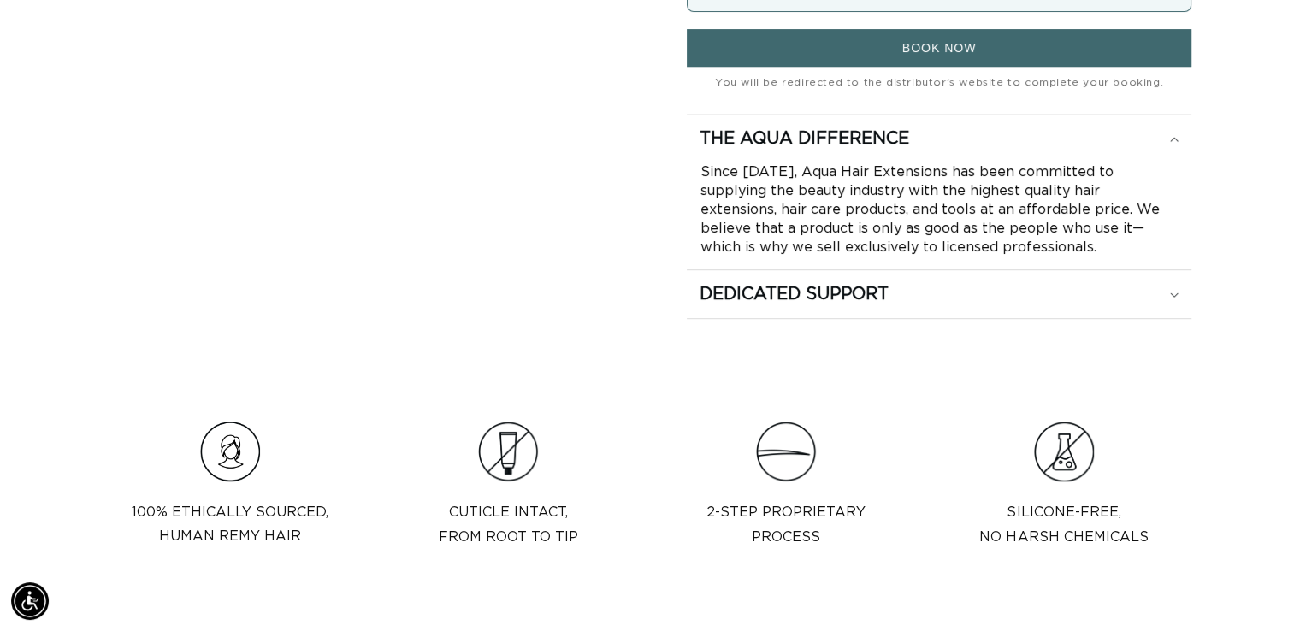
click at [765, 297] on h2 "Dedicated Support" at bounding box center [794, 294] width 189 height 22
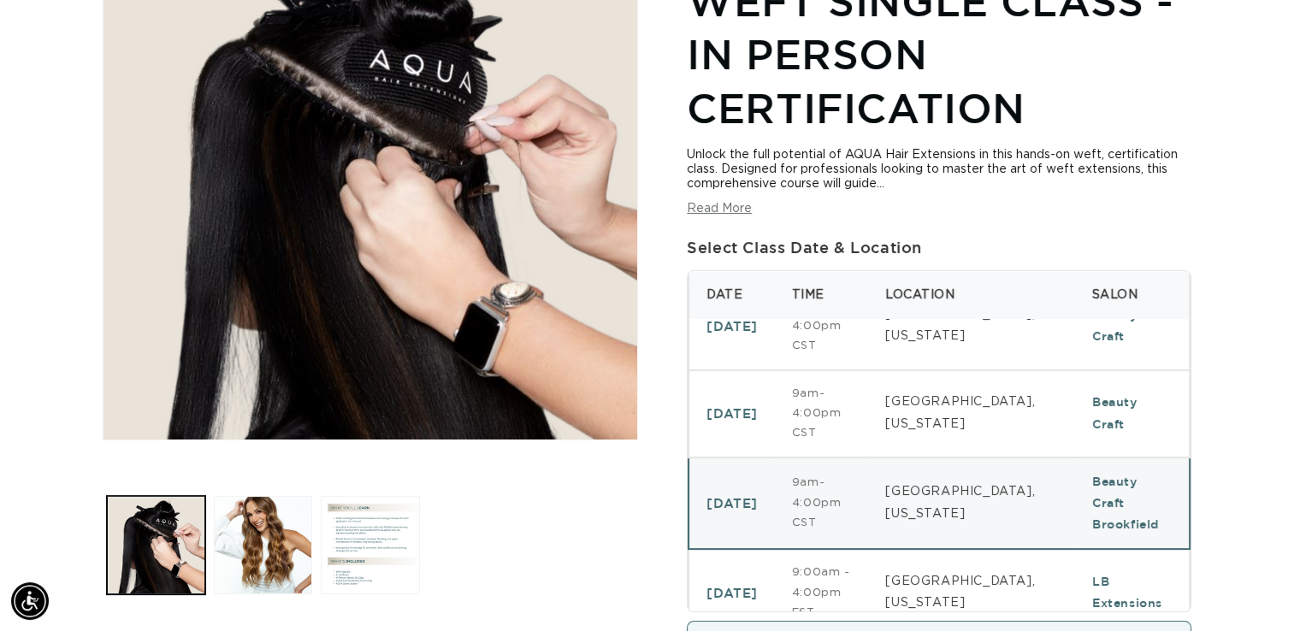
scroll to position [282, 0]
click at [738, 210] on button "Read More" at bounding box center [719, 210] width 65 height 15
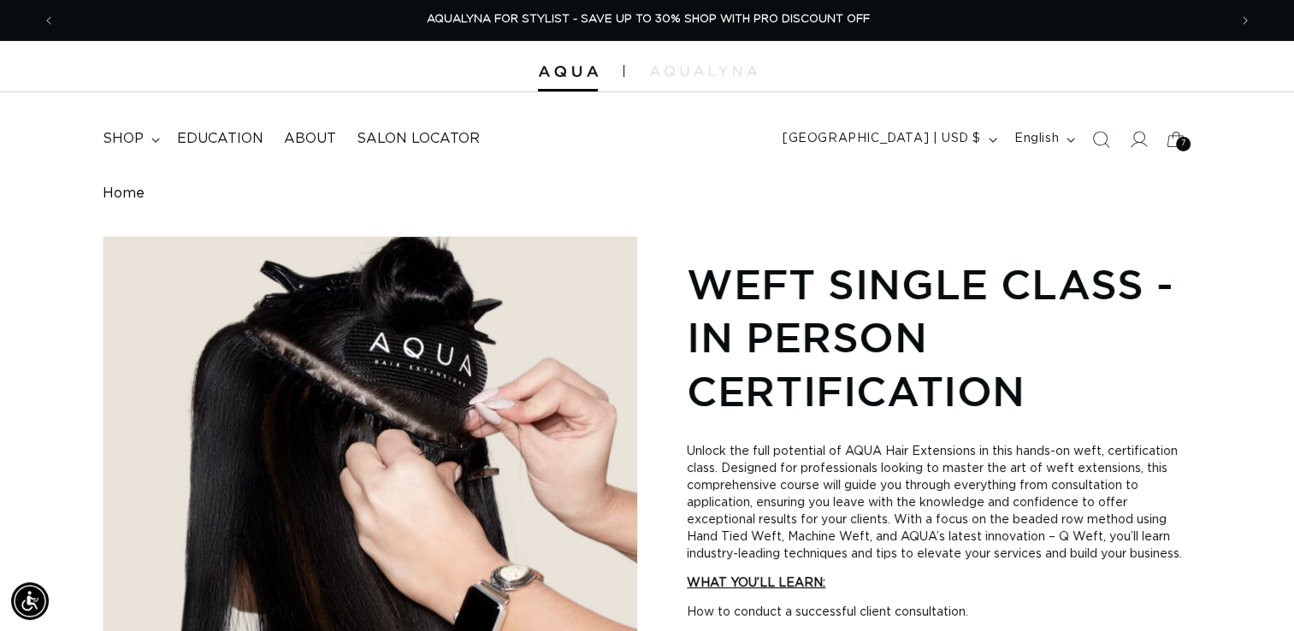
scroll to position [0, 0]
click at [1184, 146] on span "7" at bounding box center [1183, 144] width 5 height 15
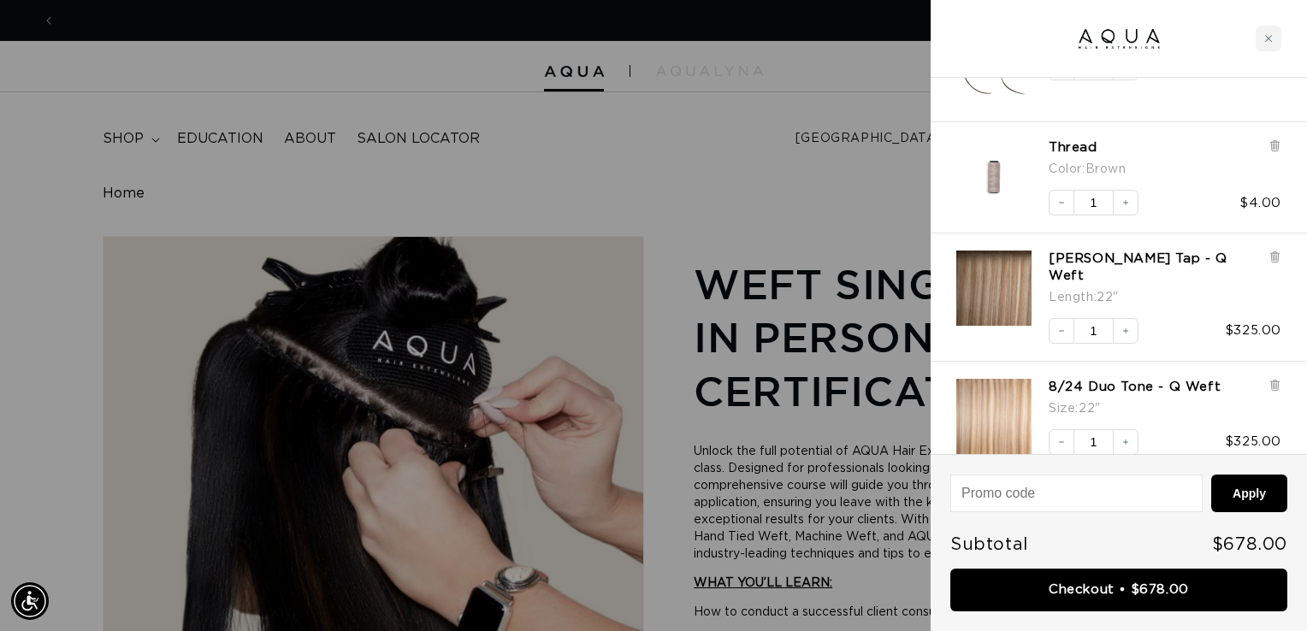
scroll to position [0, 1185]
